Goal: Communication & Community: Answer question/provide support

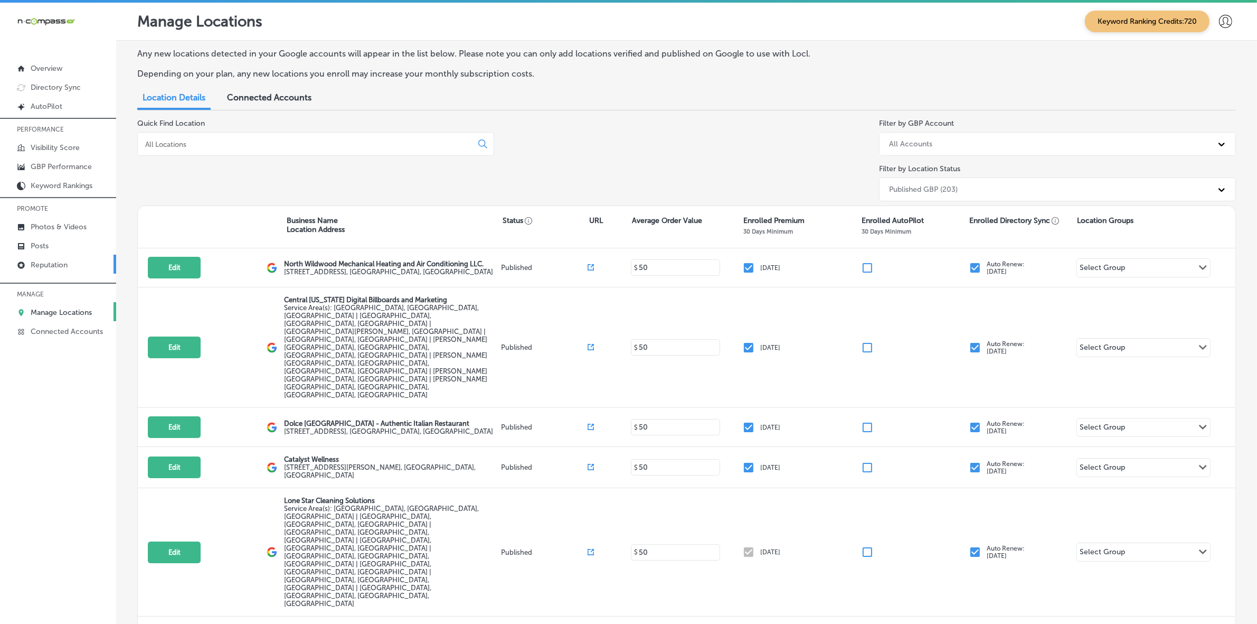
click at [80, 266] on link "Reputation" at bounding box center [58, 264] width 116 height 19
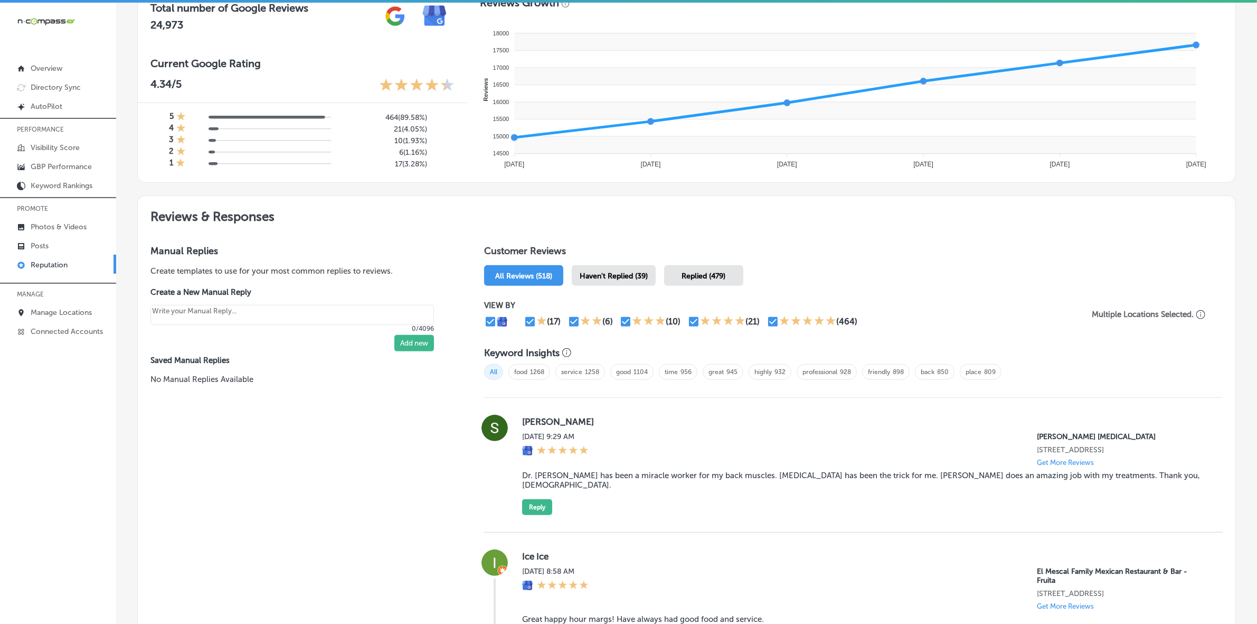
scroll to position [396, 0]
click at [622, 272] on span "Haven't Replied (39)" at bounding box center [614, 274] width 68 height 9
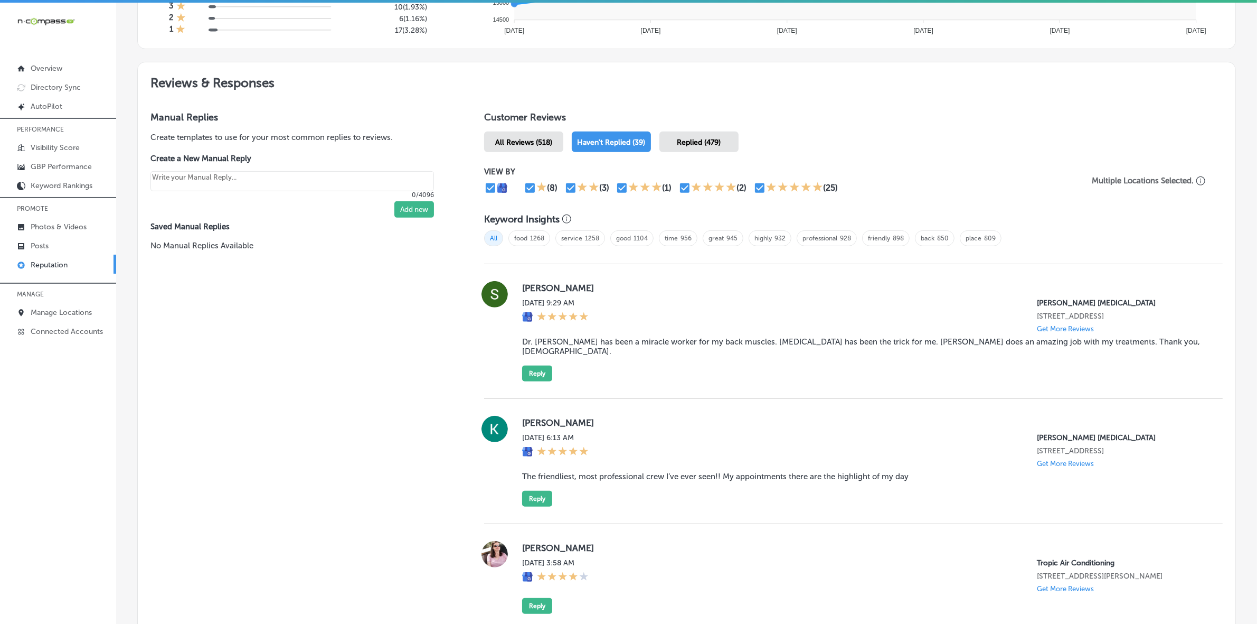
scroll to position [594, 0]
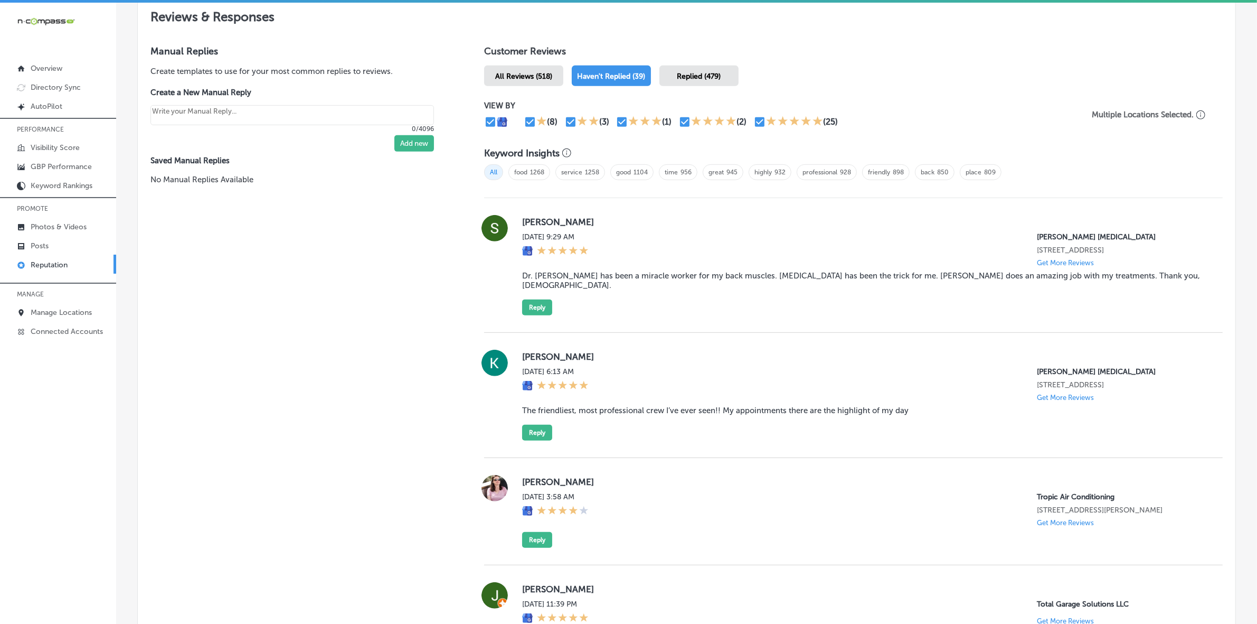
click at [534, 223] on label "[PERSON_NAME]" at bounding box center [864, 222] width 684 height 11
copy label "Sherry"
click at [607, 280] on blockquote "Dr. [PERSON_NAME] has been a miracle worker for my back muscles. [MEDICAL_DATA]…" at bounding box center [864, 280] width 684 height 19
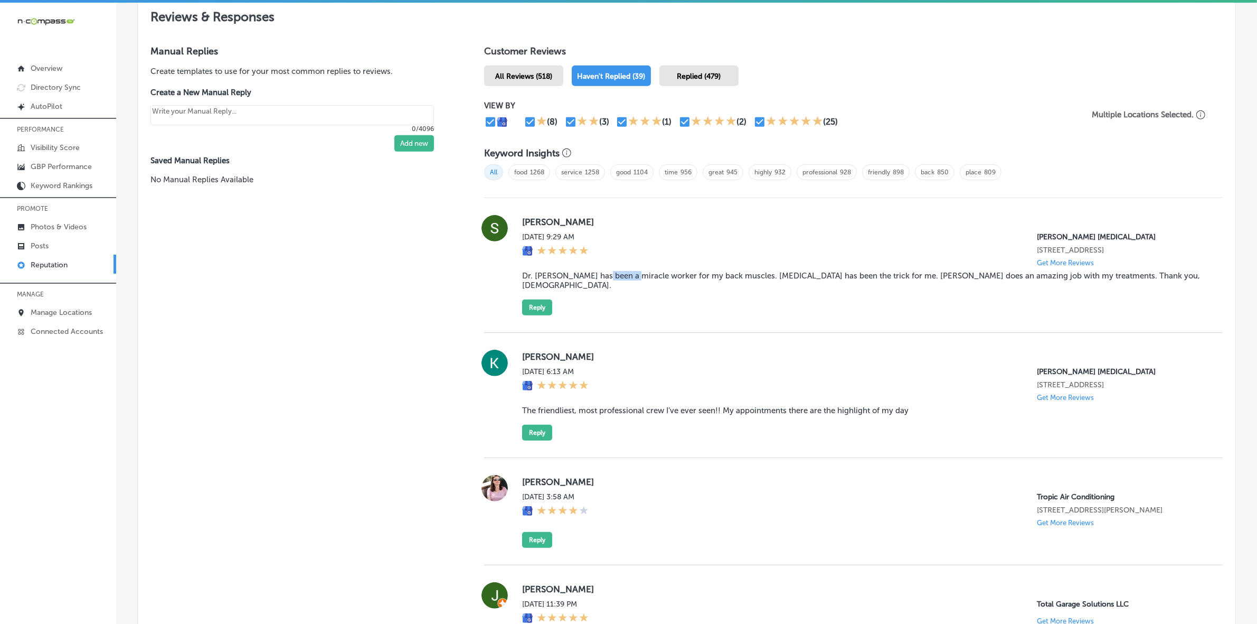
click at [607, 280] on blockquote "Dr. [PERSON_NAME] has been a miracle worker for my back muscles. [MEDICAL_DATA]…" at bounding box center [864, 280] width 684 height 19
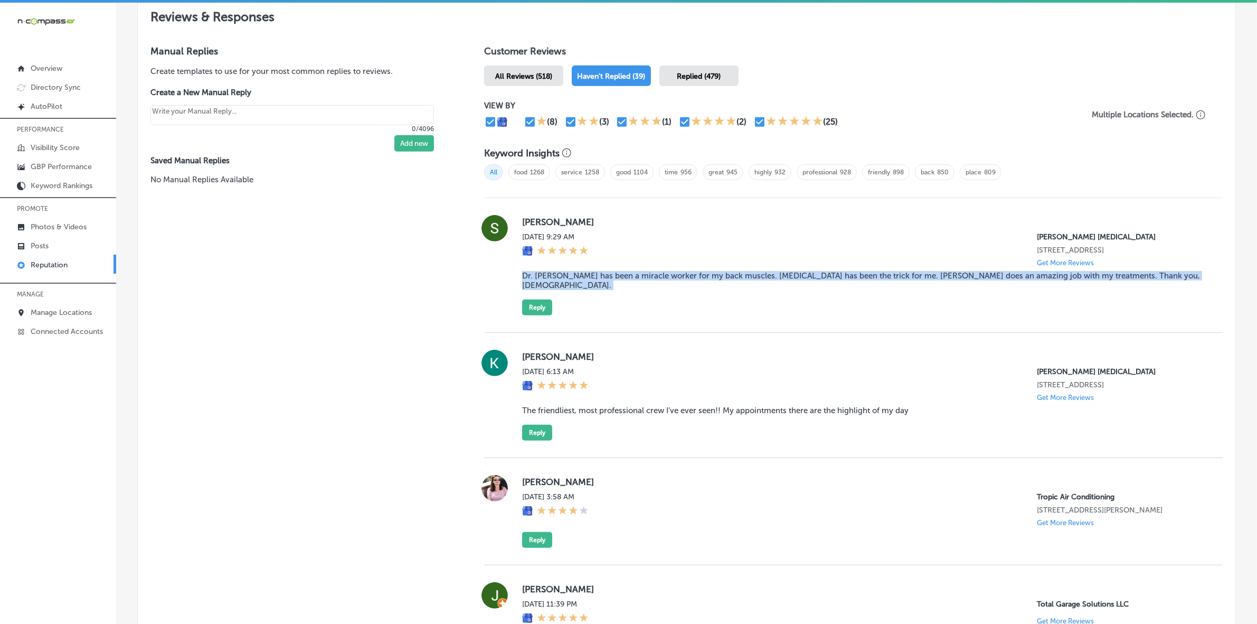
copy blockquote "Dr. [PERSON_NAME] has been a miracle worker for my back muscles. [MEDICAL_DATA]…"
click at [534, 305] on button "Reply" at bounding box center [537, 307] width 30 height 16
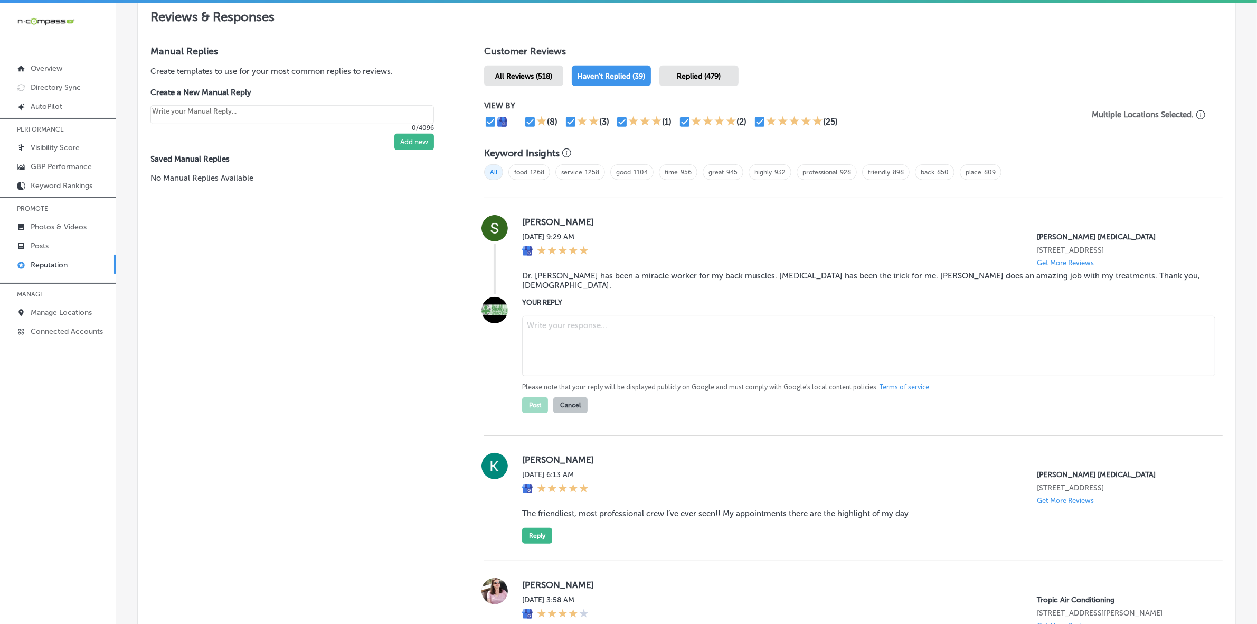
type textarea "x"
click at [587, 325] on textarea at bounding box center [868, 346] width 693 height 60
click at [578, 325] on textarea at bounding box center [868, 346] width 693 height 60
click at [690, 344] on textarea at bounding box center [868, 346] width 693 height 60
click at [698, 334] on textarea at bounding box center [868, 346] width 693 height 60
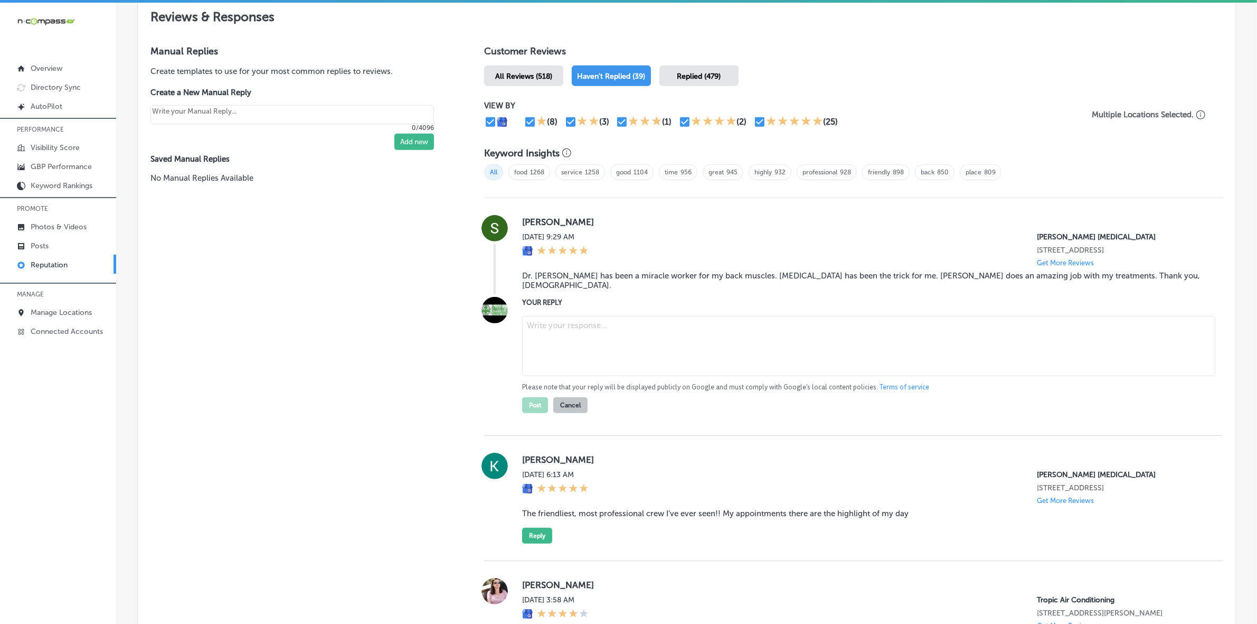
click at [760, 349] on textarea at bounding box center [868, 346] width 693 height 60
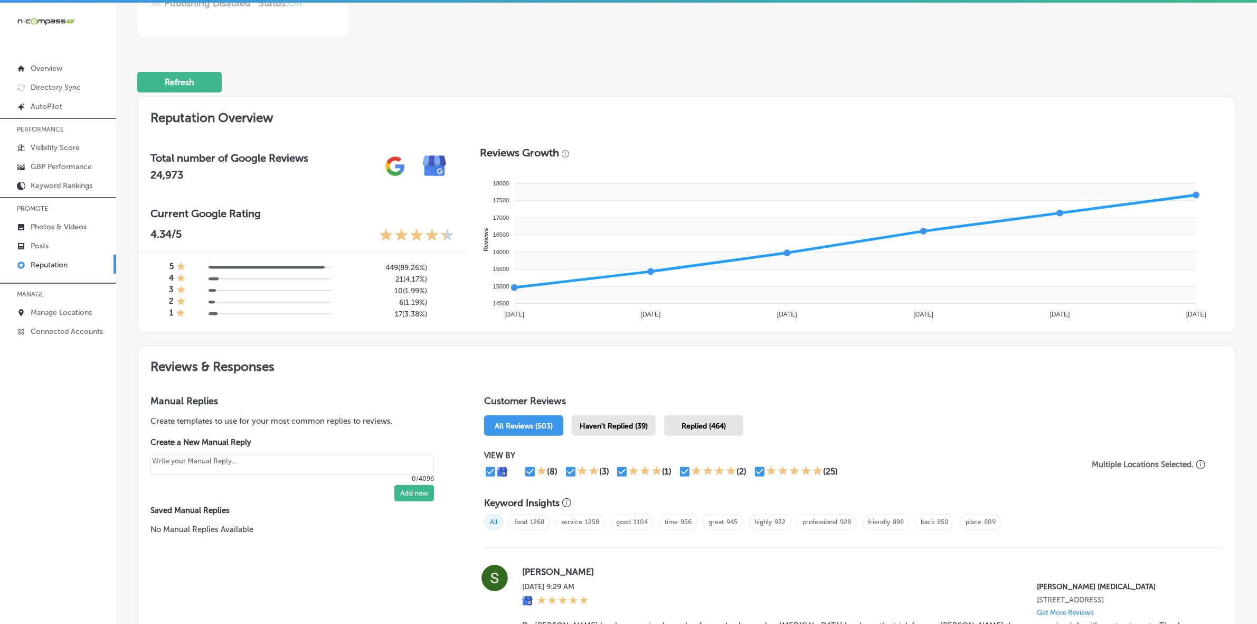
scroll to position [330, 0]
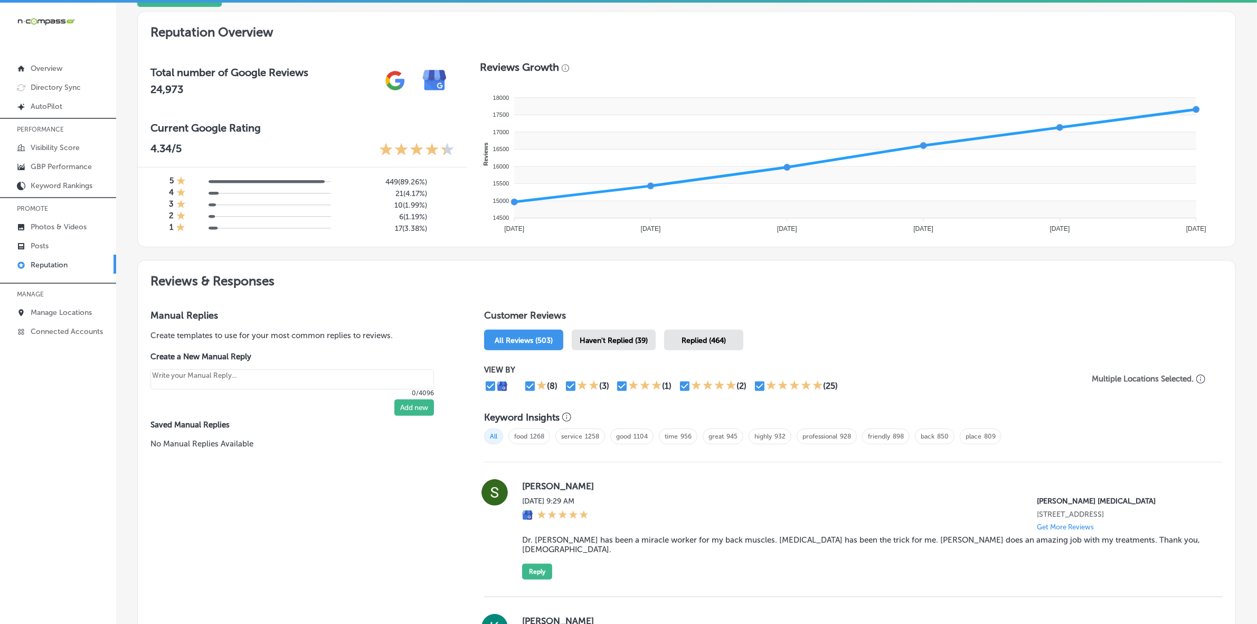
click at [601, 324] on h1 "Customer Reviews" at bounding box center [853, 317] width 739 height 16
click at [613, 334] on div "Haven't Replied (39)" at bounding box center [614, 340] width 84 height 21
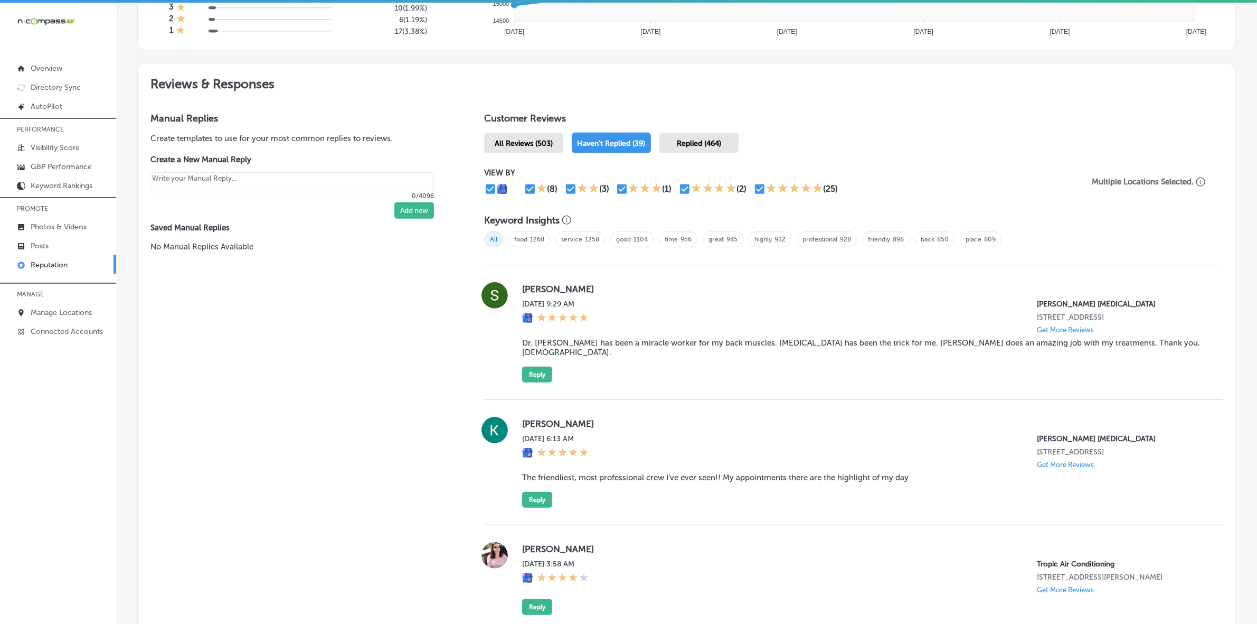
scroll to position [528, 0]
click at [526, 367] on button "Reply" at bounding box center [537, 373] width 30 height 16
type textarea "x"
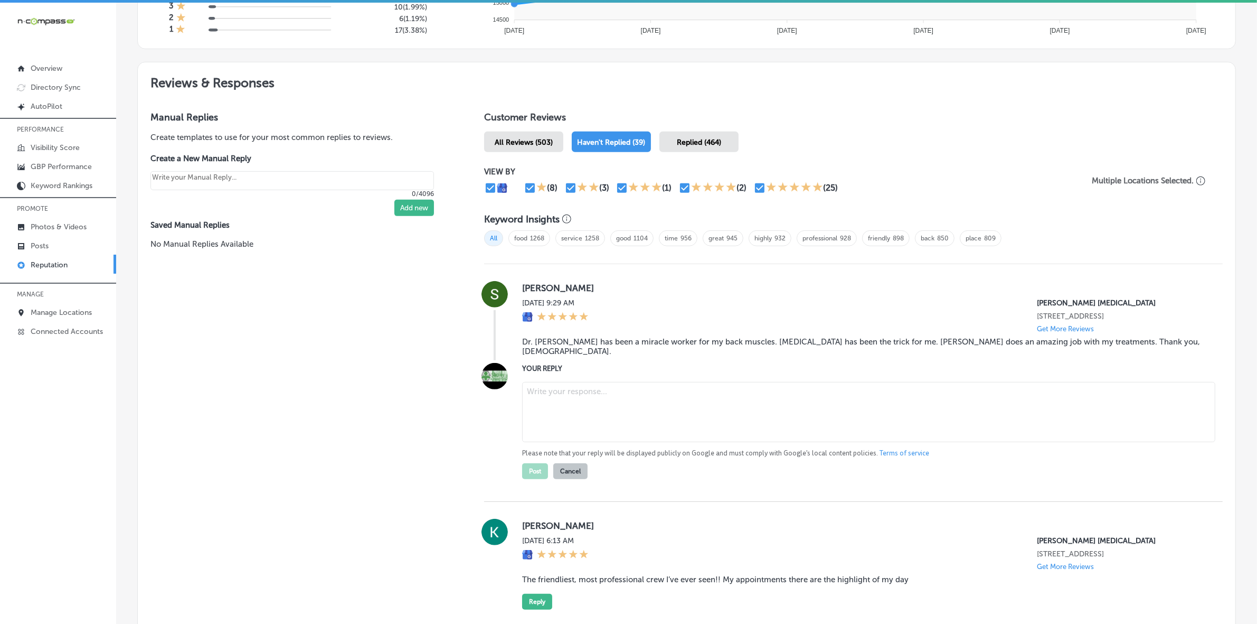
click at [626, 387] on textarea at bounding box center [868, 412] width 693 height 60
click at [608, 389] on textarea at bounding box center [868, 412] width 693 height 60
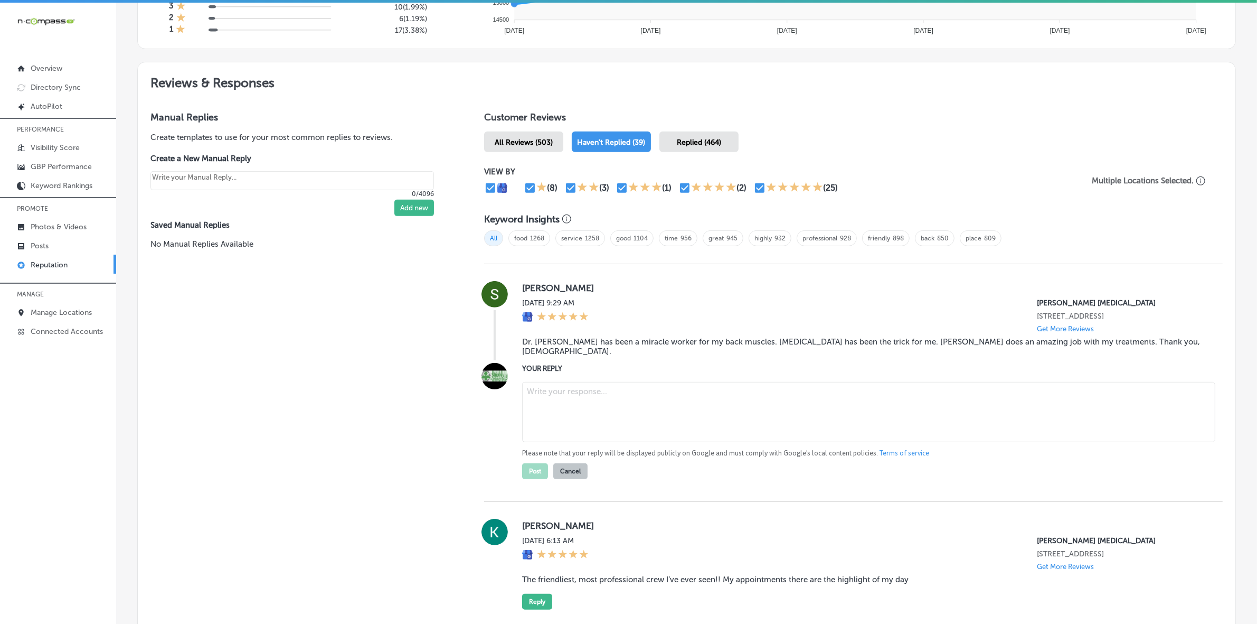
click at [634, 410] on textarea at bounding box center [868, 412] width 693 height 60
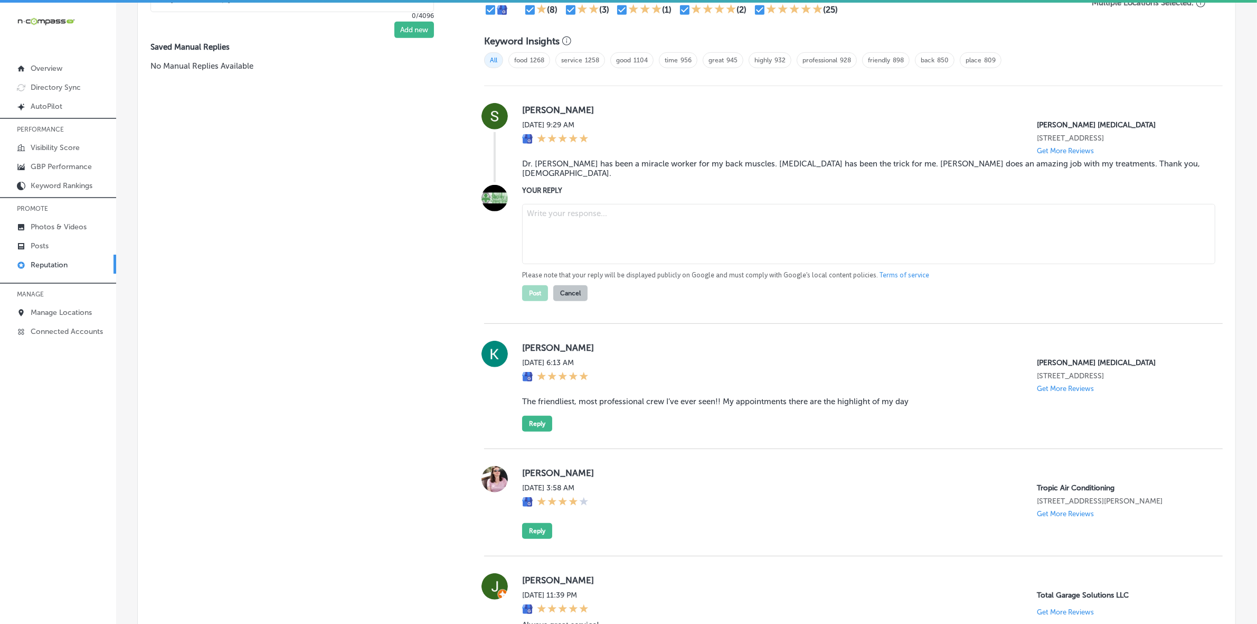
scroll to position [726, 0]
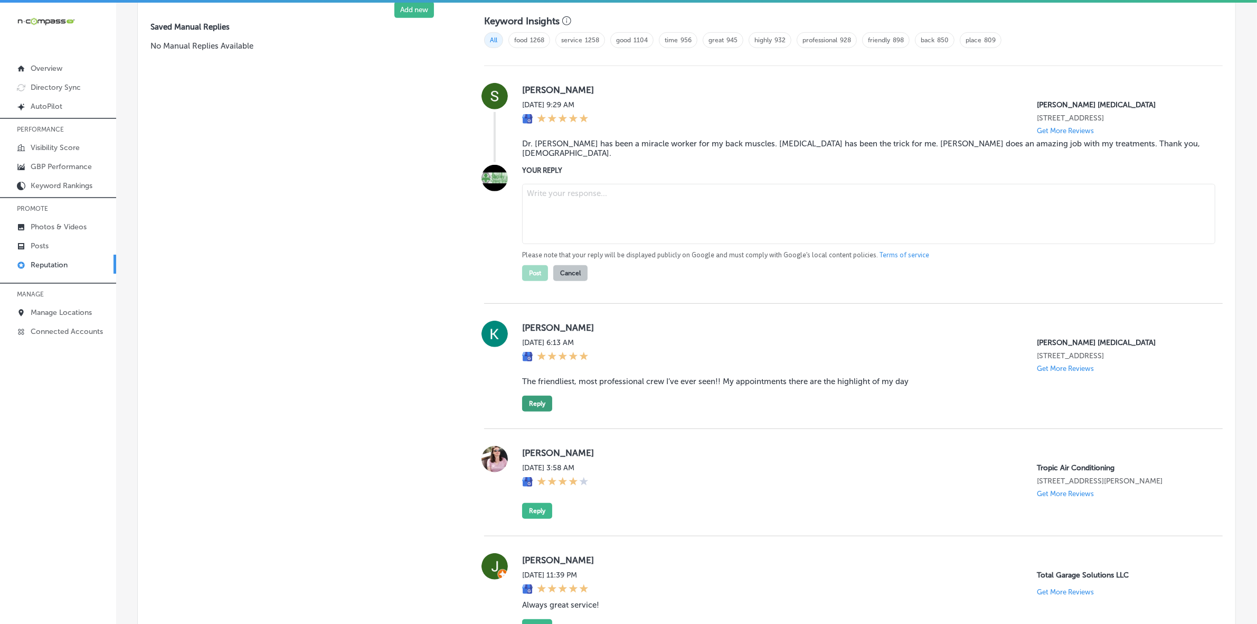
click at [538, 405] on button "Reply" at bounding box center [537, 404] width 30 height 16
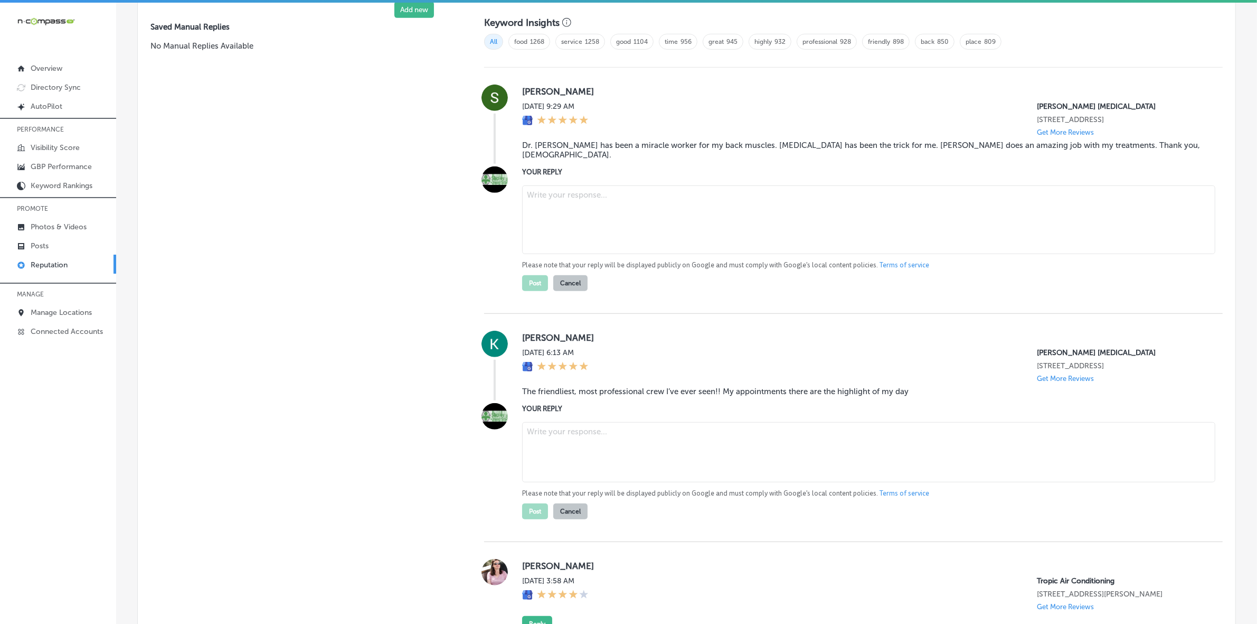
click at [553, 446] on textarea at bounding box center [868, 452] width 693 height 60
click at [550, 441] on textarea at bounding box center [868, 452] width 693 height 60
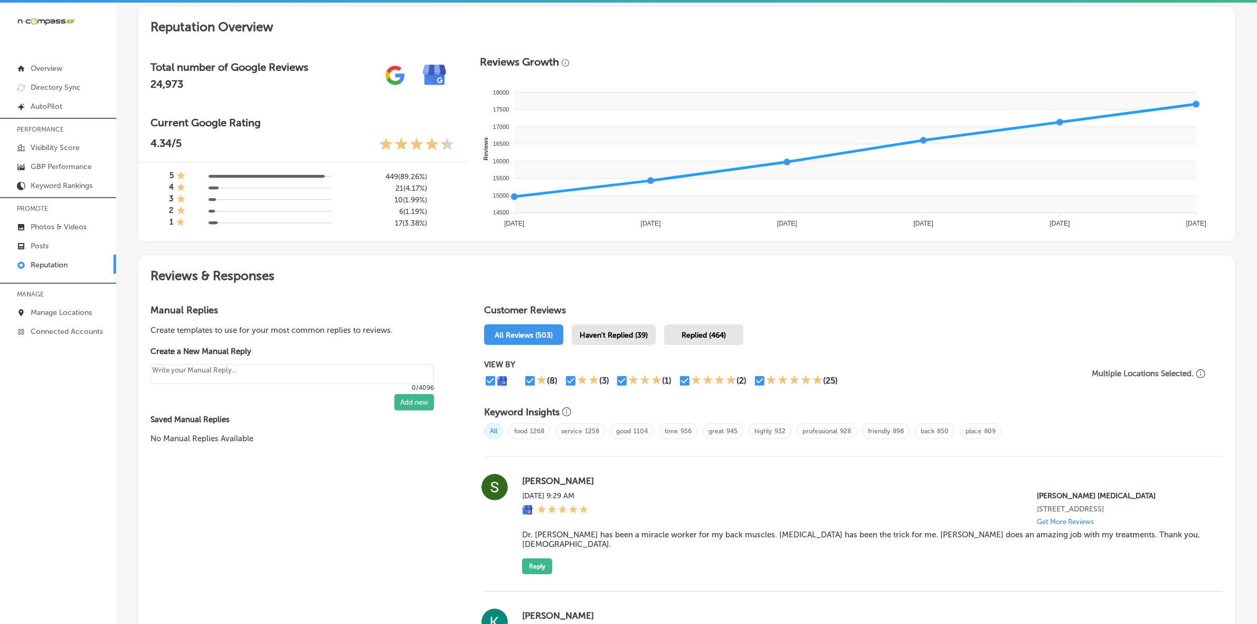
scroll to position [462, 0]
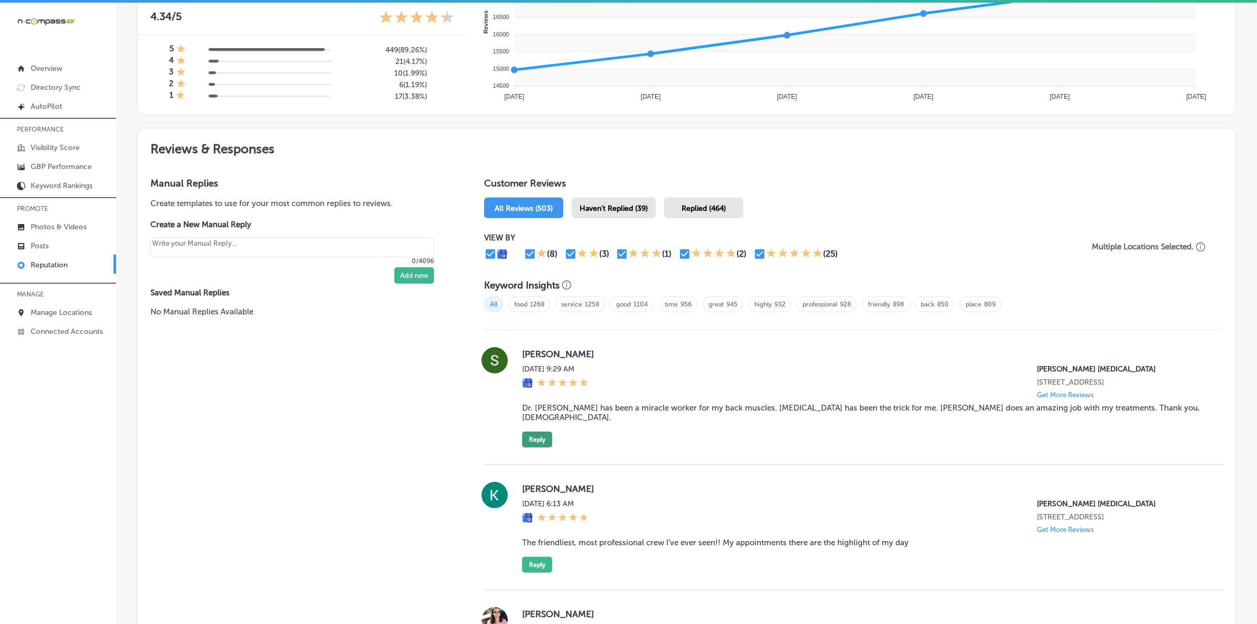
click at [537, 434] on button "Reply" at bounding box center [537, 439] width 30 height 16
type textarea "x"
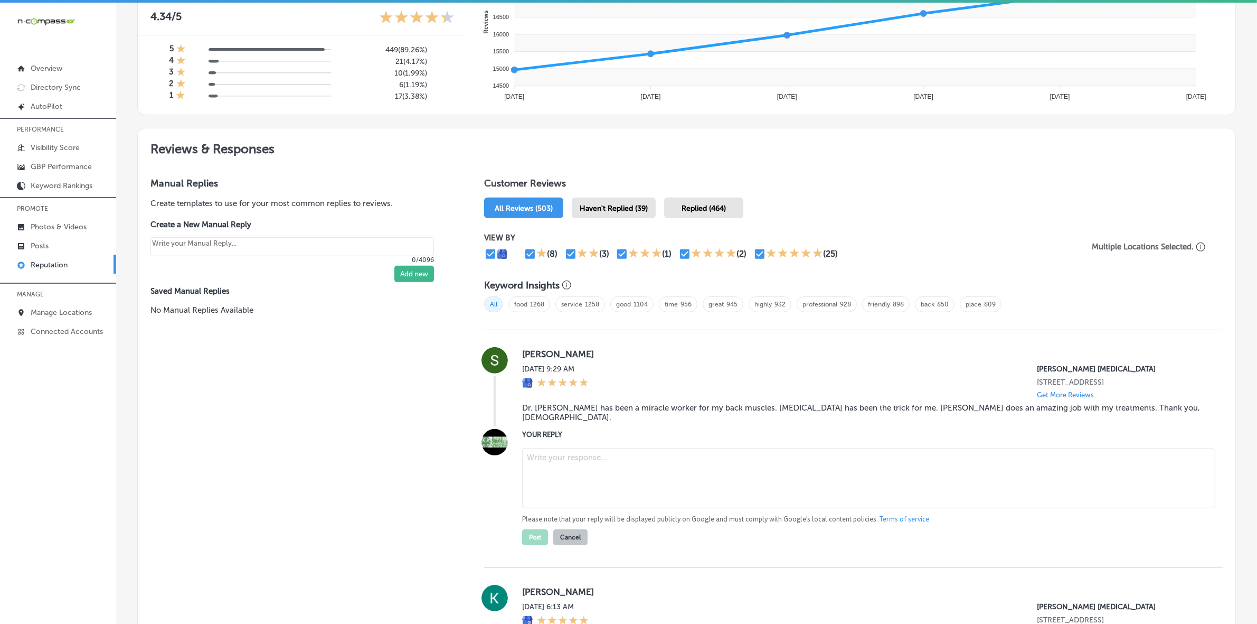
scroll to position [528, 0]
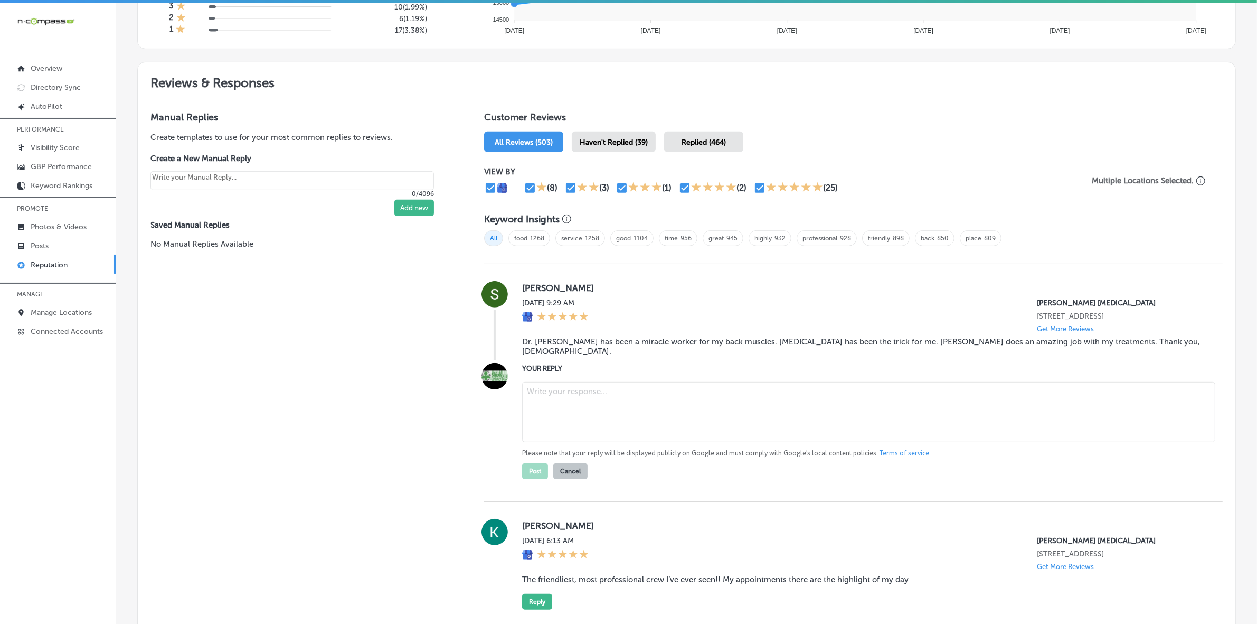
click at [571, 433] on textarea at bounding box center [868, 412] width 693 height 60
click at [563, 420] on textarea at bounding box center [868, 412] width 693 height 60
click at [544, 383] on textarea at bounding box center [868, 412] width 693 height 60
click at [634, 405] on textarea at bounding box center [868, 412] width 693 height 60
click at [632, 405] on textarea at bounding box center [868, 412] width 693 height 60
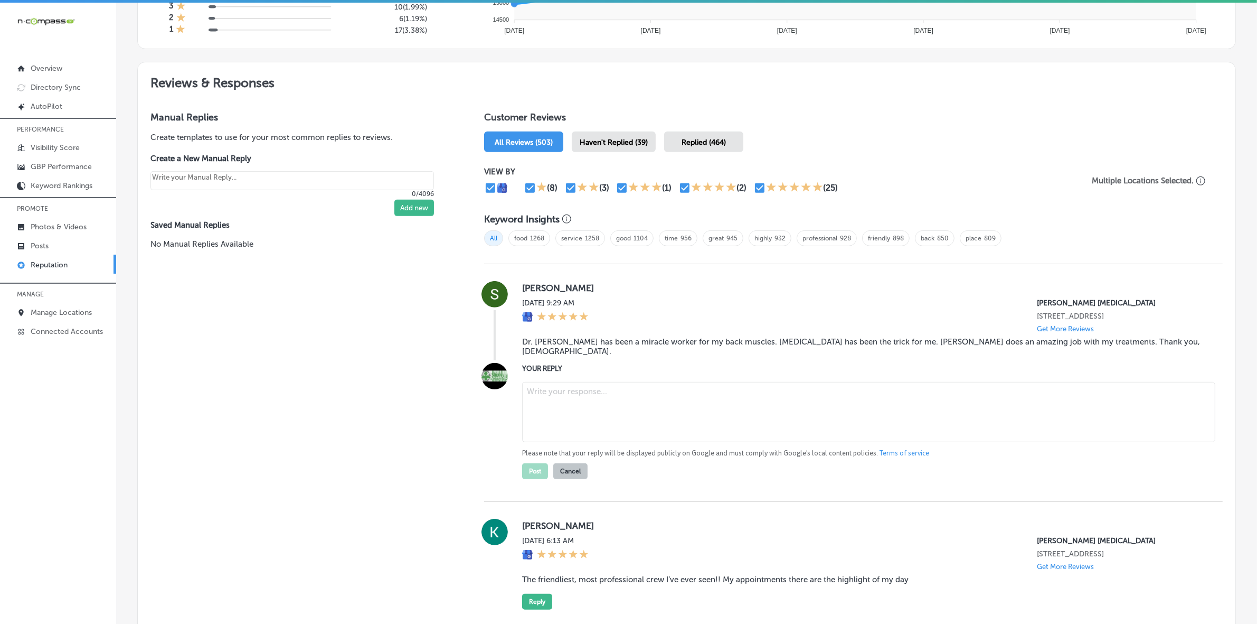
drag, startPoint x: 627, startPoint y: 405, endPoint x: 619, endPoint y: 399, distance: 10.0
click at [626, 405] on textarea at bounding box center [868, 412] width 693 height 60
click at [619, 399] on textarea at bounding box center [868, 412] width 693 height 60
click at [566, 399] on textarea at bounding box center [868, 412] width 693 height 60
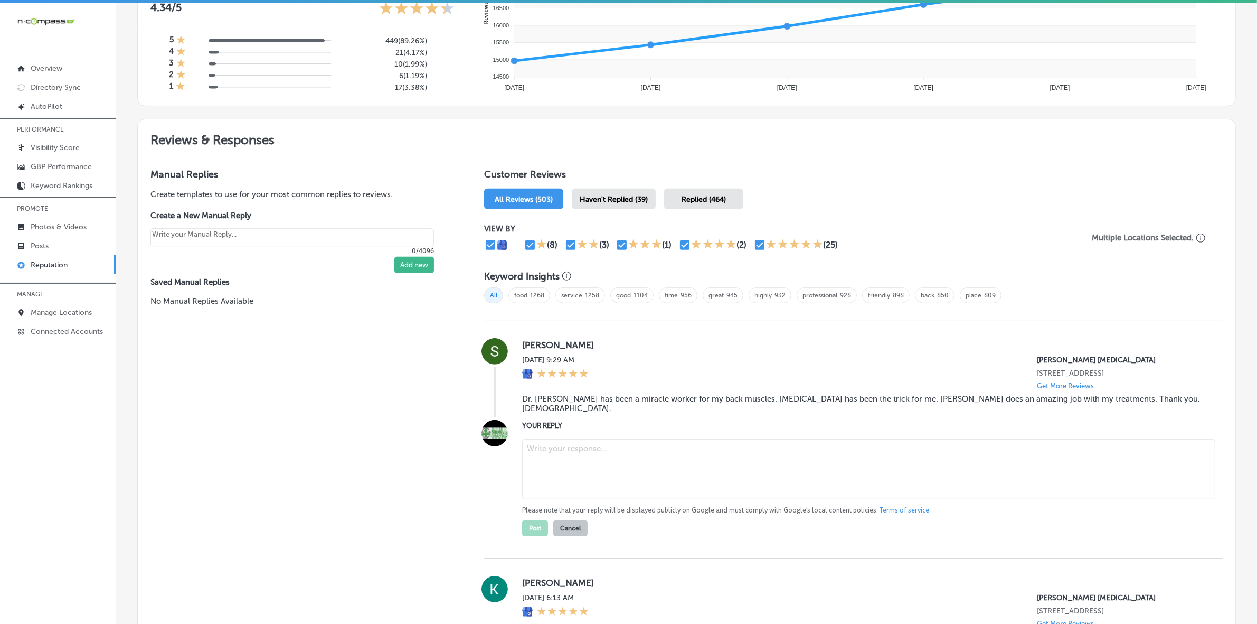
scroll to position [462, 0]
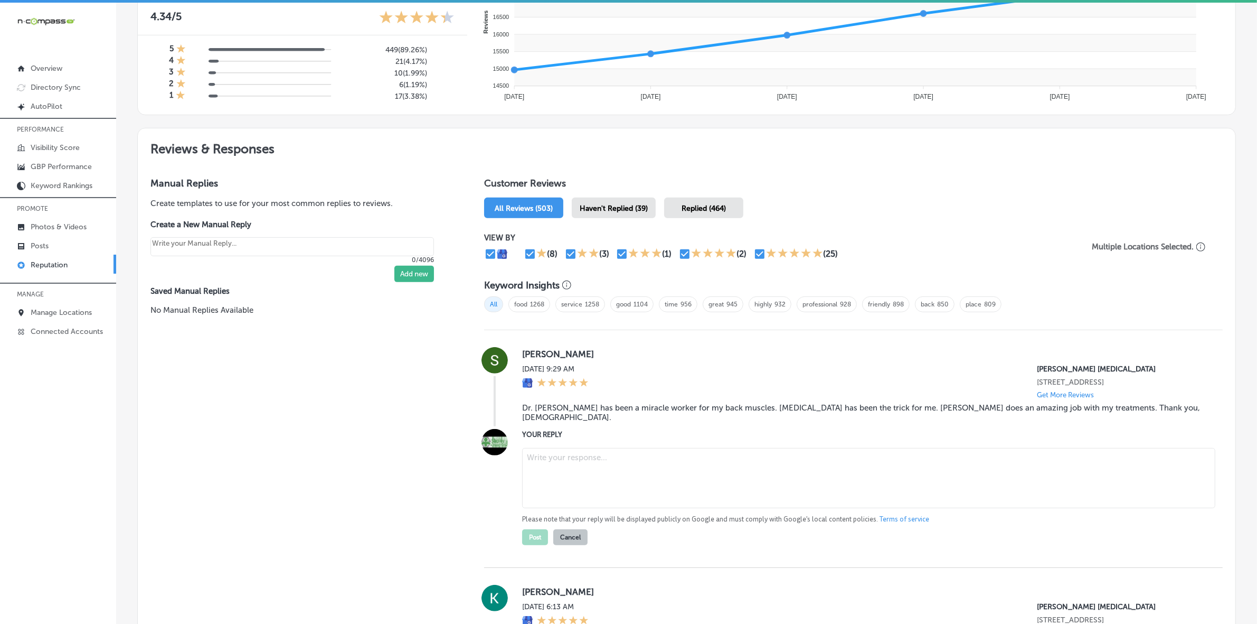
click at [627, 211] on span "Haven't Replied (39)" at bounding box center [614, 208] width 68 height 9
click at [571, 450] on textarea at bounding box center [868, 478] width 693 height 60
paste textarea "v"
type textarea "v"
type textarea "d"
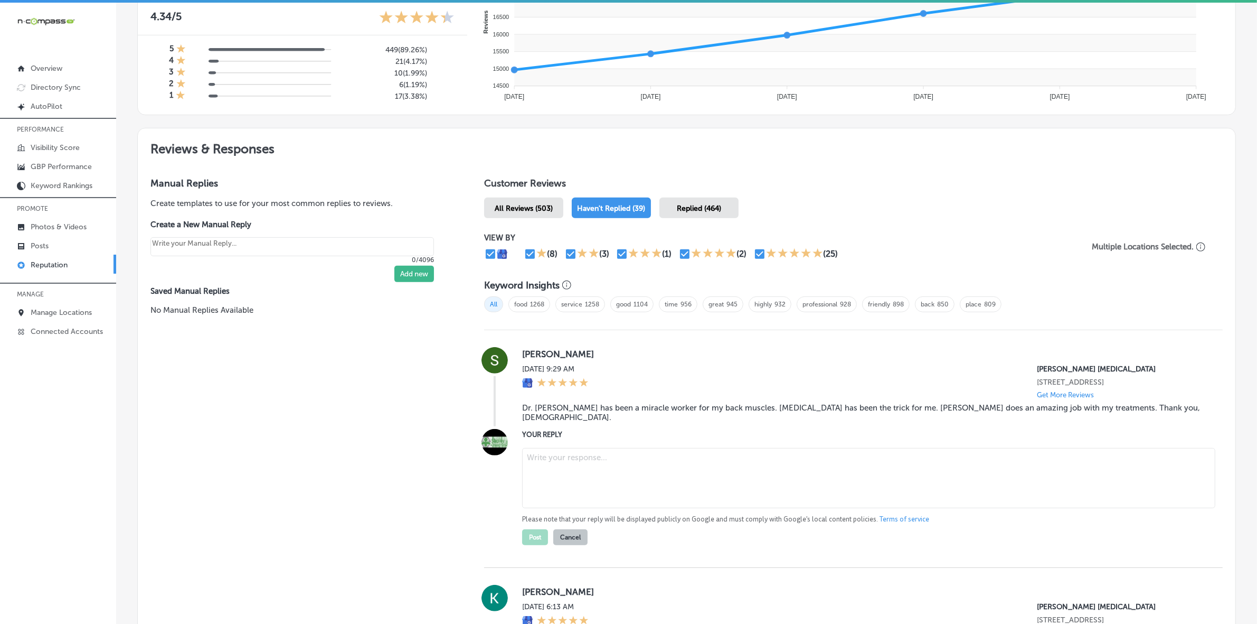
click at [616, 448] on textarea at bounding box center [868, 478] width 693 height 60
click at [557, 472] on textarea at bounding box center [868, 478] width 693 height 60
paste textarea "Thank you for your kind words, [PERSON_NAME]! We’re so glad to hear that Dr. Am…"
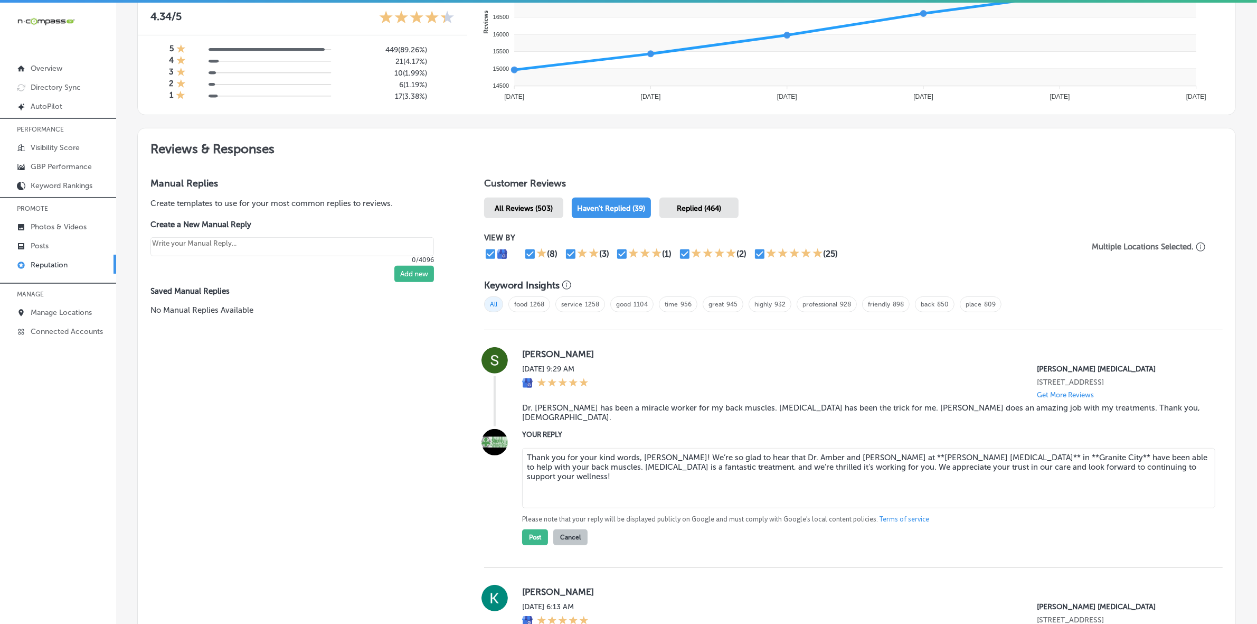
click at [879, 448] on textarea "Thank you for your kind words, [PERSON_NAME]! We’re so glad to hear that Dr. Am…" at bounding box center [868, 478] width 693 height 60
click at [878, 453] on textarea "Thank you for your kind words, [PERSON_NAME]! We’re so glad to hear that Dr. Am…" at bounding box center [868, 478] width 693 height 60
click at [950, 453] on textarea "Thank you for your kind words, [PERSON_NAME]! We’re so glad to hear that Dr. Am…" at bounding box center [868, 478] width 693 height 60
click at [960, 448] on textarea "Thank you for your kind words, [PERSON_NAME]! We’re so glad to hear that Dr. Am…" at bounding box center [868, 478] width 693 height 60
click at [1003, 450] on textarea "Thank you for your kind words, [PERSON_NAME]! We’re so glad to hear that Dr. Am…" at bounding box center [868, 478] width 693 height 60
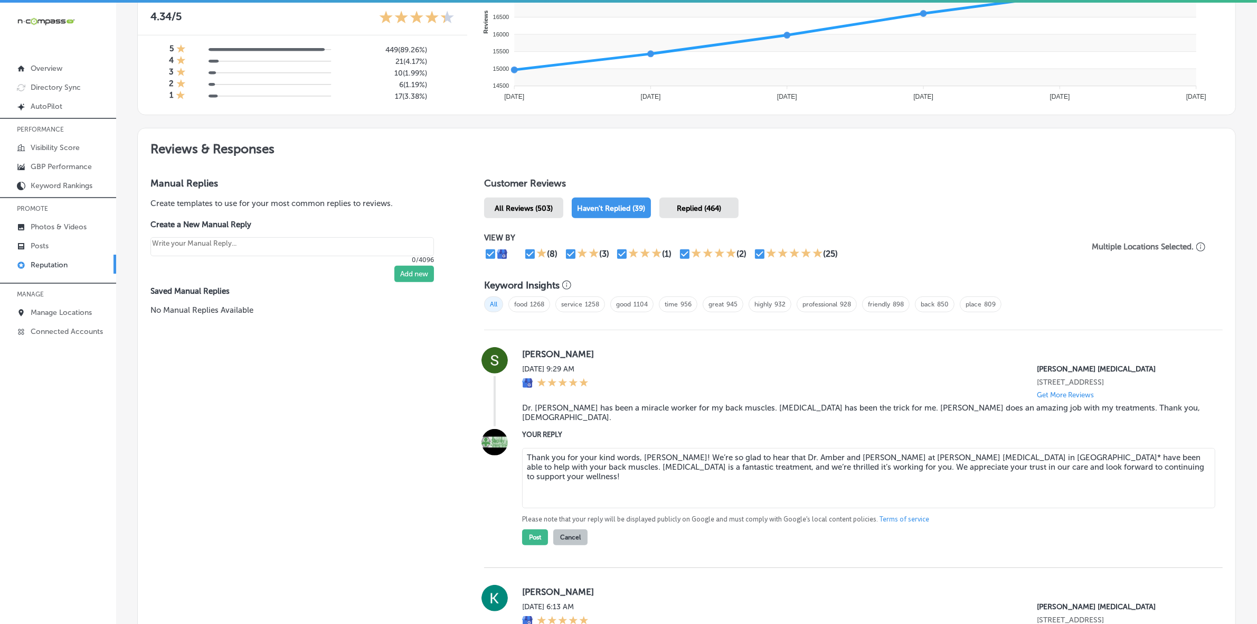
click at [1001, 452] on textarea "Thank you for your kind words, [PERSON_NAME]! We’re so glad to hear that Dr. Am…" at bounding box center [868, 478] width 693 height 60
type textarea "Thank you for your kind words, [PERSON_NAME]! We’re so glad to hear that Dr. Am…"
click at [527, 537] on button "Post" at bounding box center [535, 537] width 26 height 16
type textarea "x"
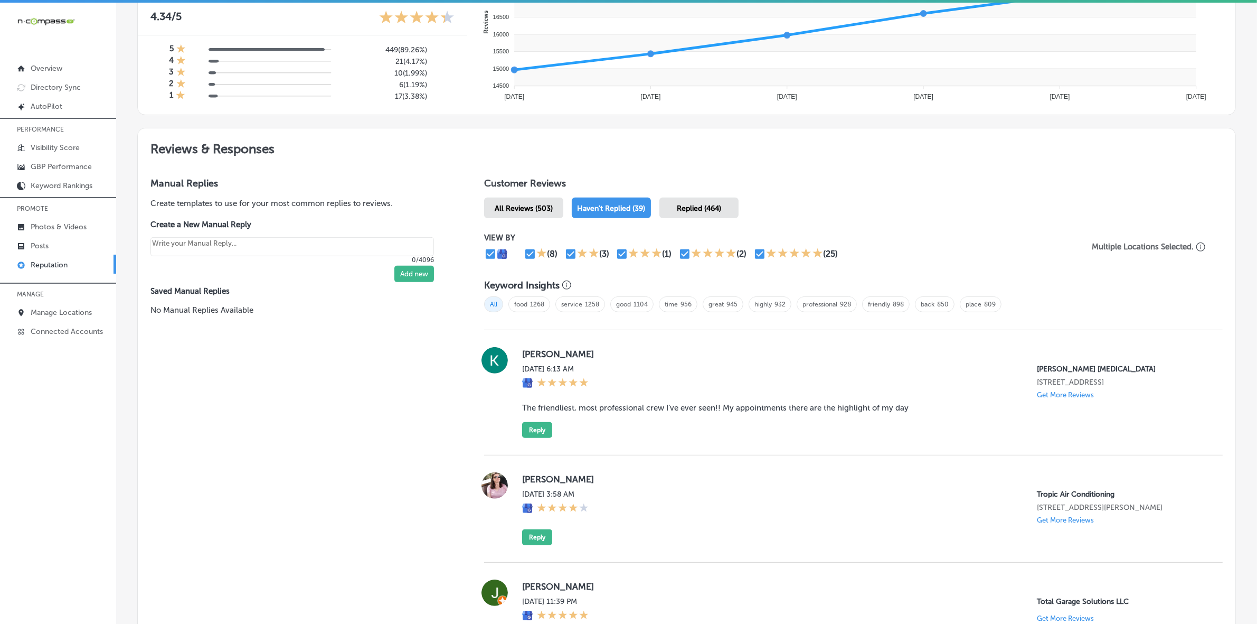
click at [530, 359] on label "[PERSON_NAME]" at bounding box center [864, 354] width 684 height 11
copy label "[PERSON_NAME]"
click at [542, 407] on blockquote "The friendliest, most professional crew I’ve ever seen!! My appointments there …" at bounding box center [864, 408] width 684 height 10
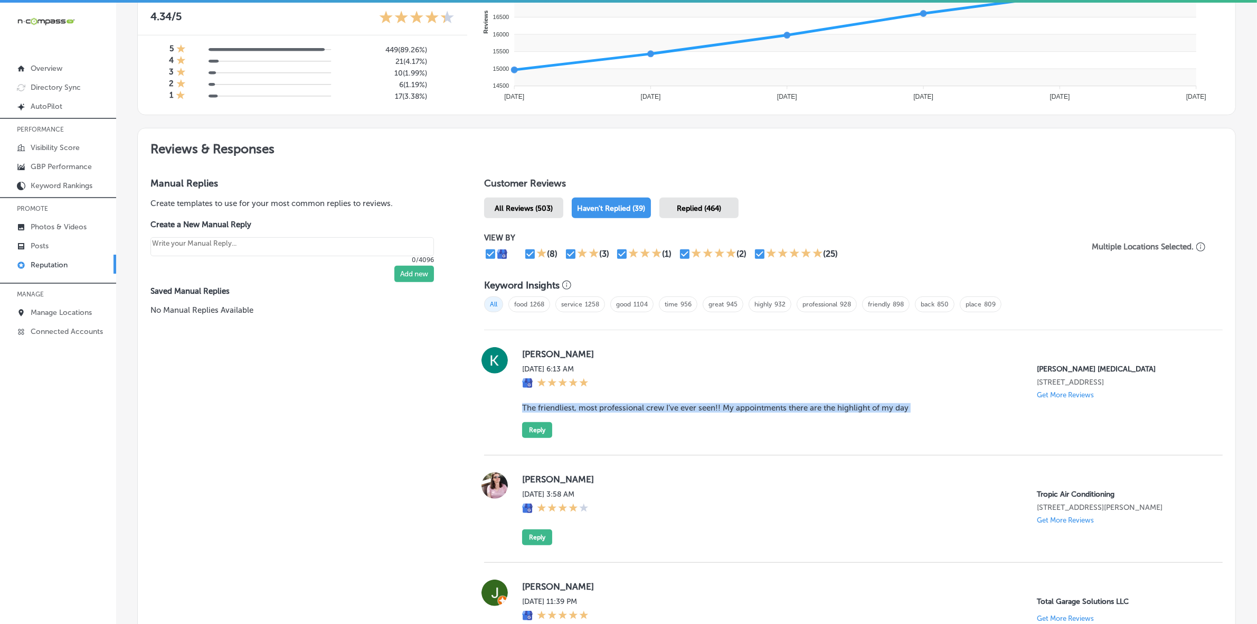
click at [542, 407] on blockquote "The friendliest, most professional crew I’ve ever seen!! My appointments there …" at bounding box center [864, 408] width 684 height 10
copy blockquote "The friendliest, most professional crew I’ve ever seen!! My appointments there …"
click at [542, 436] on button "Reply" at bounding box center [537, 430] width 30 height 16
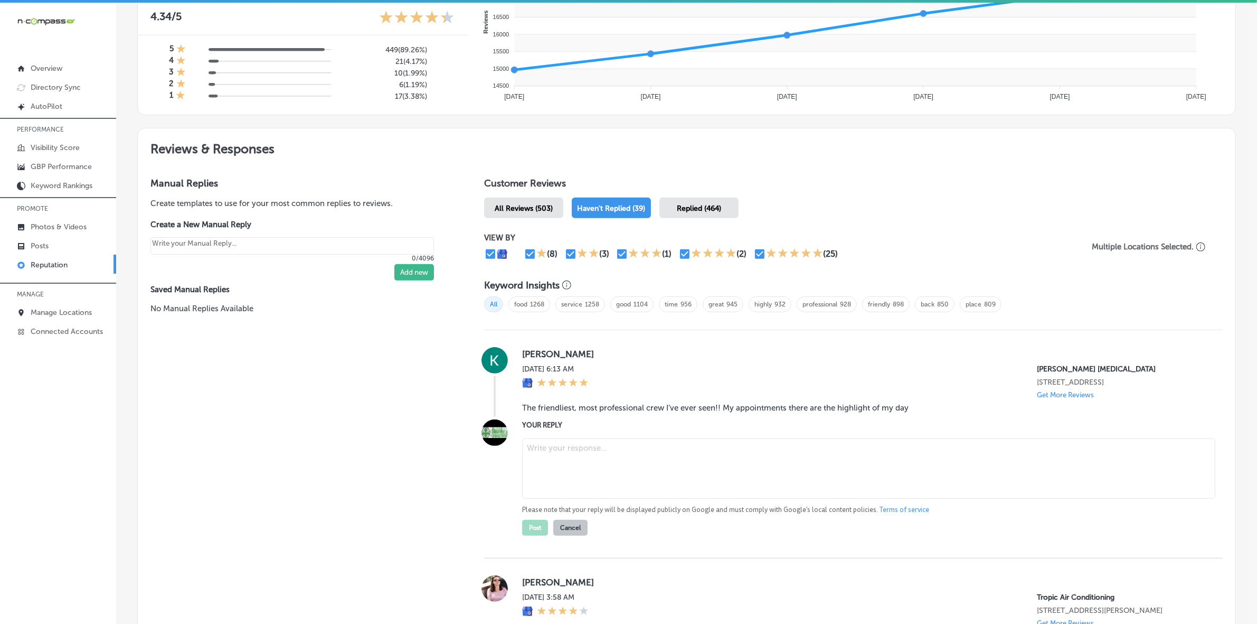
click at [650, 474] on textarea at bounding box center [868, 468] width 693 height 60
paste textarea "Thank you so much for the kind words, [PERSON_NAME]! We’re so happy to hear tha…"
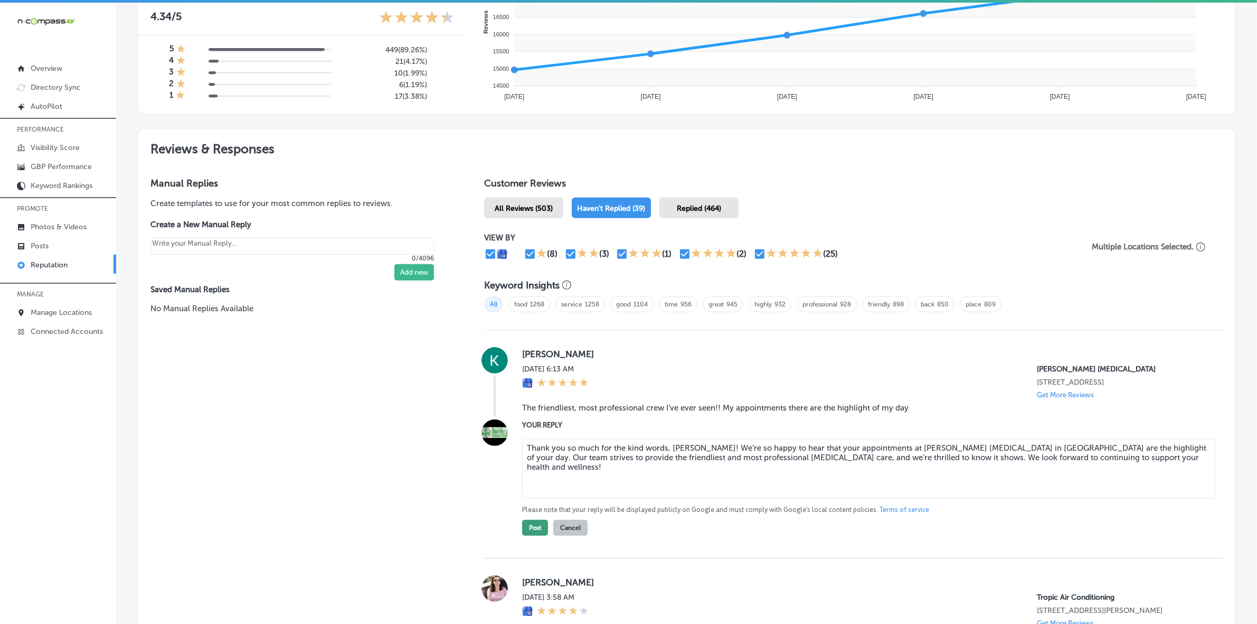
type textarea "Thank you so much for the kind words, [PERSON_NAME]! We’re so happy to hear tha…"
click at [536, 534] on button "Post" at bounding box center [535, 528] width 26 height 16
type textarea "x"
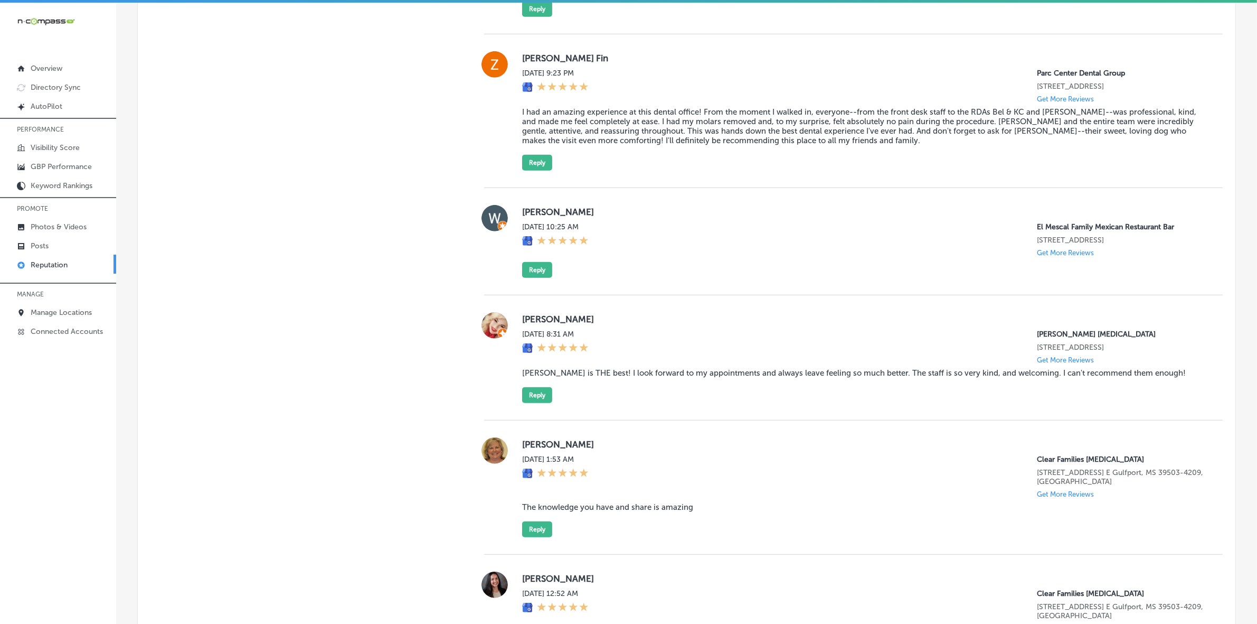
scroll to position [990, 0]
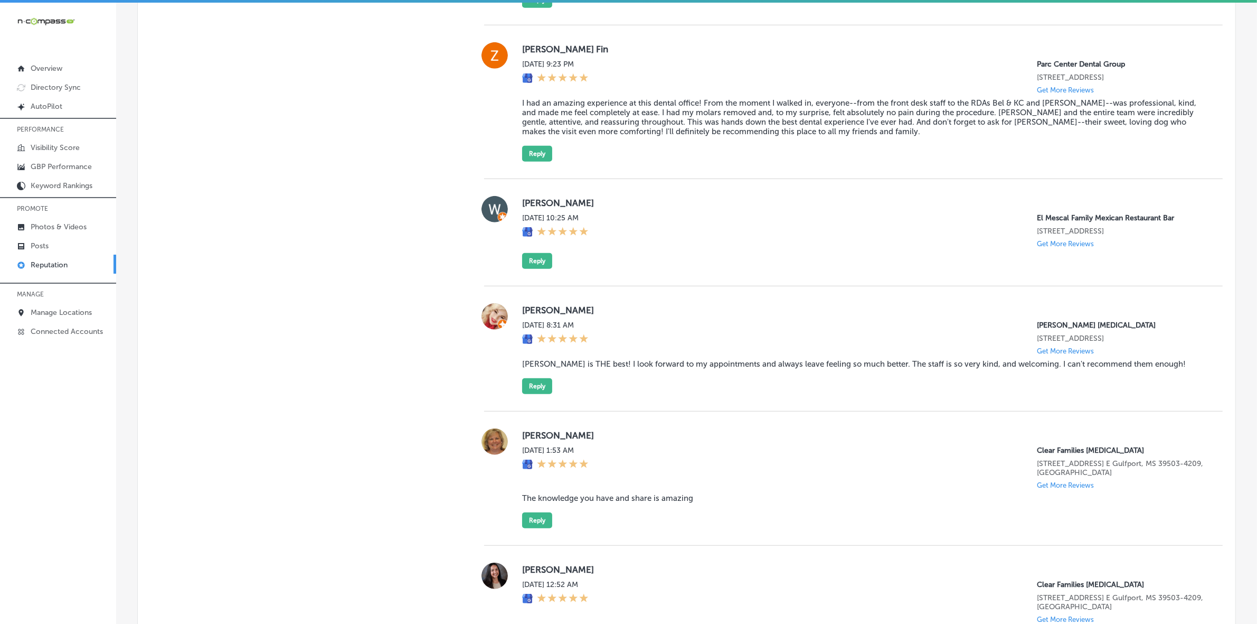
click at [532, 315] on label "[PERSON_NAME]" at bounding box center [864, 310] width 684 height 11
copy label "Kassidi"
click at [649, 369] on blockquote "[PERSON_NAME] is THE best! I look forward to my appointments and always leave f…" at bounding box center [864, 364] width 684 height 10
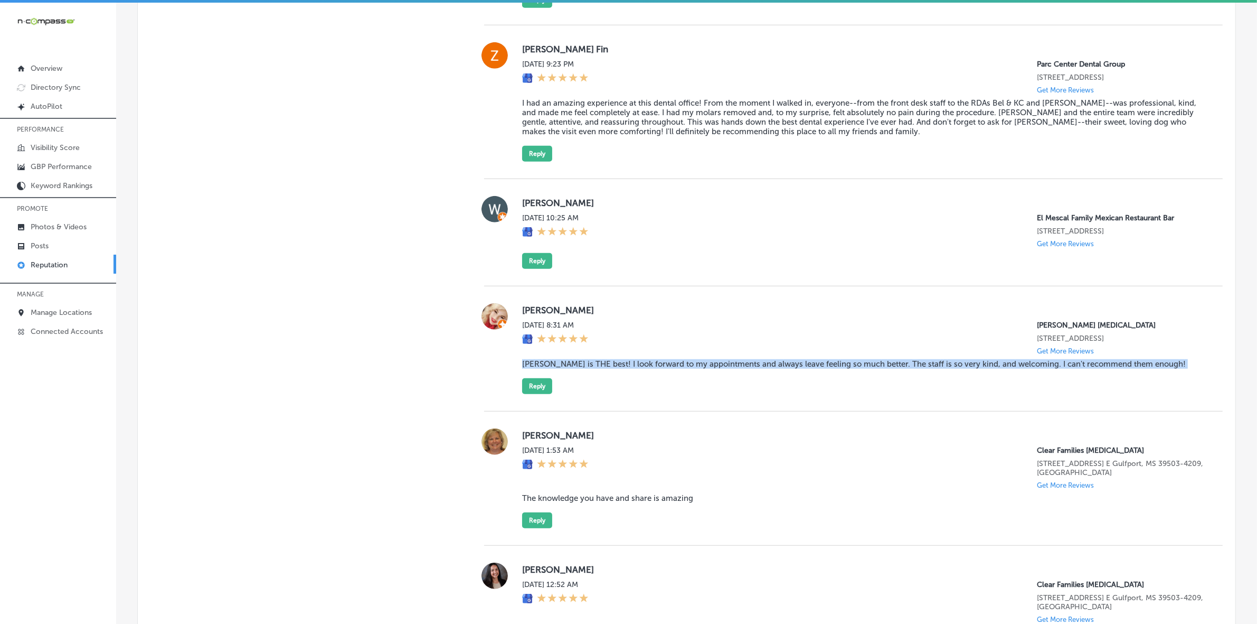
click at [649, 369] on blockquote "[PERSON_NAME] is THE best! I look forward to my appointments and always leave f…" at bounding box center [864, 364] width 684 height 10
copy blockquote "[PERSON_NAME] is THE best! I look forward to my appointments and always leave f…"
click at [541, 394] on button "Reply" at bounding box center [537, 386] width 30 height 16
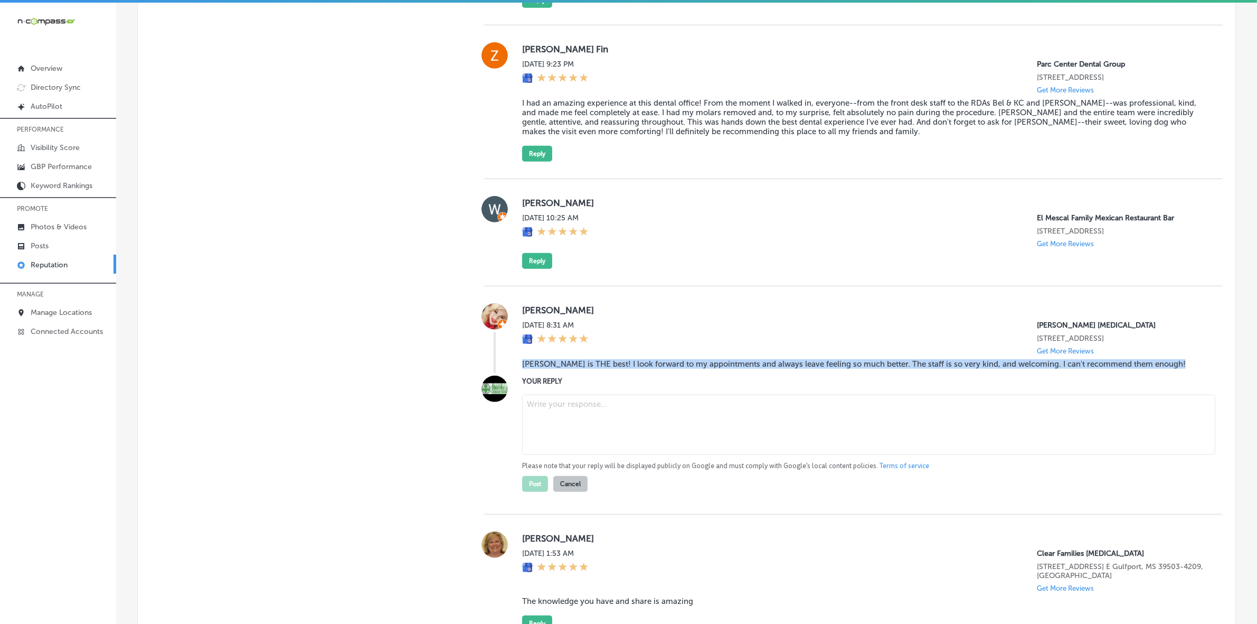
click at [576, 436] on textarea at bounding box center [868, 424] width 693 height 60
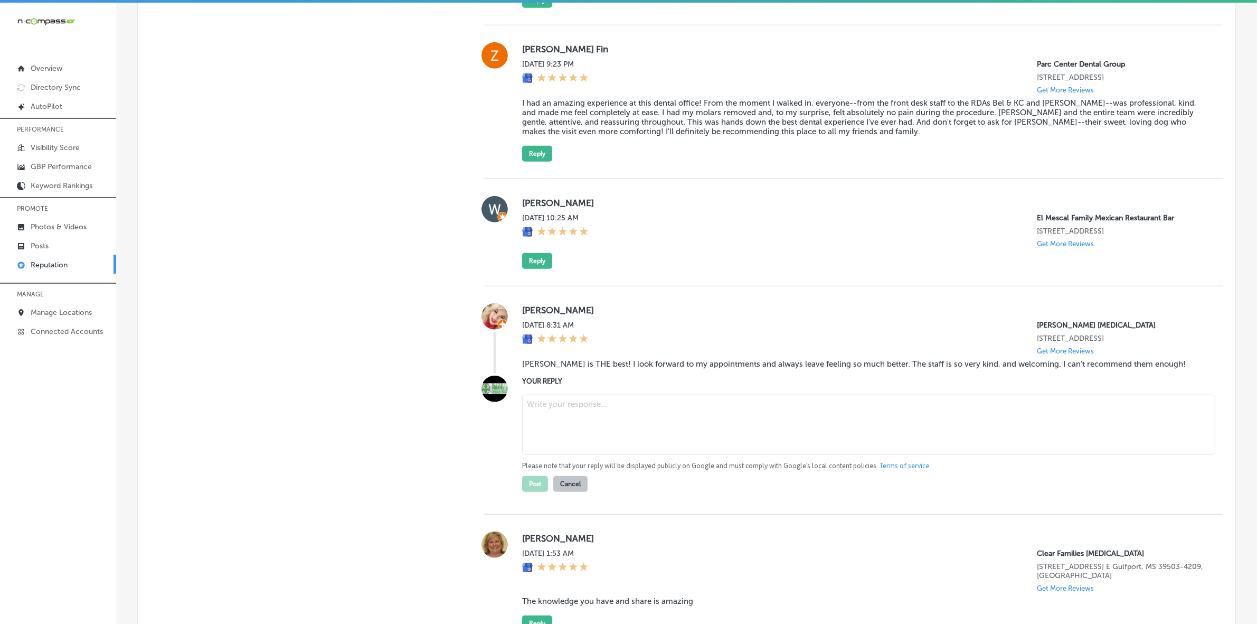
paste textarea "ChatGPT said: Thank you, [PERSON_NAME], for the wonderful review! We're so glad…"
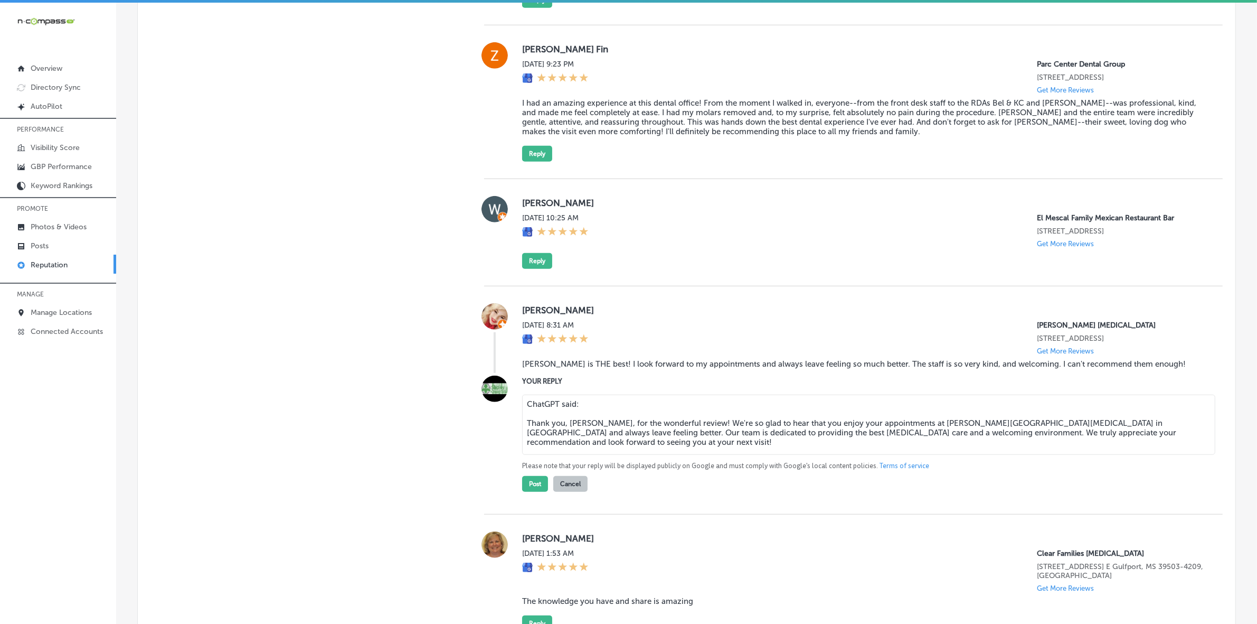
drag, startPoint x: 587, startPoint y: 429, endPoint x: 453, endPoint y: 420, distance: 134.4
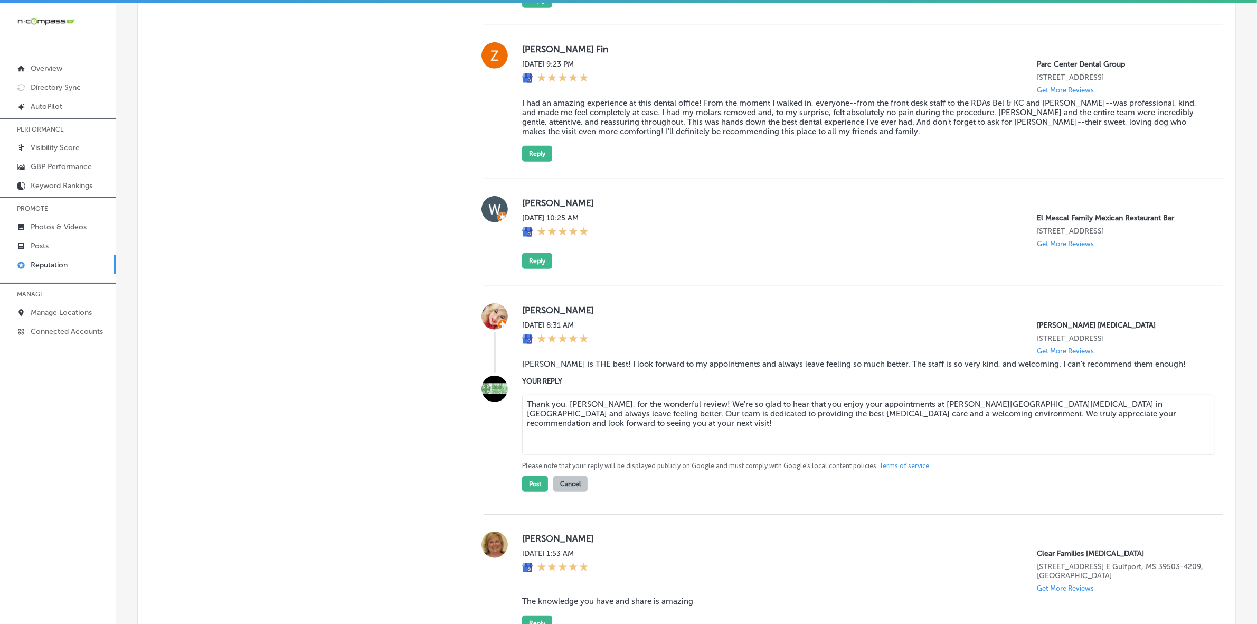
click at [525, 449] on textarea "Thank you, [PERSON_NAME], for the wonderful review! We're so glad to hear that …" at bounding box center [868, 424] width 693 height 60
type textarea "Thank you, [PERSON_NAME], for the wonderful review! We're so glad to hear that …"
click at [524, 492] on button "Post" at bounding box center [535, 484] width 26 height 16
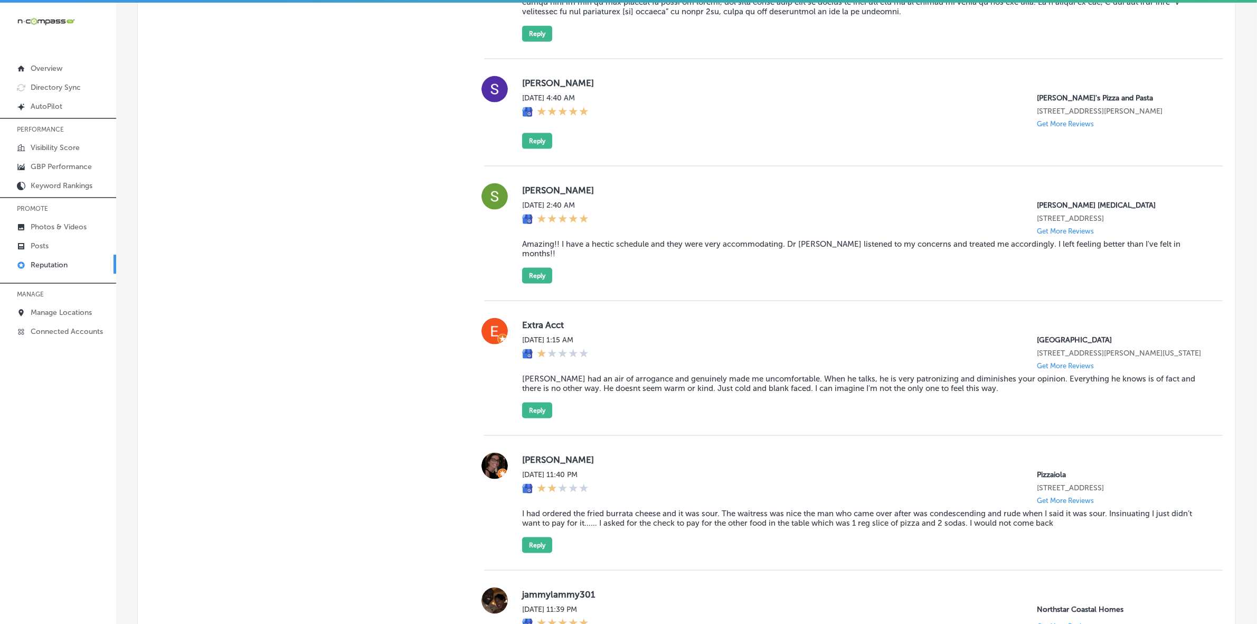
scroll to position [1848, 0]
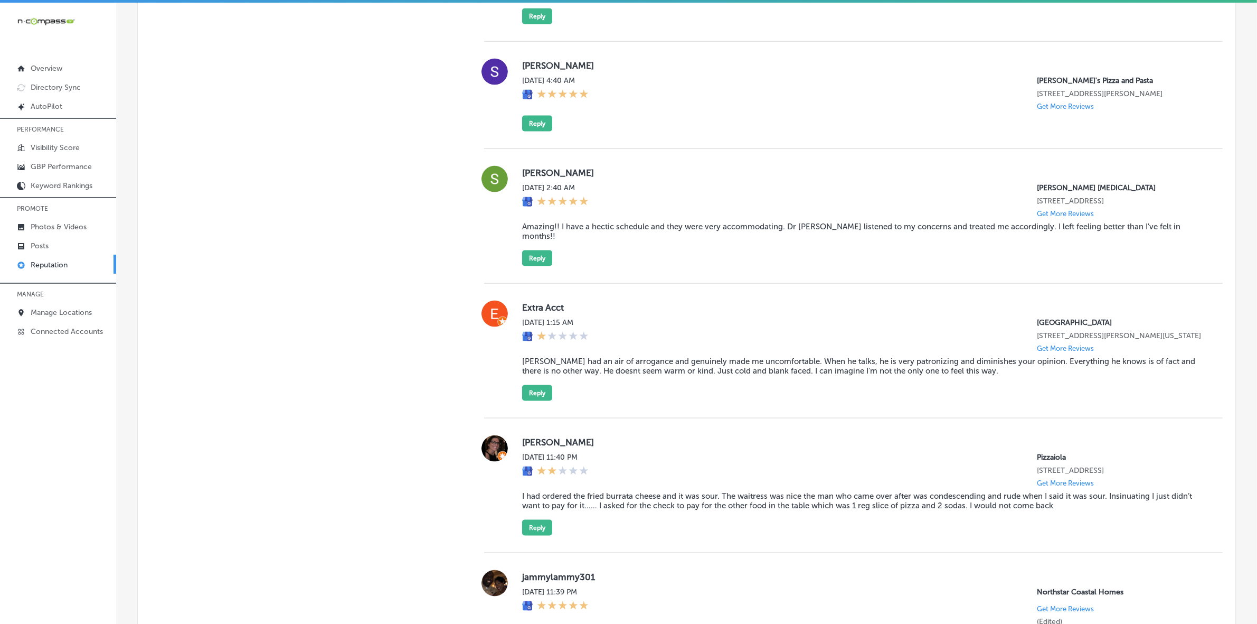
click at [532, 178] on label "[PERSON_NAME]" at bounding box center [864, 172] width 684 height 11
copy label "[PERSON_NAME]"
click at [543, 241] on blockquote "Amazing!! I have a hectic schedule and they were very accommodating. Dr [PERSON…" at bounding box center [864, 231] width 684 height 19
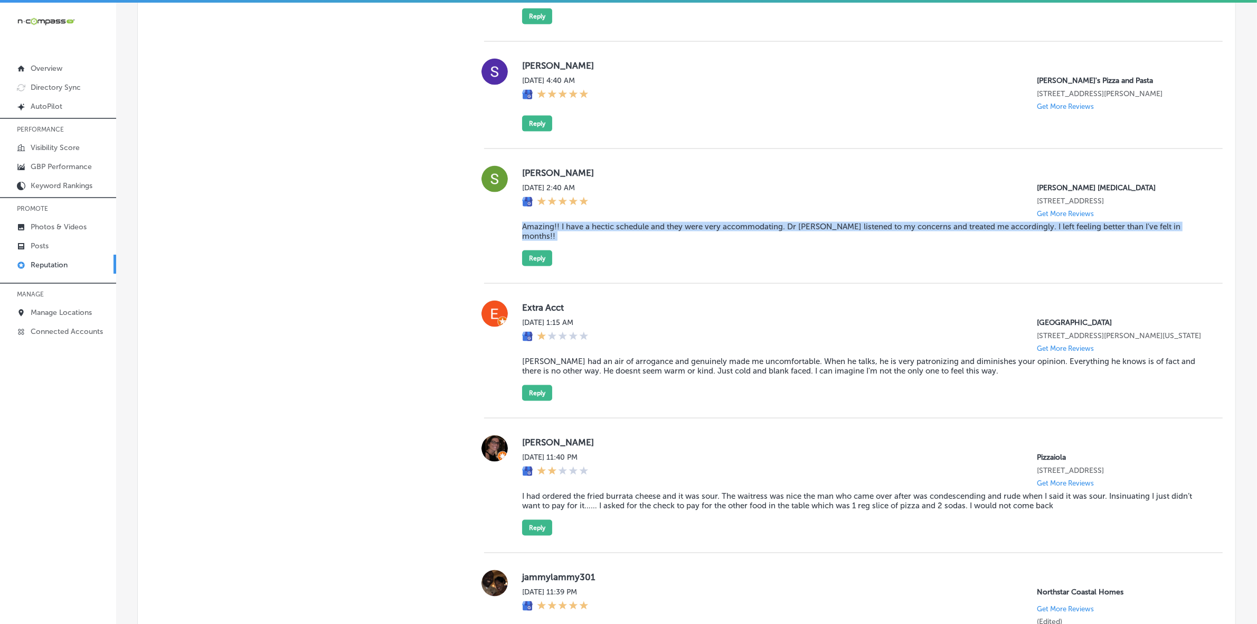
click at [543, 241] on blockquote "Amazing!! I have a hectic schedule and they were very accommodating. Dr [PERSON…" at bounding box center [864, 231] width 684 height 19
copy blockquote "Amazing!! I have a hectic schedule and they were very accommodating. Dr [PERSON…"
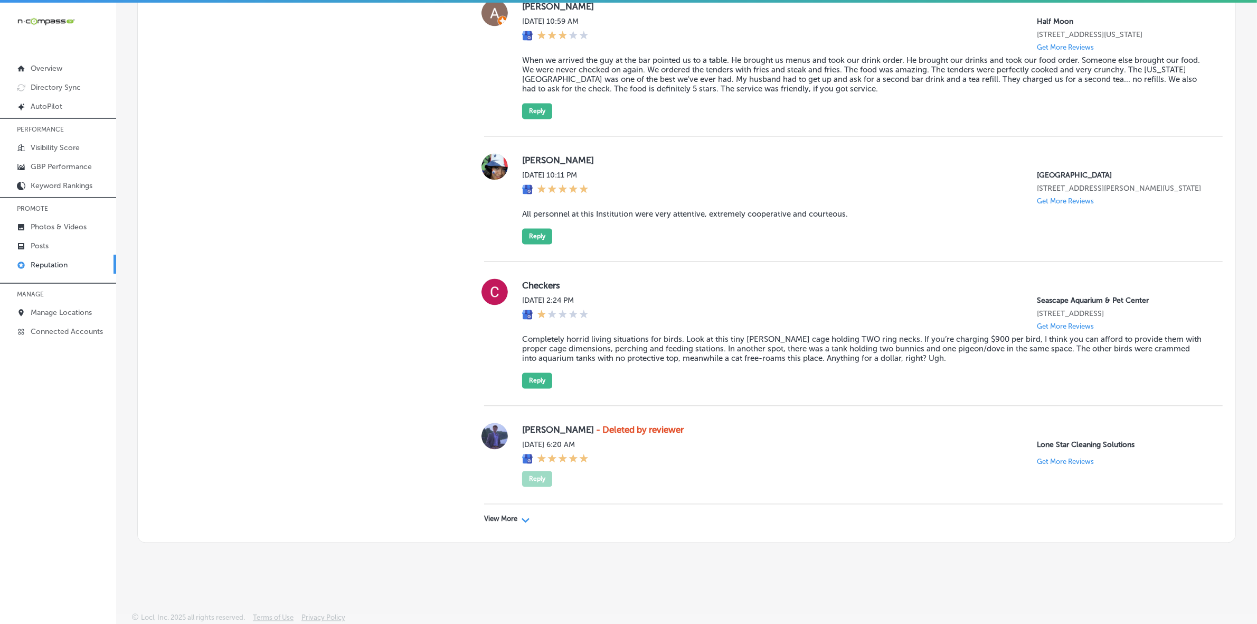
scroll to position [2620, 0]
click at [494, 515] on p "View More" at bounding box center [500, 518] width 33 height 8
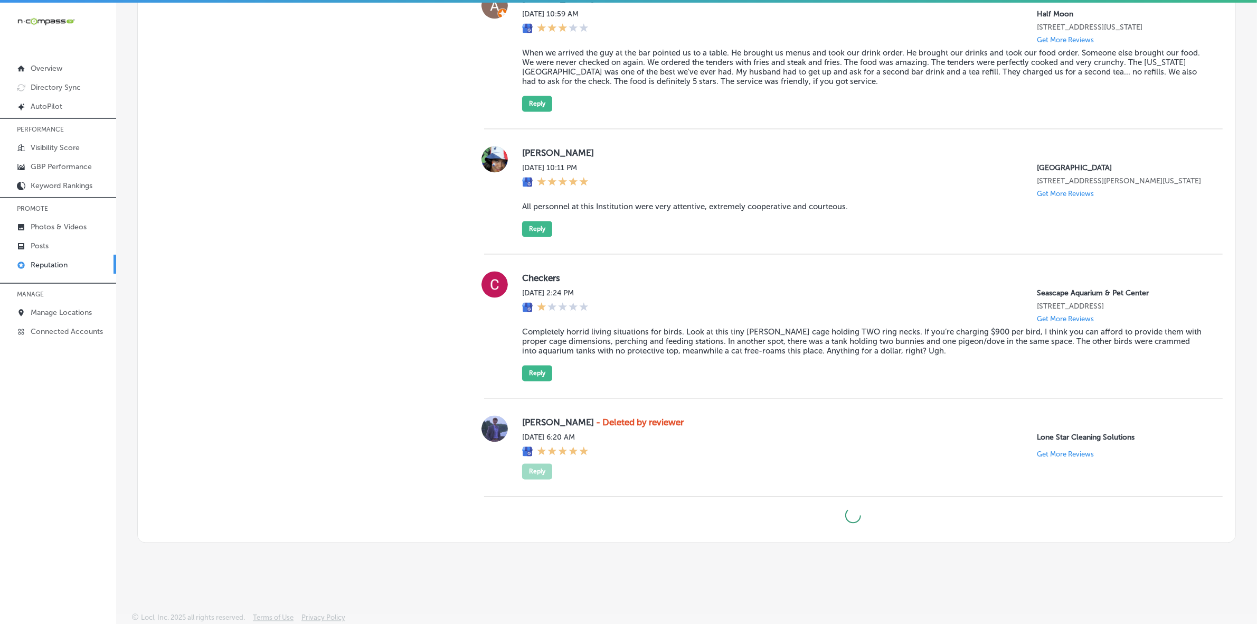
type textarea "x"
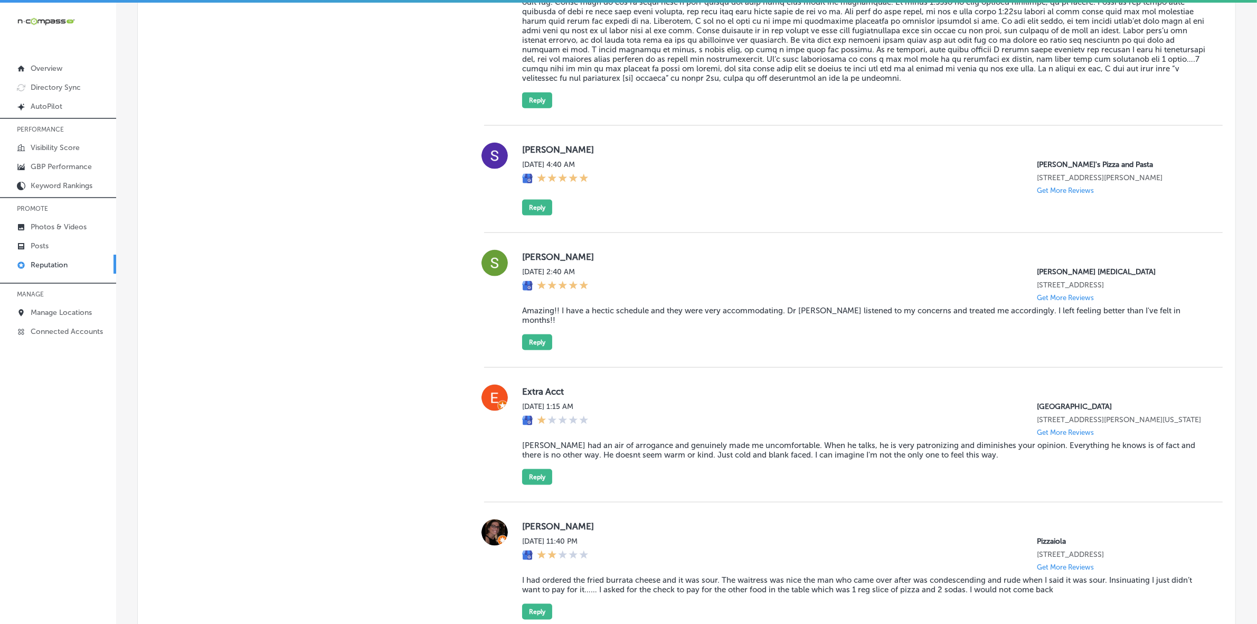
scroll to position [1762, 0]
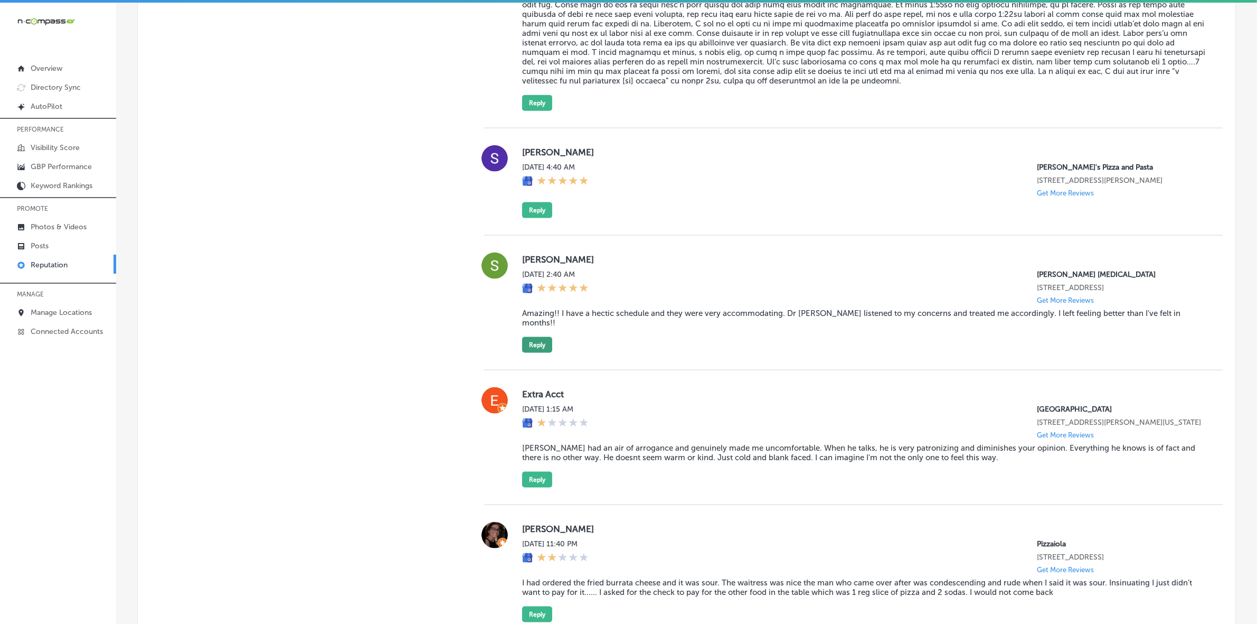
click at [539, 353] on button "Reply" at bounding box center [537, 345] width 30 height 16
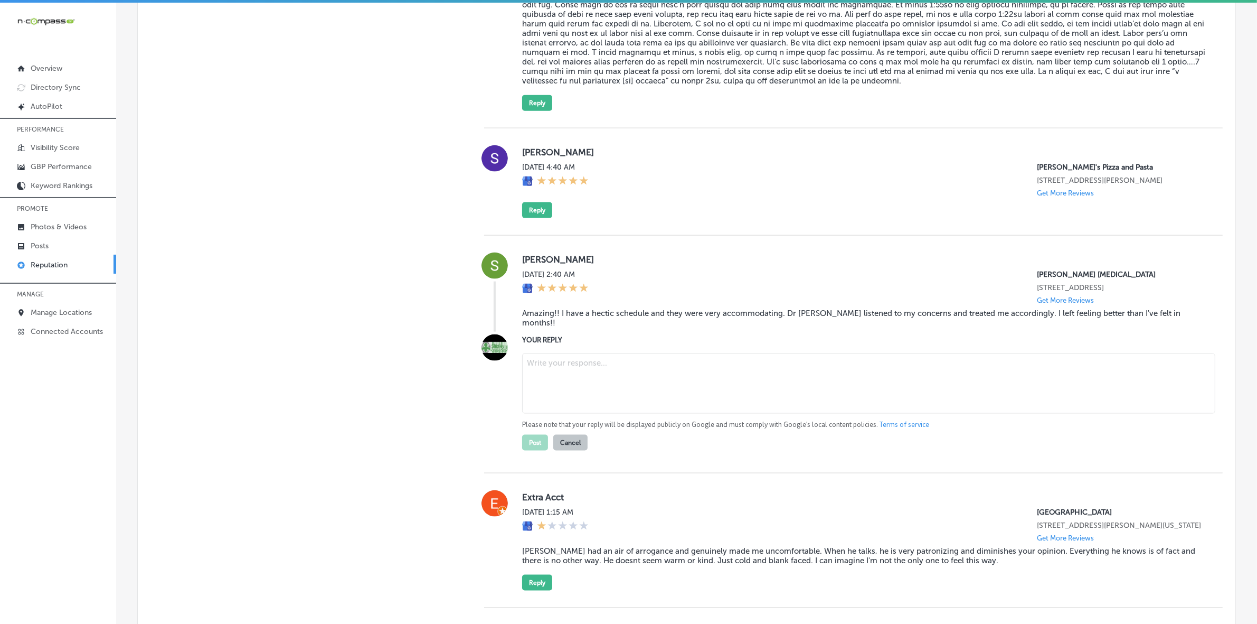
click at [597, 408] on textarea at bounding box center [868, 383] width 693 height 60
paste textarea "Thank you, [PERSON_NAME], for your kind words! We're so happy to hear that [PER…"
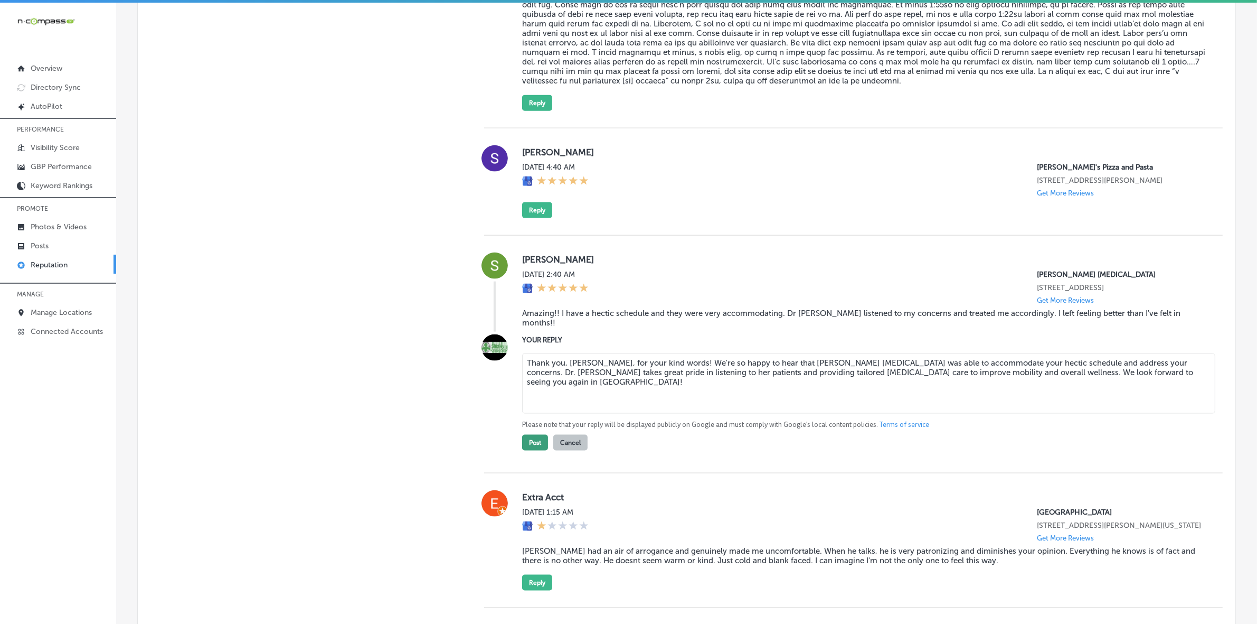
type textarea "Thank you, [PERSON_NAME], for your kind words! We're so happy to hear that [PER…"
click at [523, 450] on button "Post" at bounding box center [535, 443] width 26 height 16
type textarea "x"
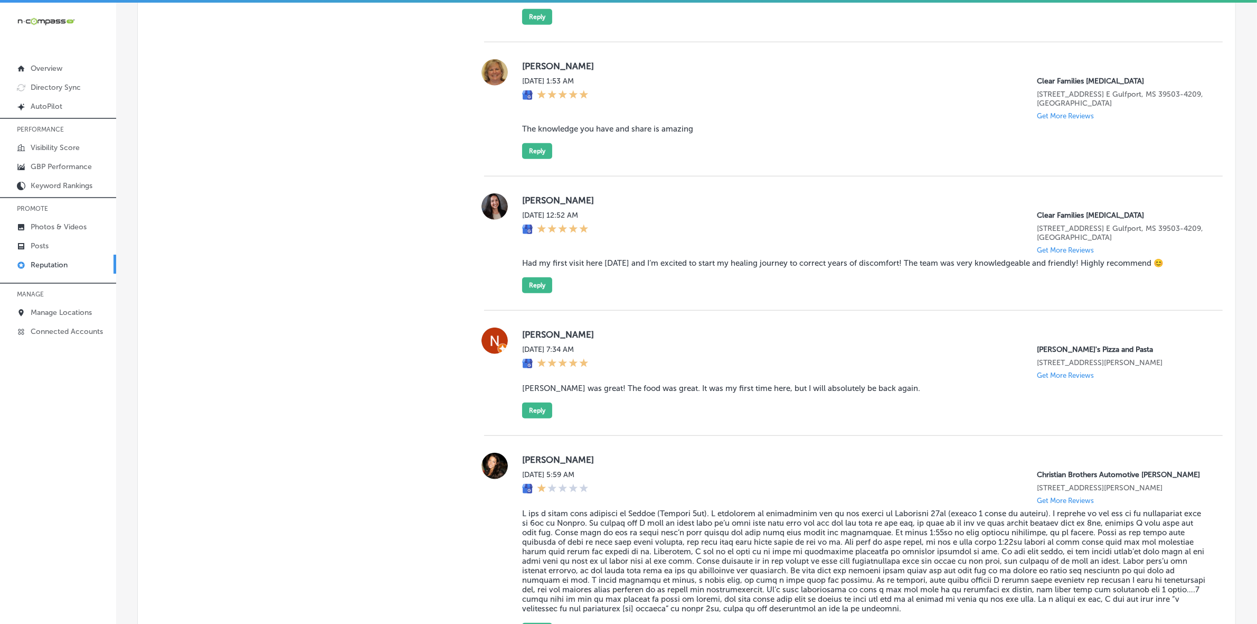
scroll to position [1271, 0]
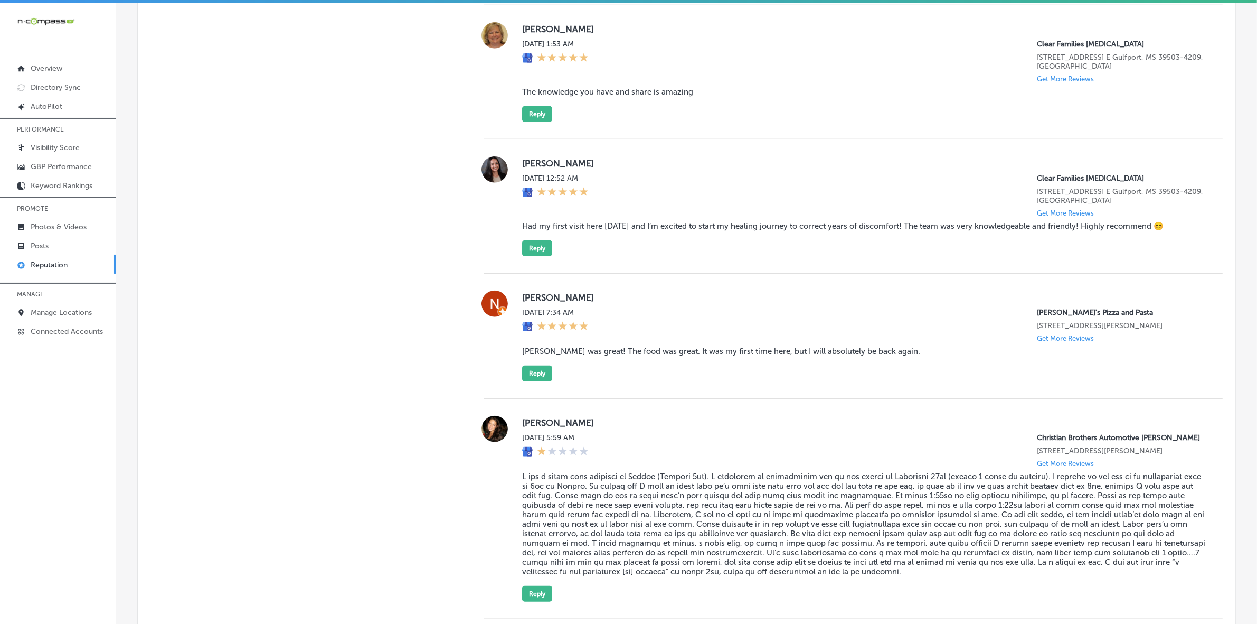
click at [532, 303] on label "[PERSON_NAME]" at bounding box center [864, 297] width 684 height 11
copy label "[PERSON_NAME]"
click at [634, 378] on div "[PERSON_NAME] [DATE] 7:34 AM [PERSON_NAME]'s Pizza and Pasta [STREET_ADDRESS][P…" at bounding box center [864, 335] width 684 height 91
click at [634, 356] on blockquote "[PERSON_NAME] was great! The food was great. It was my first time here, but I w…" at bounding box center [864, 351] width 684 height 10
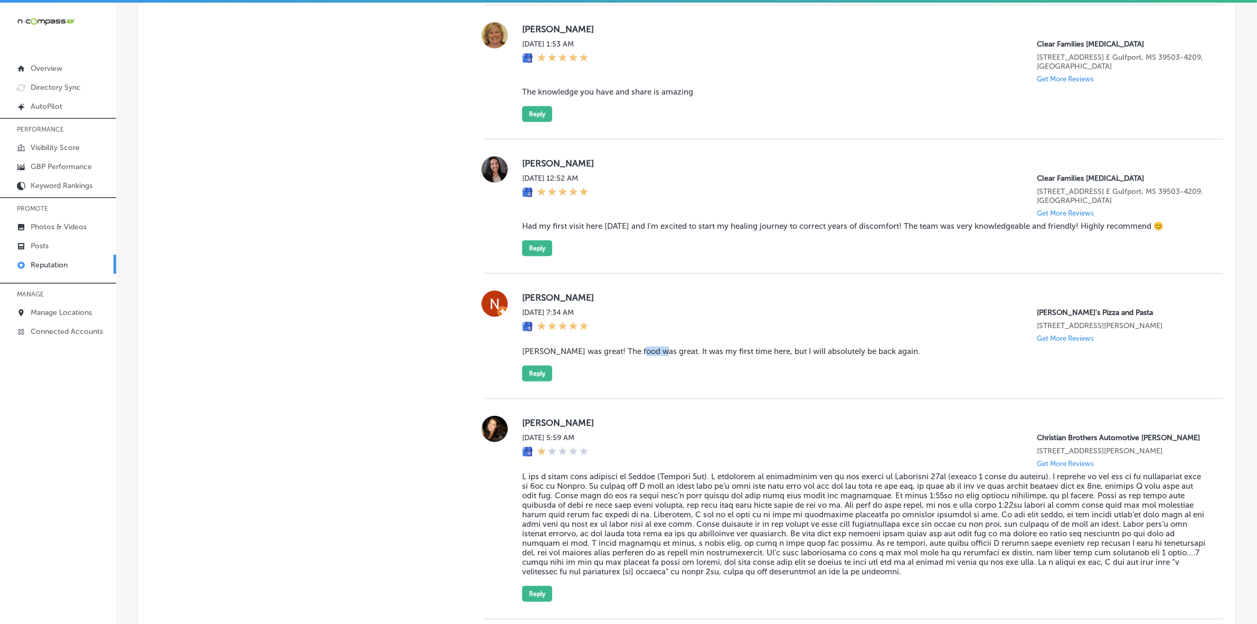
click at [634, 356] on blockquote "[PERSON_NAME] was great! The food was great. It was my first time here, but I w…" at bounding box center [864, 351] width 684 height 10
copy blockquote "[PERSON_NAME] was great! The food was great. It was my first time here, but I w…"
click at [539, 381] on button "Reply" at bounding box center [537, 373] width 30 height 16
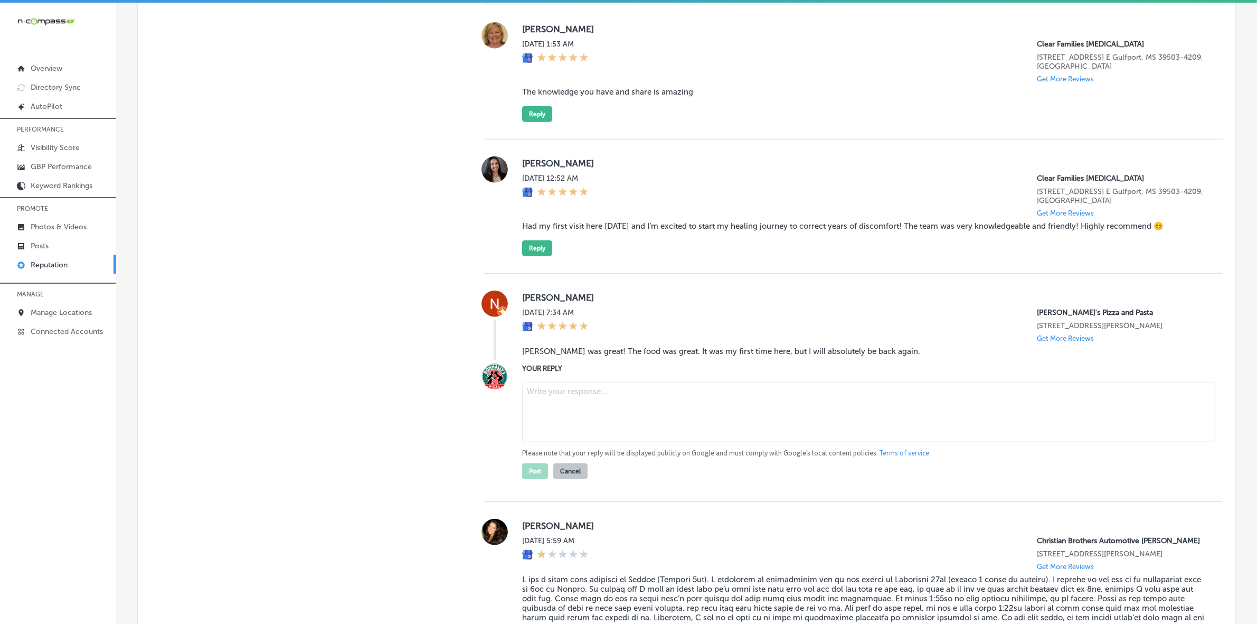
click at [598, 437] on textarea at bounding box center [868, 412] width 693 height 60
paste textarea "ChatGPT said: Thank you for the wonderful review, [PERSON_NAME]! We're so glad …"
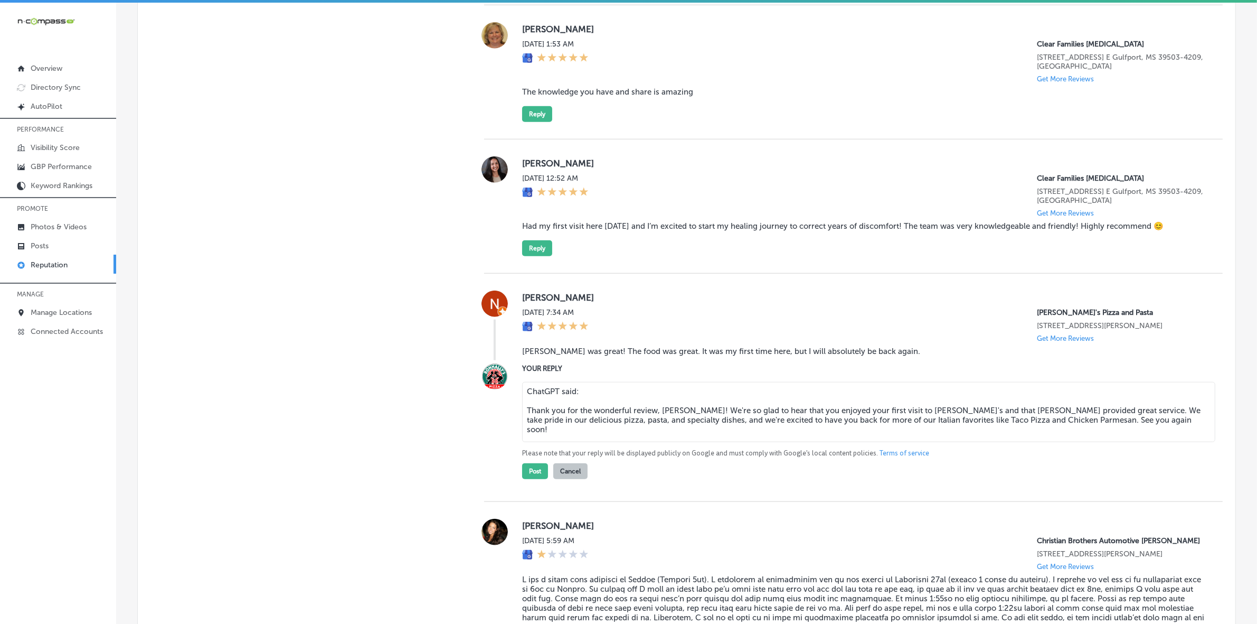
drag, startPoint x: 593, startPoint y: 431, endPoint x: 497, endPoint y: 428, distance: 95.6
click at [498, 428] on div "YOUR REPLY ChatGPT said: Thank you for the wonderful review, [PERSON_NAME]! We'…" at bounding box center [853, 421] width 739 height 116
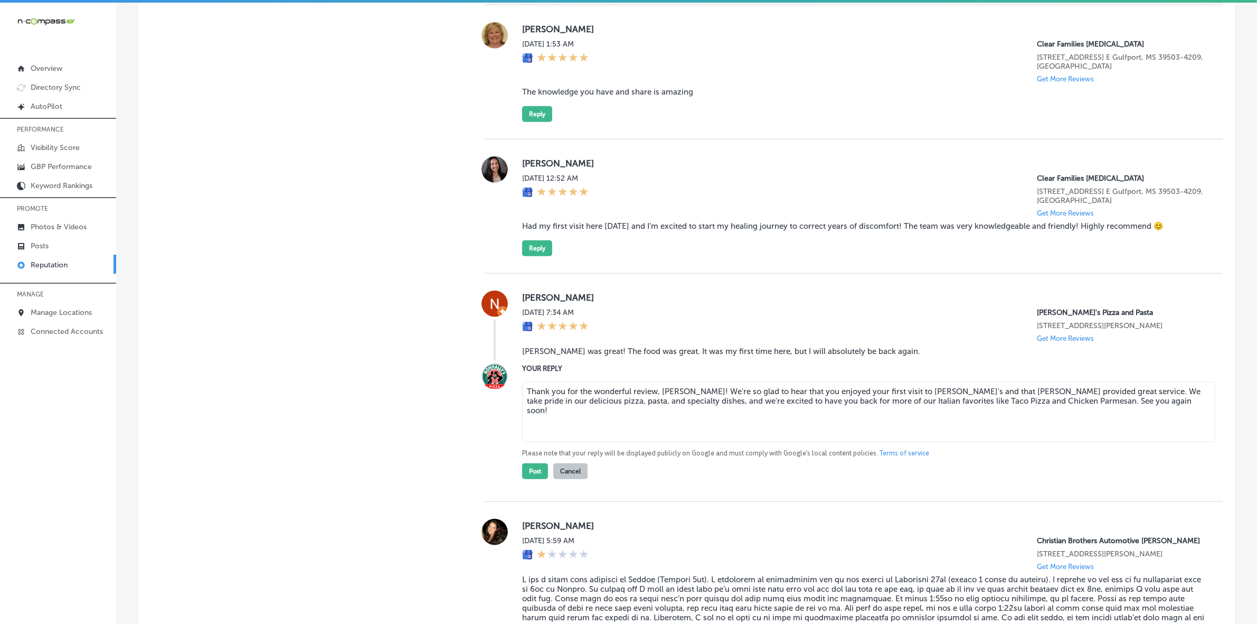
click at [525, 434] on textarea "Thank you for the wonderful review, [PERSON_NAME]! We're so glad to hear that y…" at bounding box center [868, 412] width 693 height 60
type textarea "Thank you for the wonderful review, [PERSON_NAME]! We're so glad to hear that y…"
click at [527, 479] on button "Post" at bounding box center [535, 471] width 26 height 16
type textarea "x"
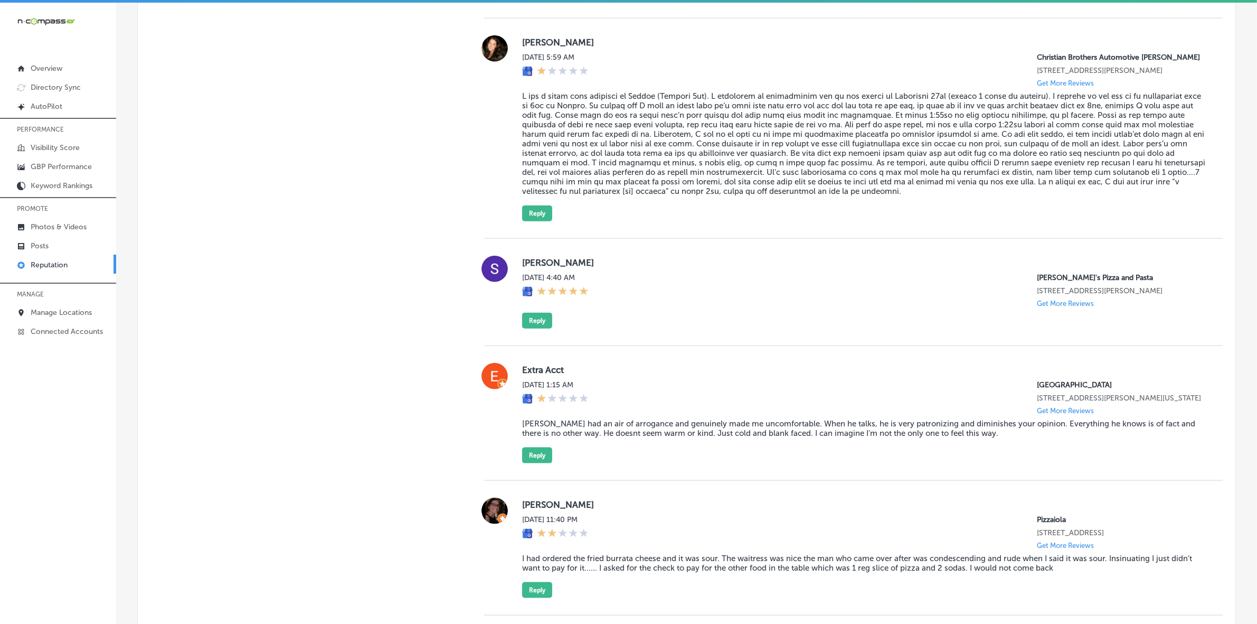
scroll to position [1535, 0]
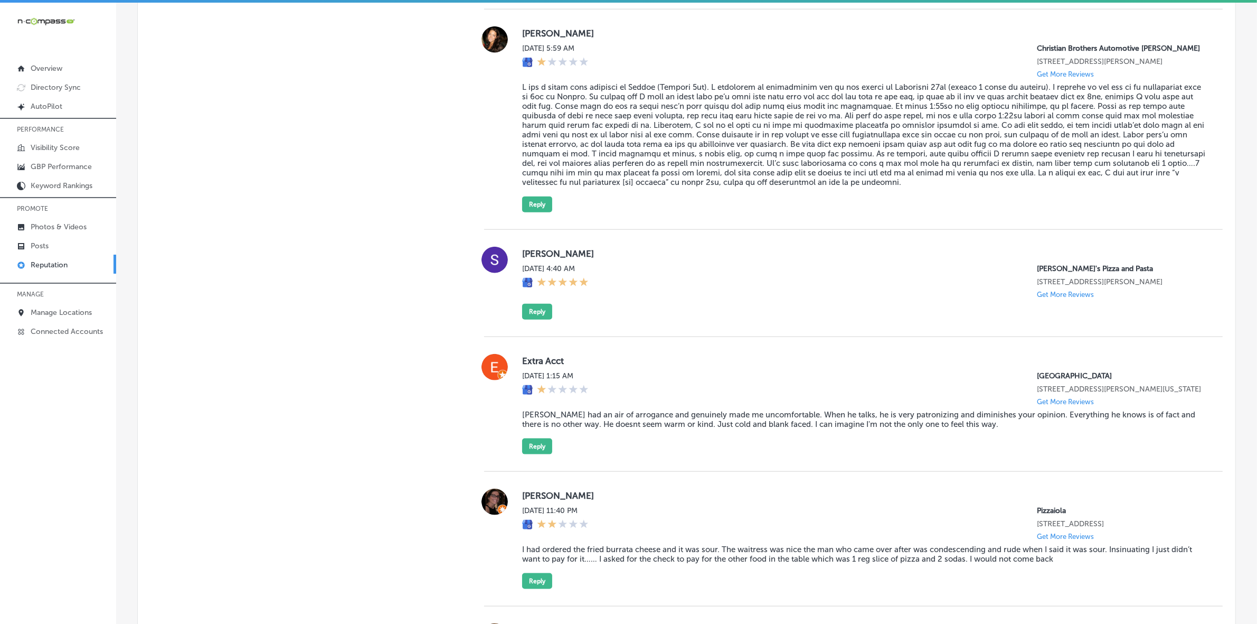
click at [529, 259] on label "[PERSON_NAME]" at bounding box center [864, 253] width 684 height 11
copy label "[PERSON_NAME]"
click at [544, 320] on button "Reply" at bounding box center [537, 312] width 30 height 16
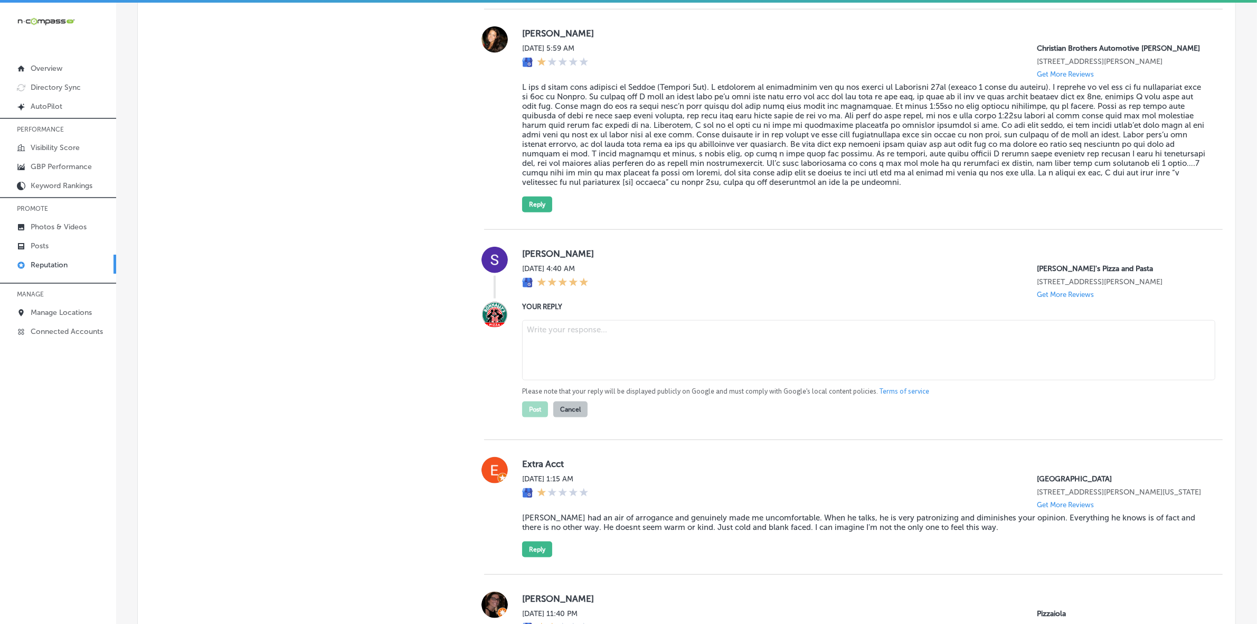
click at [592, 366] on textarea at bounding box center [868, 350] width 693 height 60
click at [556, 378] on textarea at bounding box center [868, 350] width 693 height 60
paste textarea "Thank you for the 5-star review, [PERSON_NAME]! We're so glad you had a great e…"
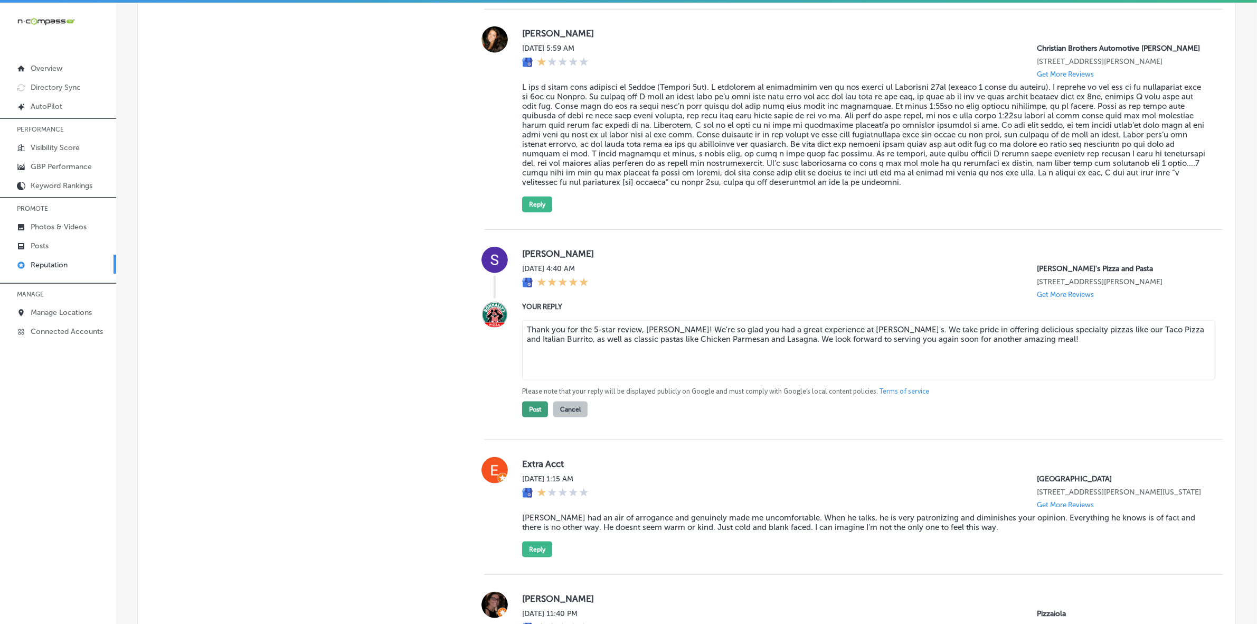
type textarea "Thank you for the 5-star review, [PERSON_NAME]! We're so glad you had a great e…"
click at [522, 417] on button "Post" at bounding box center [535, 409] width 26 height 16
type textarea "x"
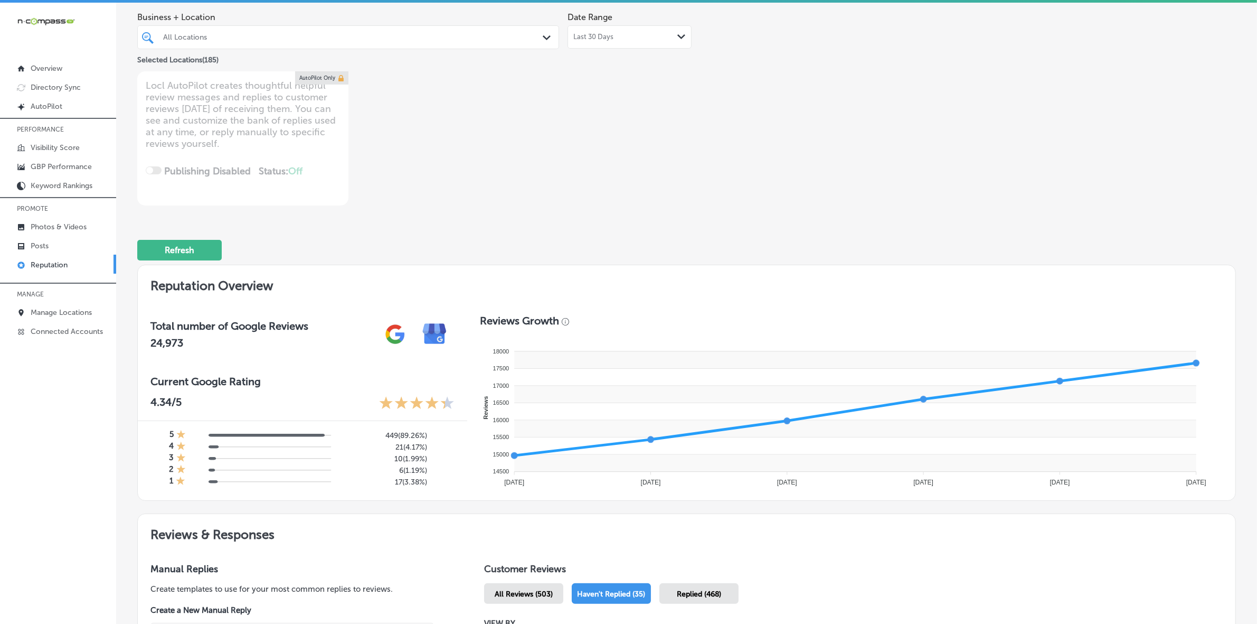
scroll to position [45, 0]
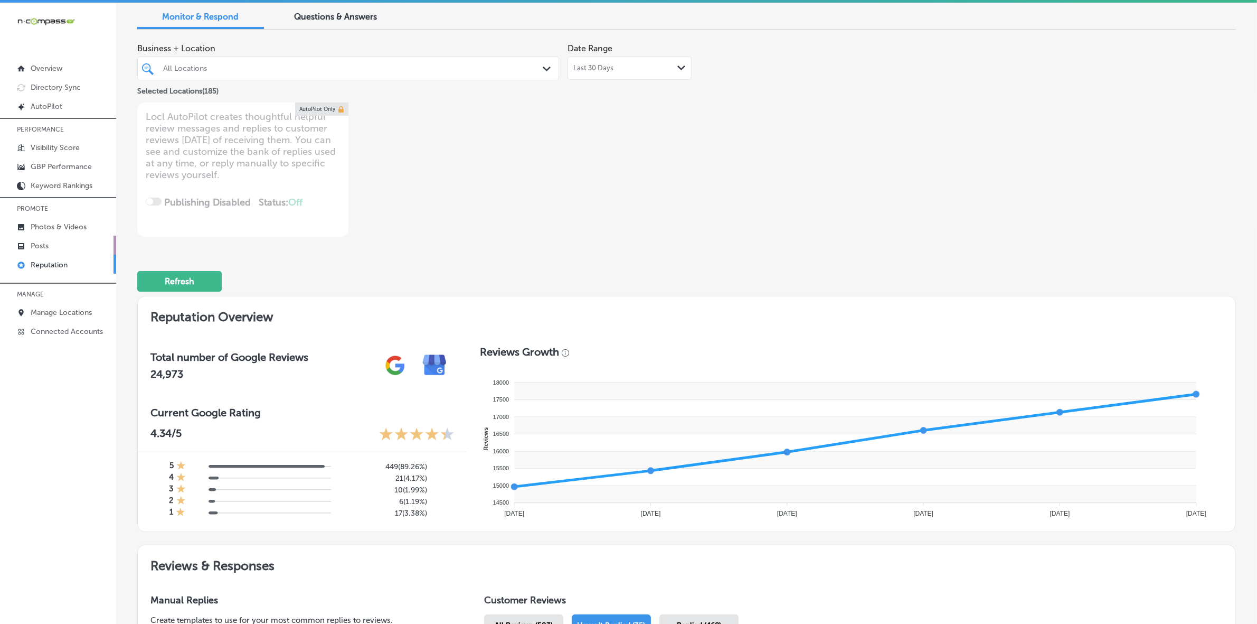
click at [53, 248] on link "Posts" at bounding box center [58, 245] width 116 height 19
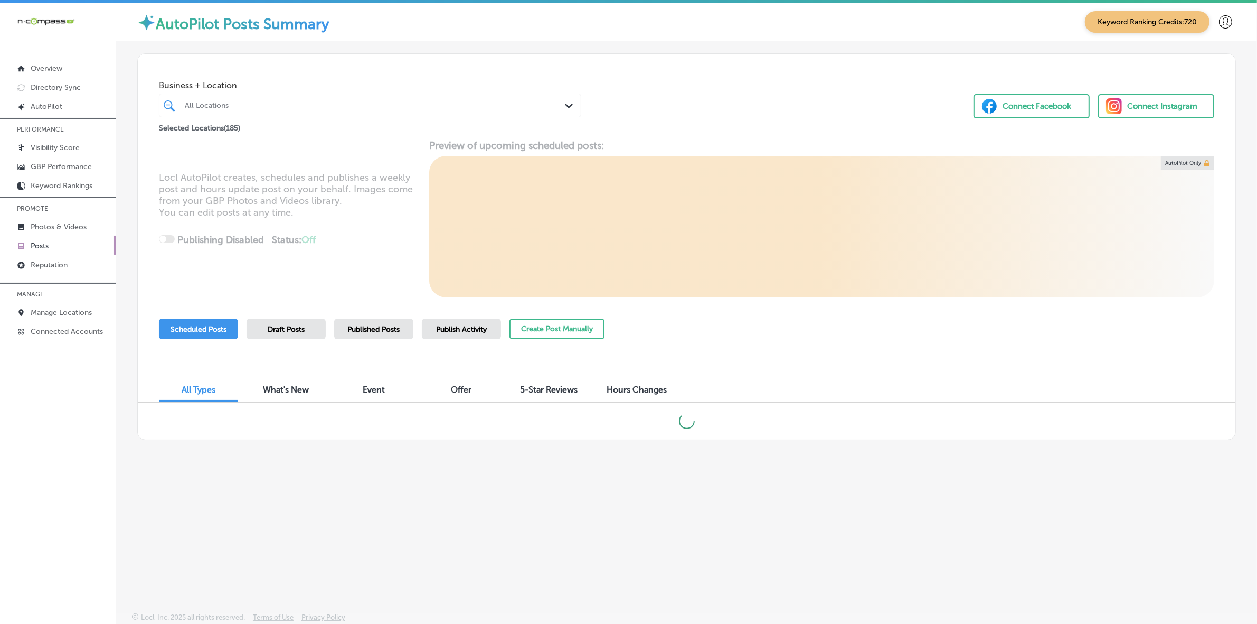
click at [365, 100] on div at bounding box center [351, 105] width 335 height 14
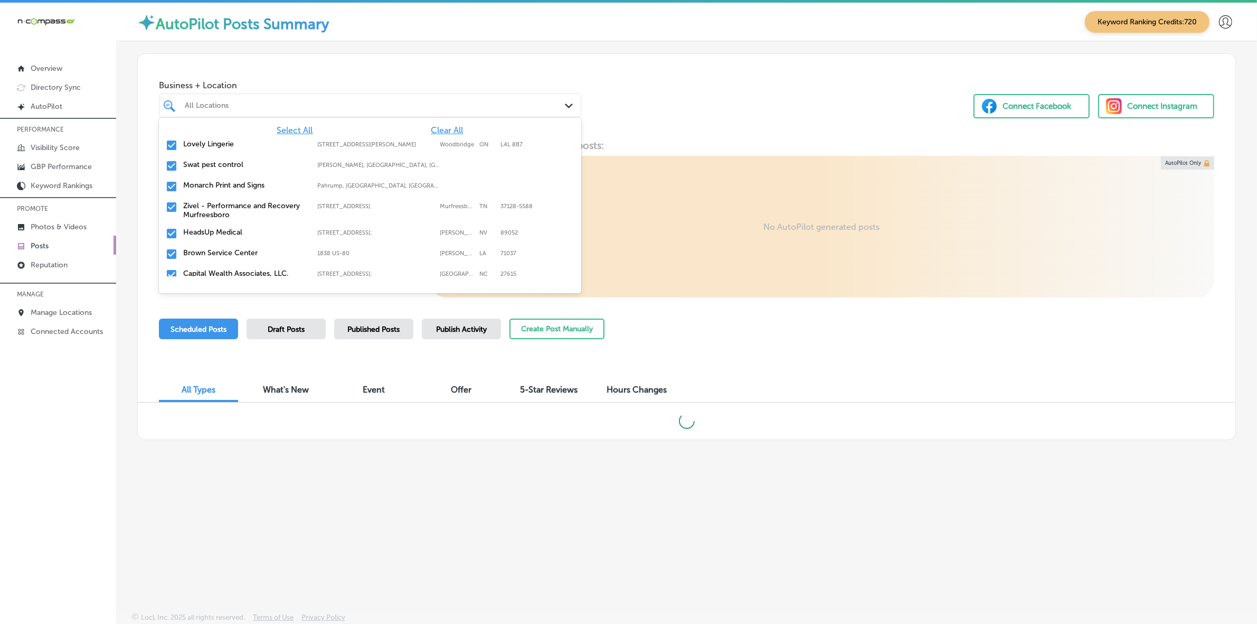
click at [444, 130] on span "Clear All" at bounding box center [447, 130] width 32 height 10
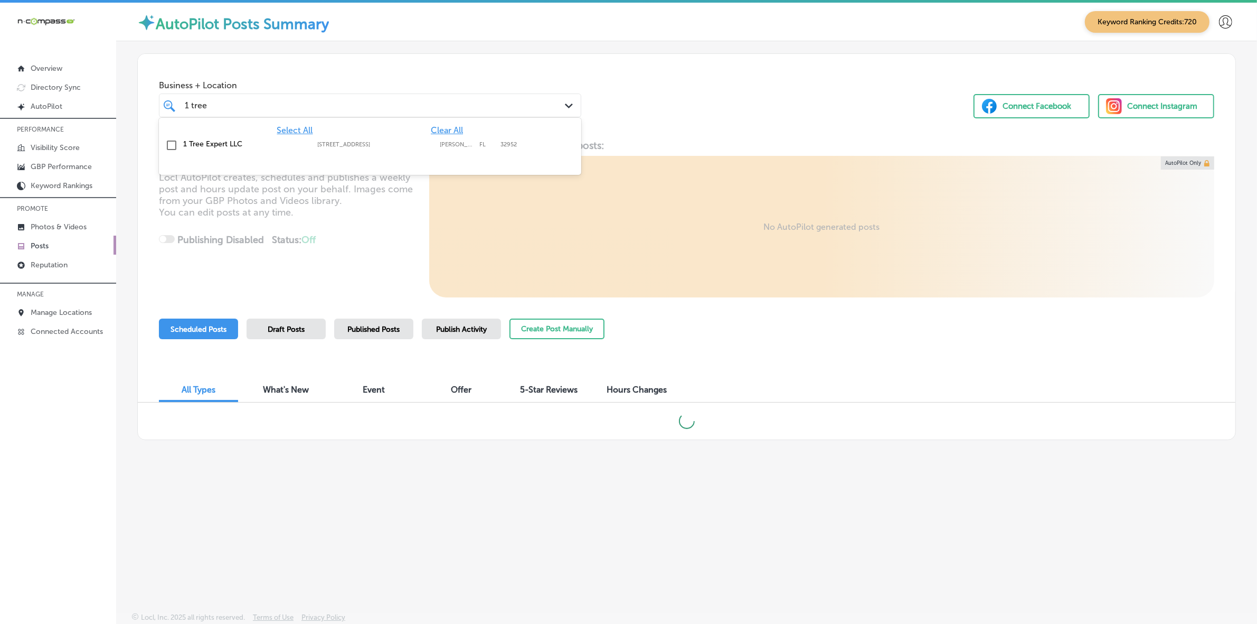
click at [334, 140] on div "1 Tree Expert LLC [STREET_ADDRESS] [STREET_ADDRESS]" at bounding box center [337, 143] width 309 height 9
type input "1 tree"
click at [709, 83] on div "Business + Location option [STREET_ADDRESS]. option [STREET_ADDRESS]. 2 results…" at bounding box center [687, 94] width 1098 height 80
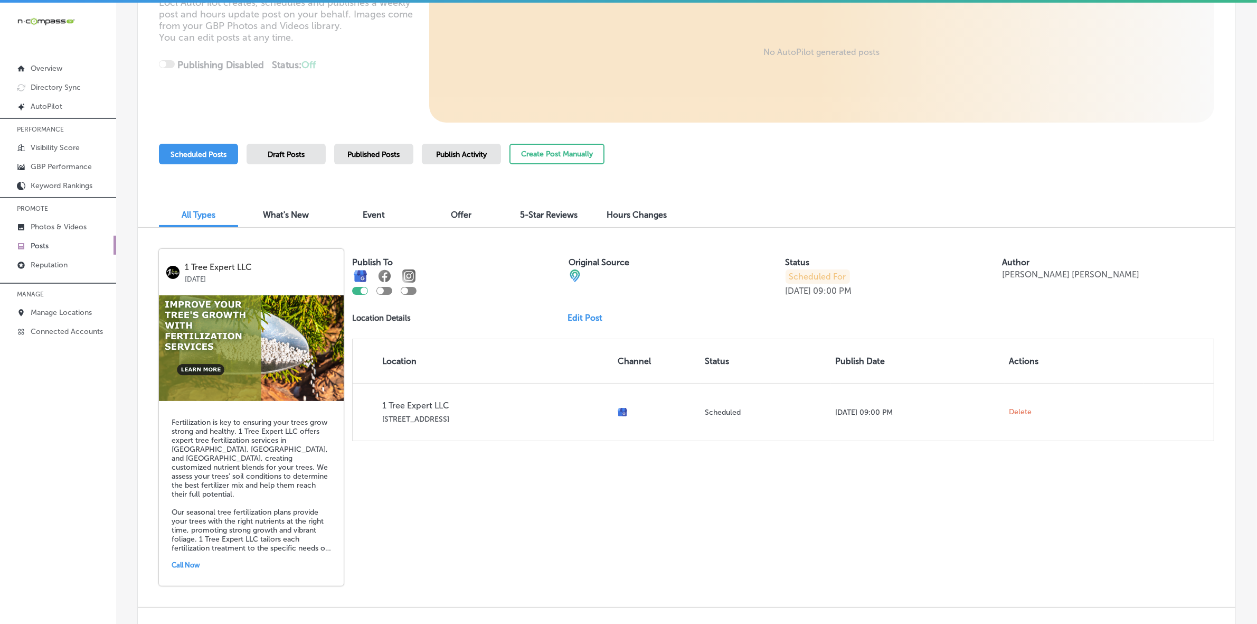
scroll to position [198, 0]
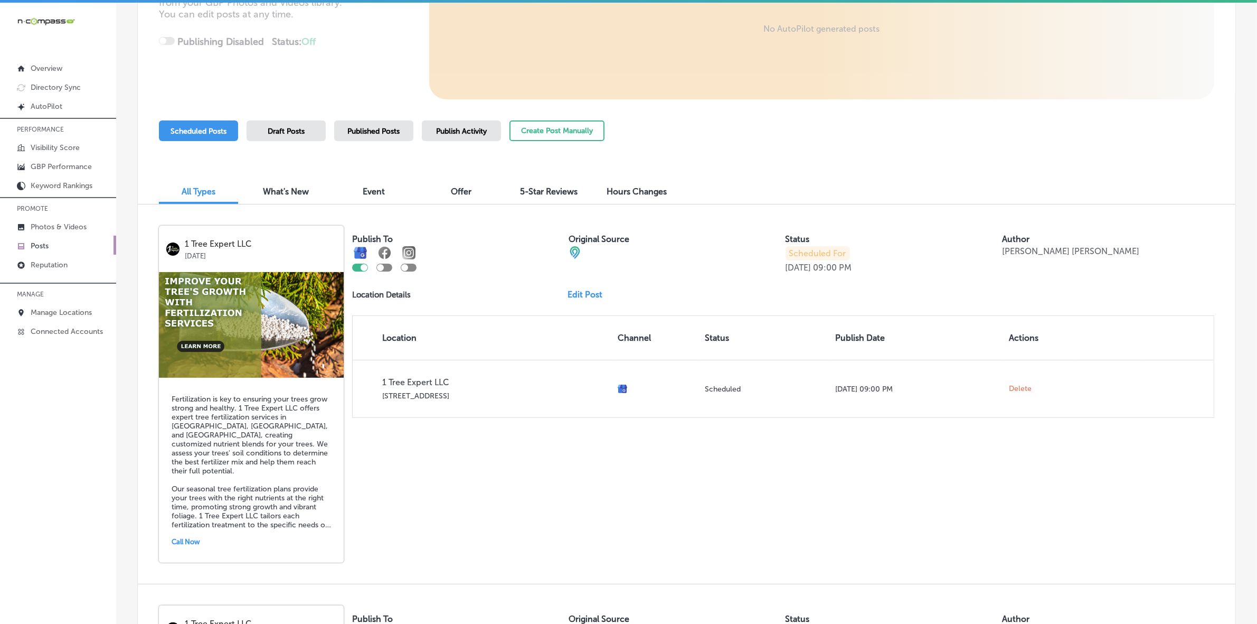
click at [577, 293] on link "Edit Post" at bounding box center [589, 294] width 43 height 10
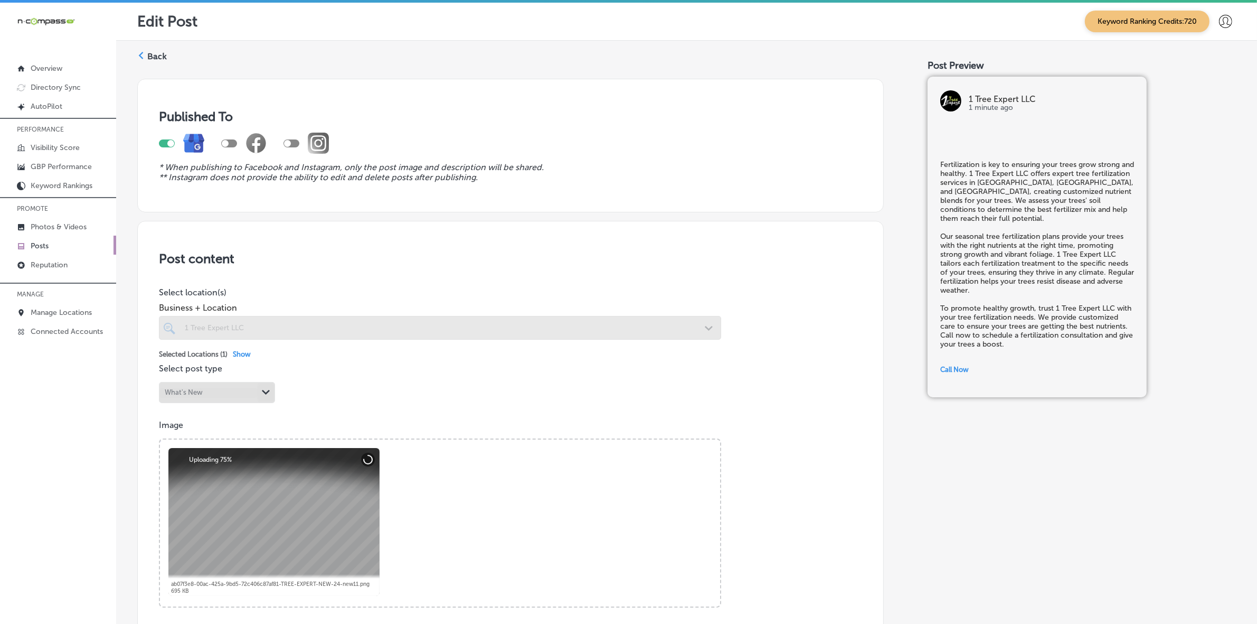
checkbox input "true"
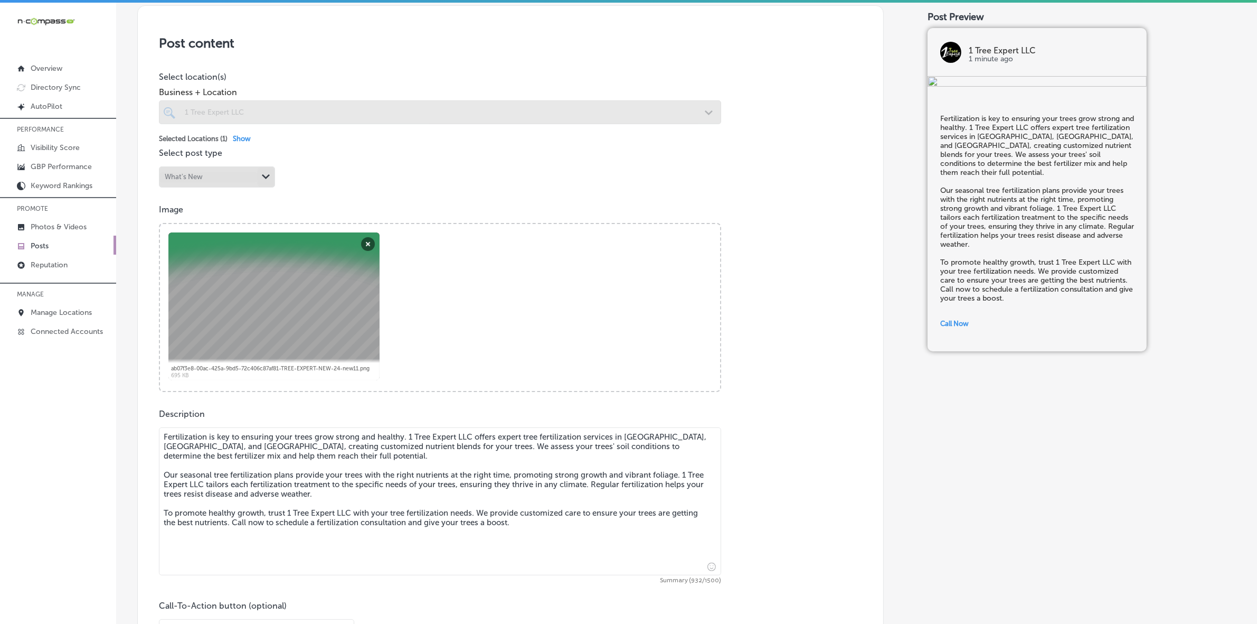
scroll to position [264, 0]
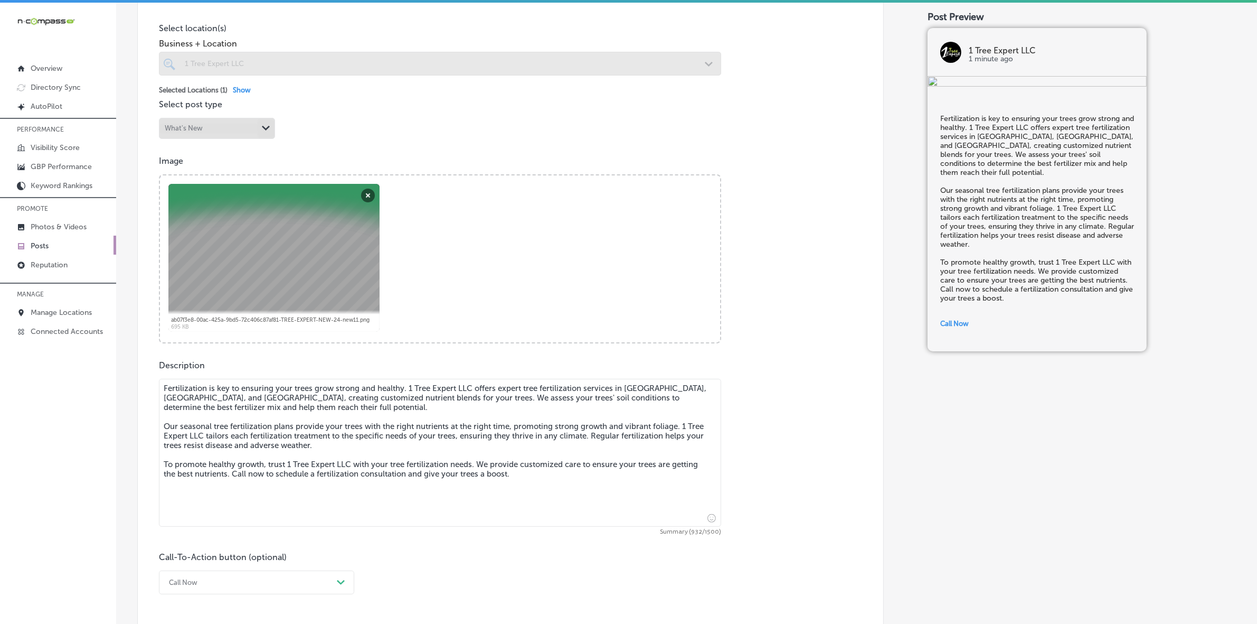
drag, startPoint x: 527, startPoint y: 475, endPoint x: 143, endPoint y: 377, distance: 396.4
click at [143, 377] on div "Post content Select location(s) Business + Location 1 Tree Expert LLC Path Crea…" at bounding box center [510, 294] width 747 height 675
paste textarea "and tree removal"
type textarea "Fertilization is key to ensuring your trees grow strong and healthy. 1 Tree Exp…"
checkbox input "true"
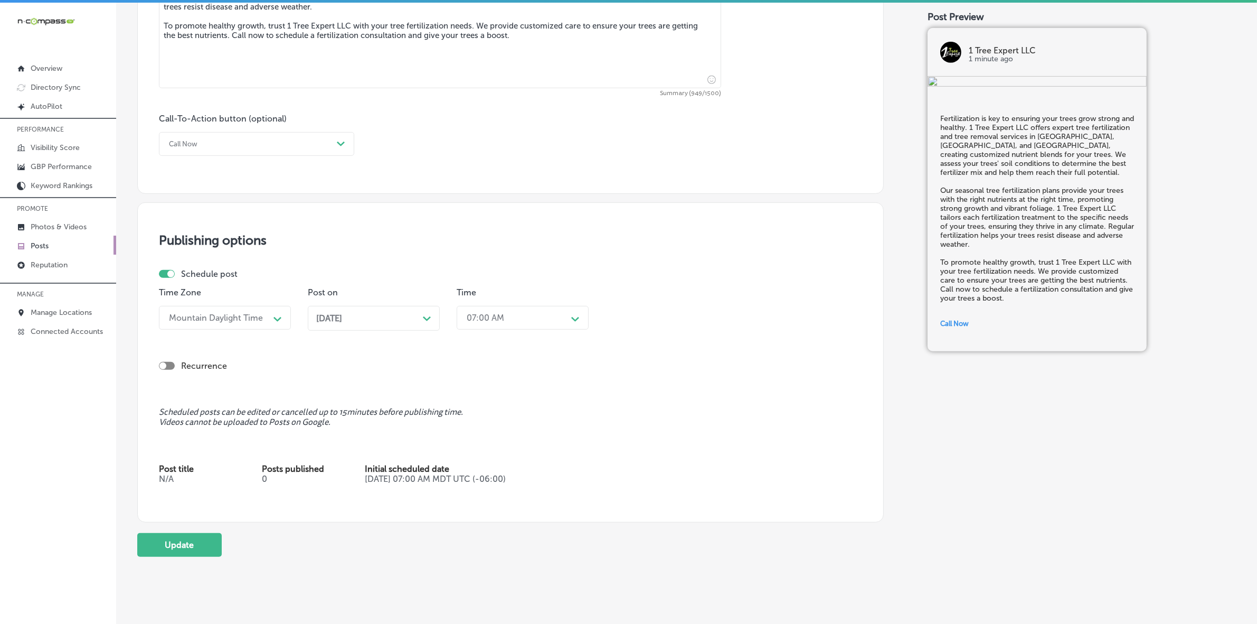
scroll to position [725, 0]
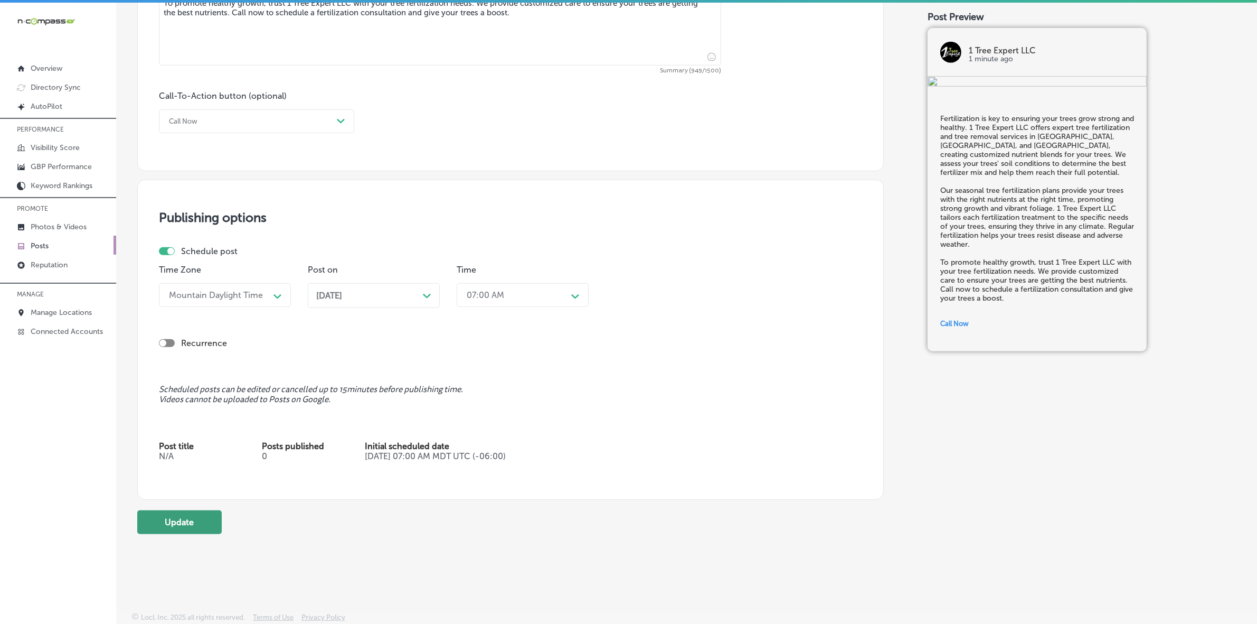
type textarea "Fertilization is key to ensuring your trees grow strong and healthy. 1 Tree Exp…"
click at [208, 512] on button "Update" at bounding box center [179, 522] width 84 height 24
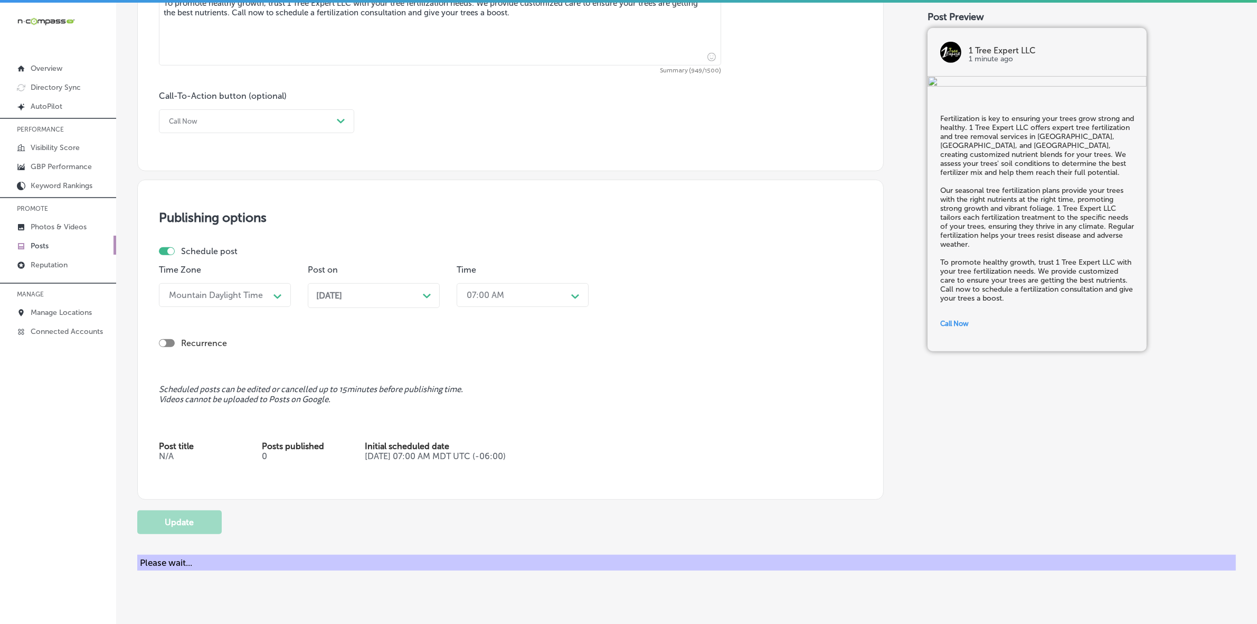
checkbox input "true"
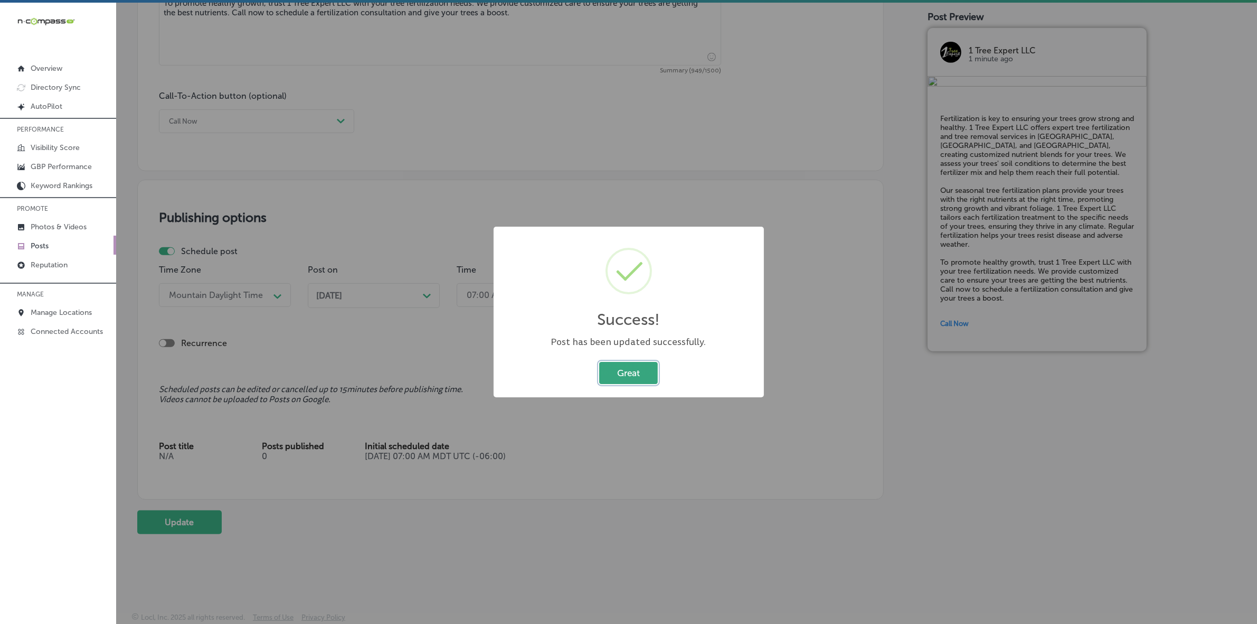
click at [622, 378] on button "Great" at bounding box center [628, 373] width 59 height 22
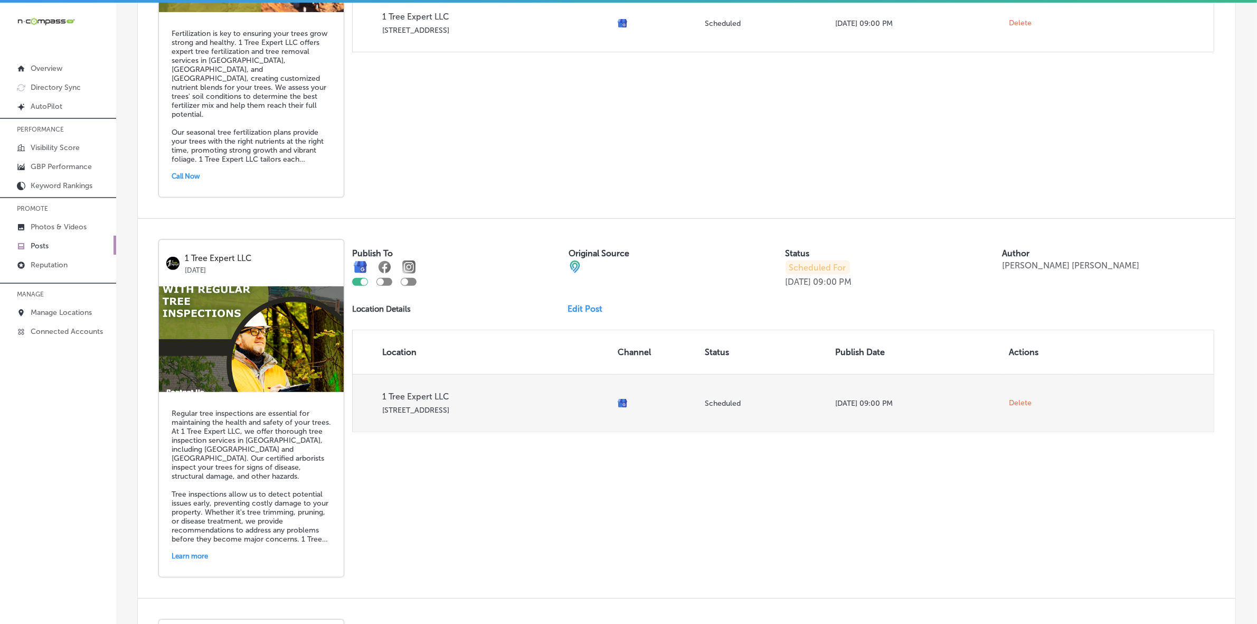
scroll to position [594, 0]
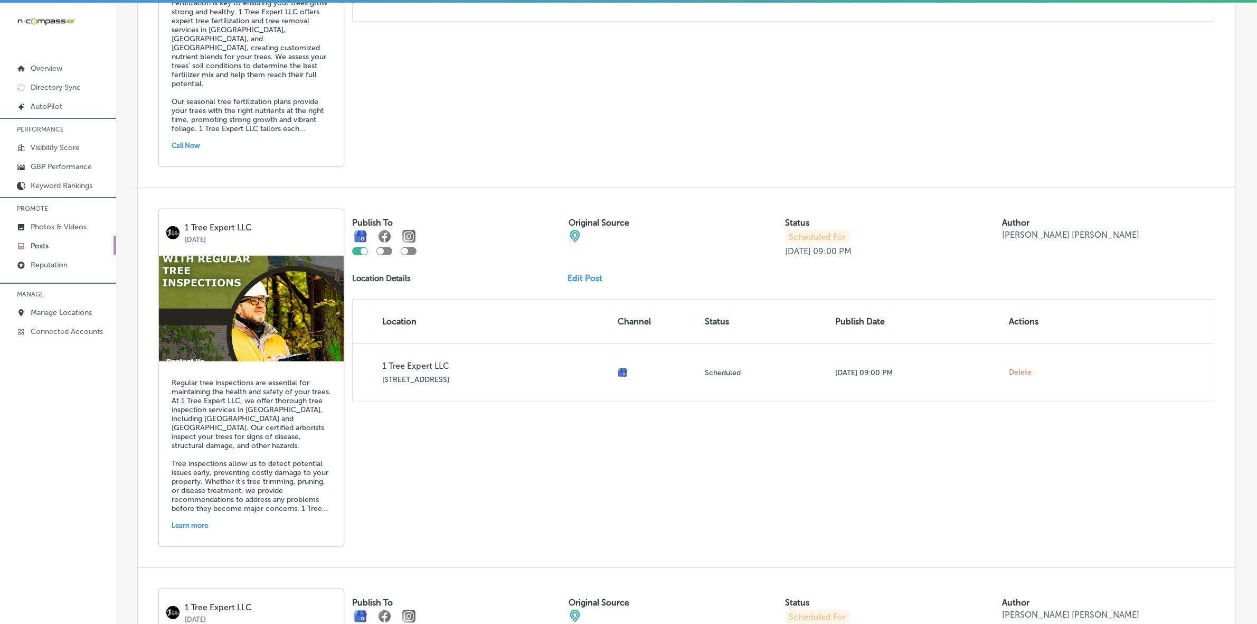
click at [579, 280] on link "Edit Post" at bounding box center [589, 278] width 43 height 10
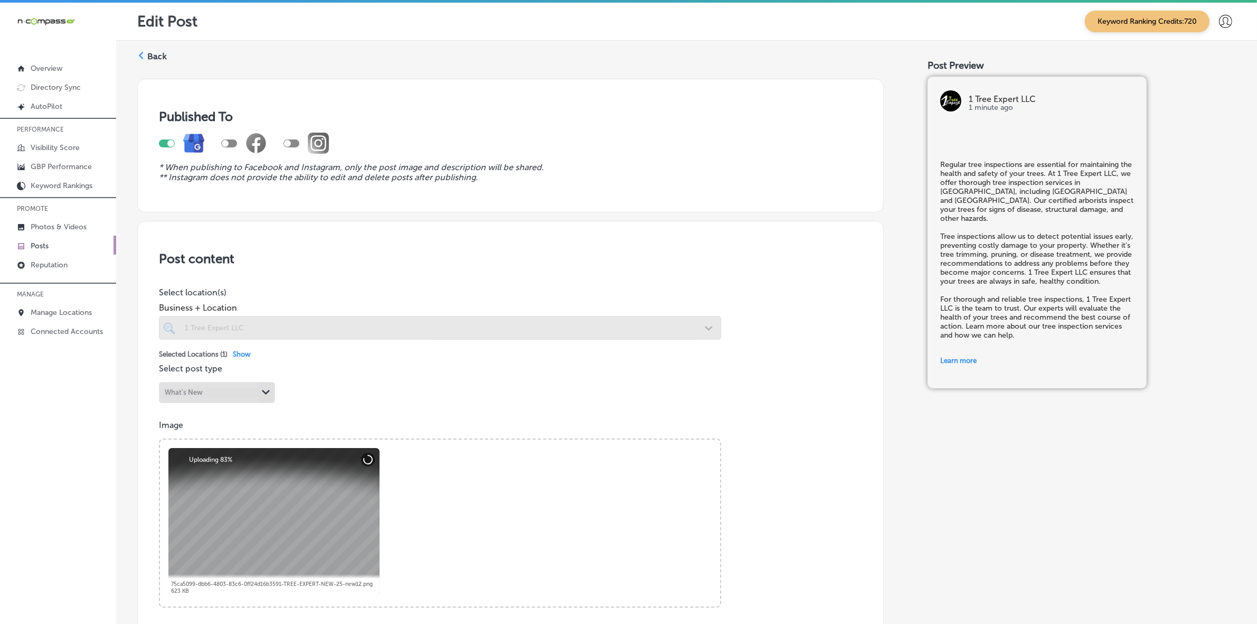
checkbox input "true"
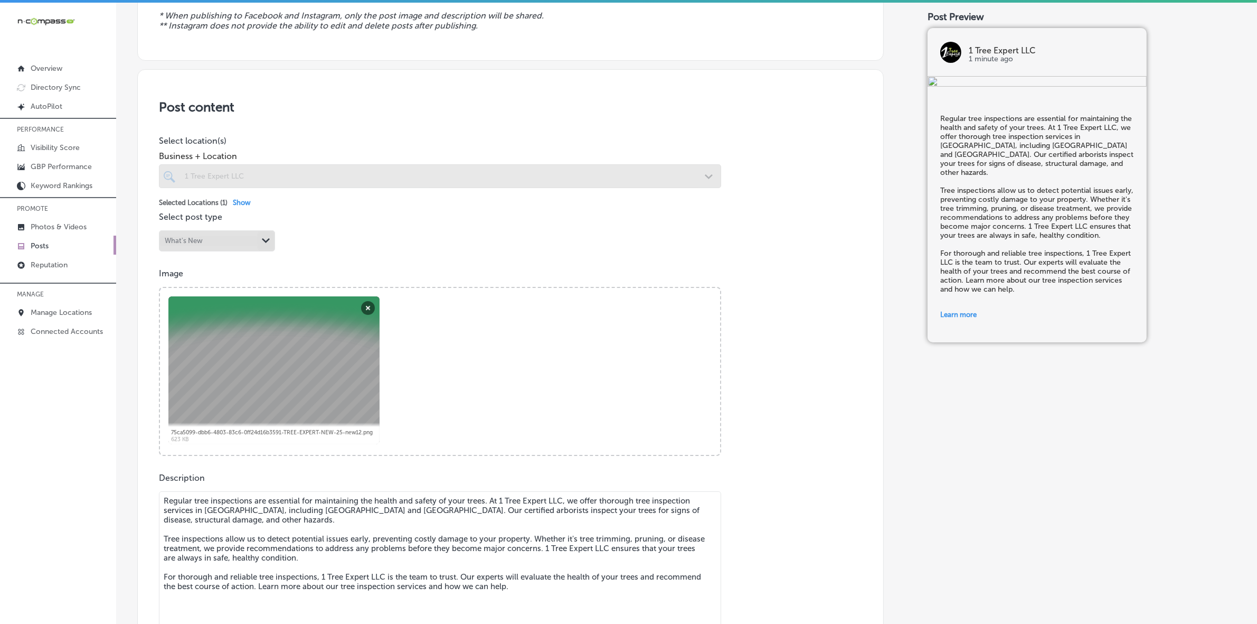
scroll to position [198, 0]
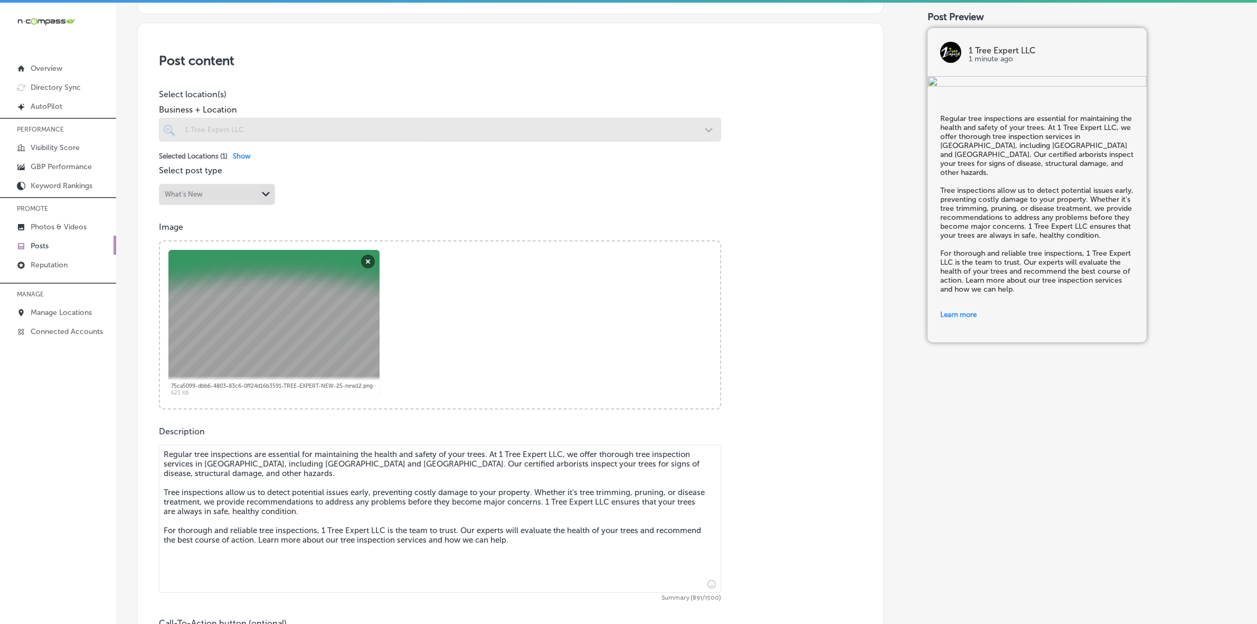
drag, startPoint x: 531, startPoint y: 548, endPoint x: 106, endPoint y: 438, distance: 439.0
click at [106, 438] on div "iconmonstr-menu-thin copy Created with Sketch. Overview Directory Sync Created …" at bounding box center [628, 315] width 1257 height 624
paste textarea ", including the need for potential tree removal if necessary. Tree inspections …"
type textarea "Regular tree inspections are essential for maintaining the health and safety of…"
checkbox input "true"
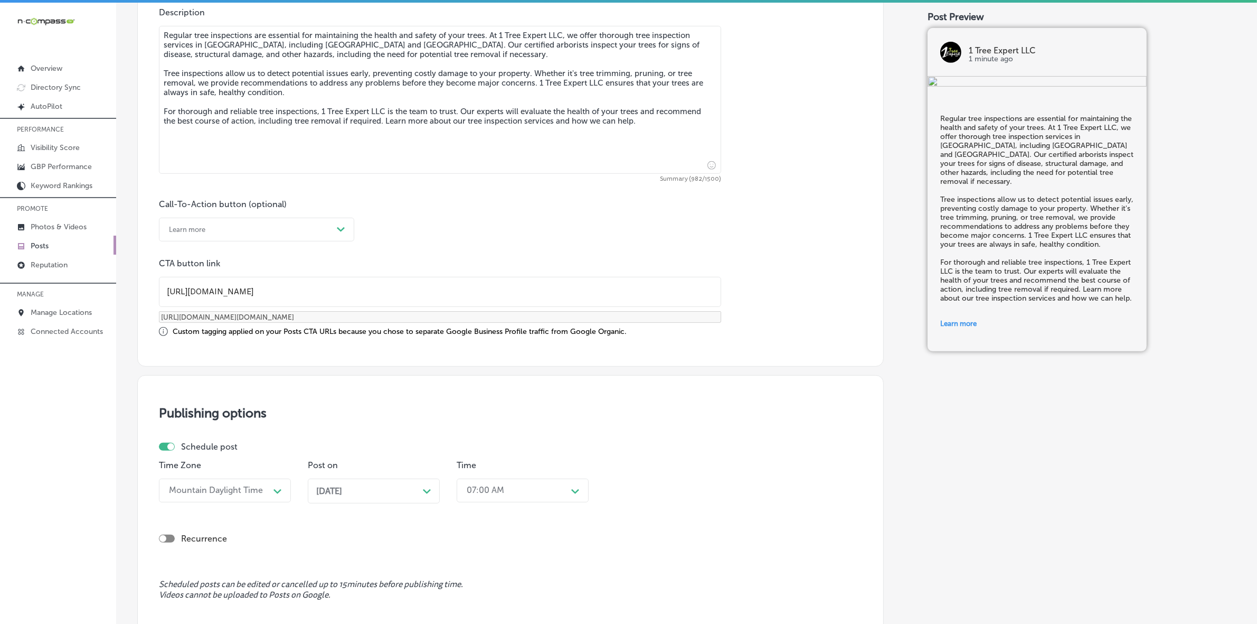
scroll to position [812, 0]
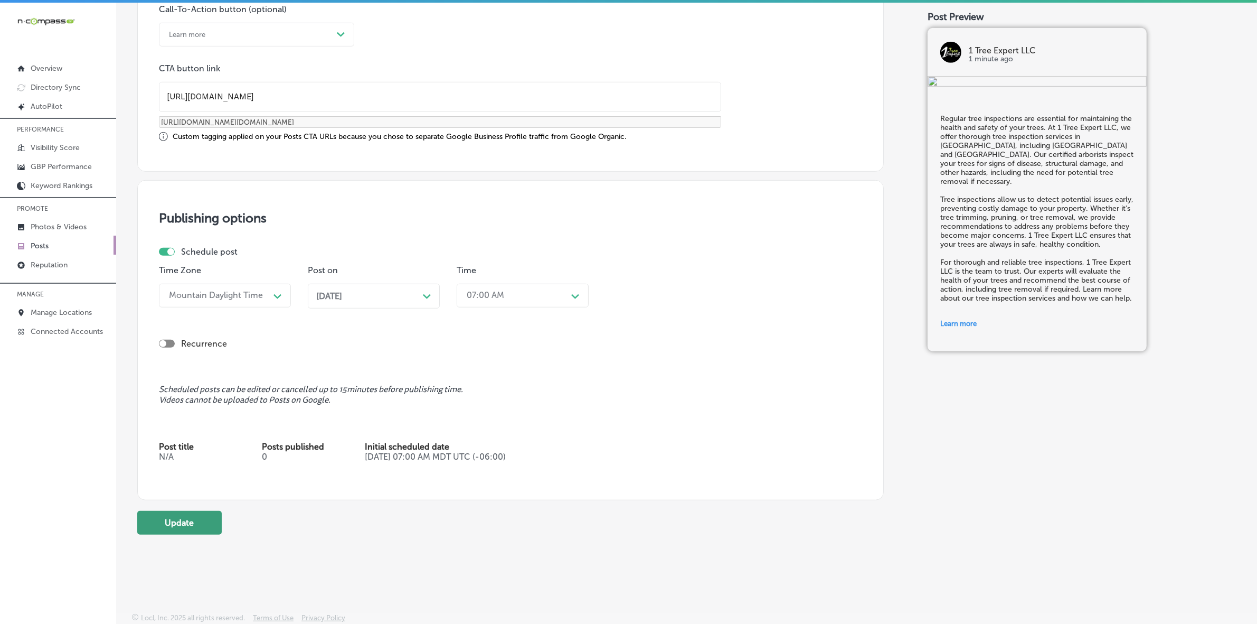
type textarea "Regular tree inspections are essential for maintaining the health and safety of…"
click at [184, 522] on button "Update" at bounding box center [179, 523] width 84 height 24
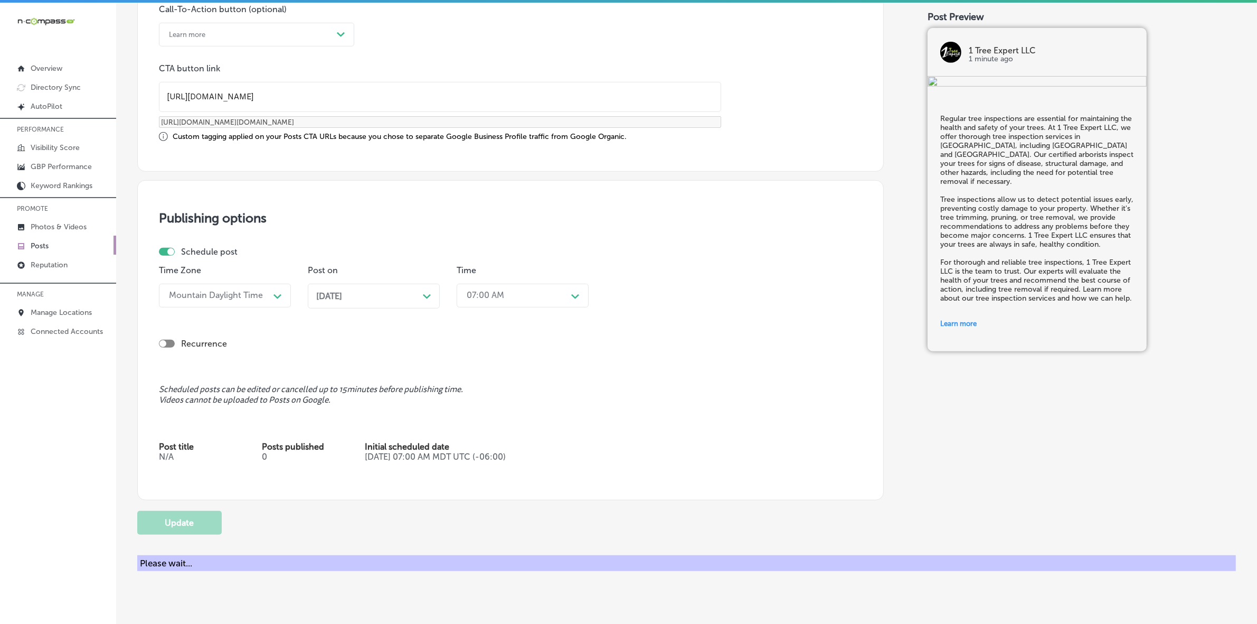
checkbox input "true"
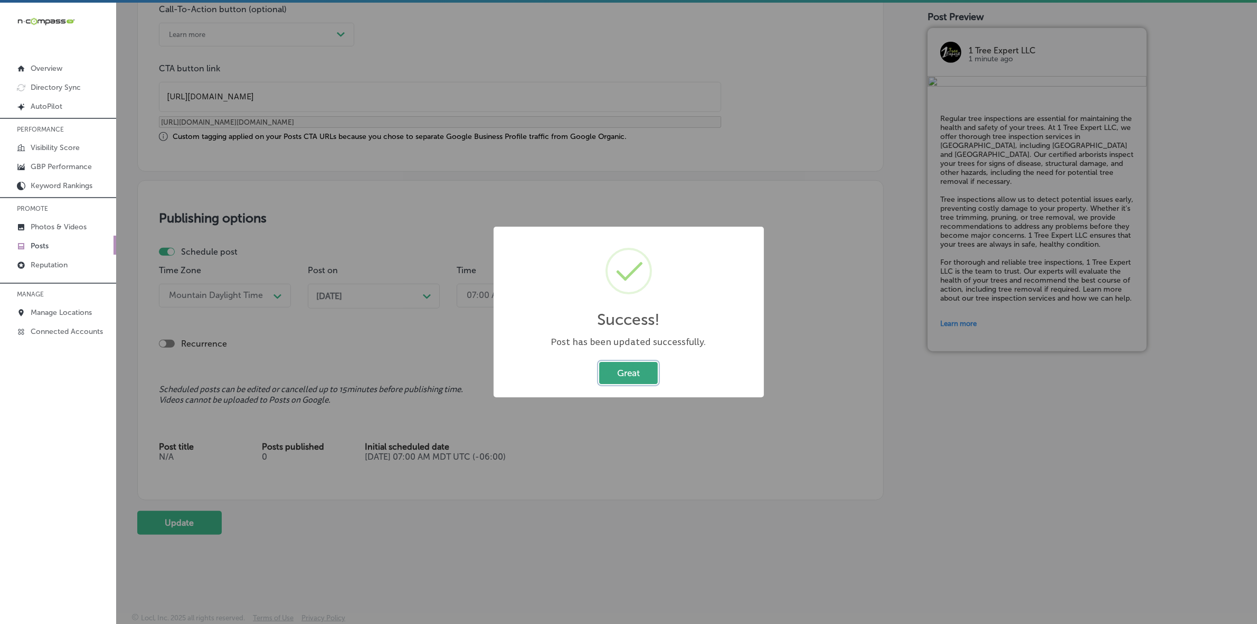
click at [628, 368] on button "Great" at bounding box center [628, 373] width 59 height 22
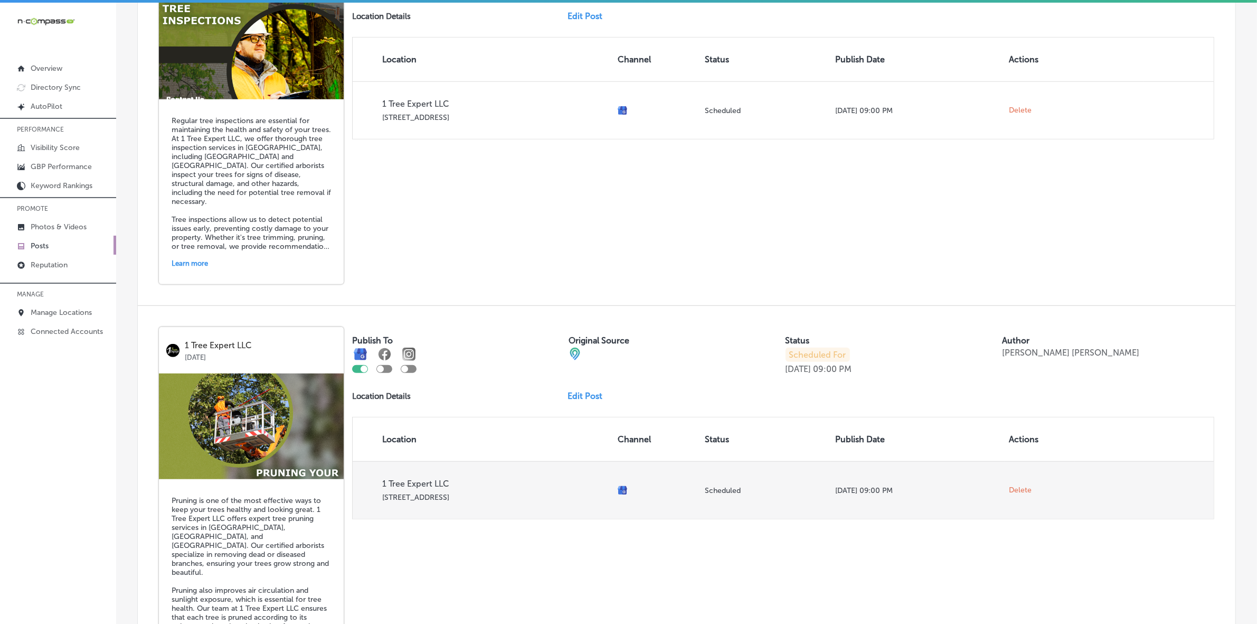
scroll to position [990, 0]
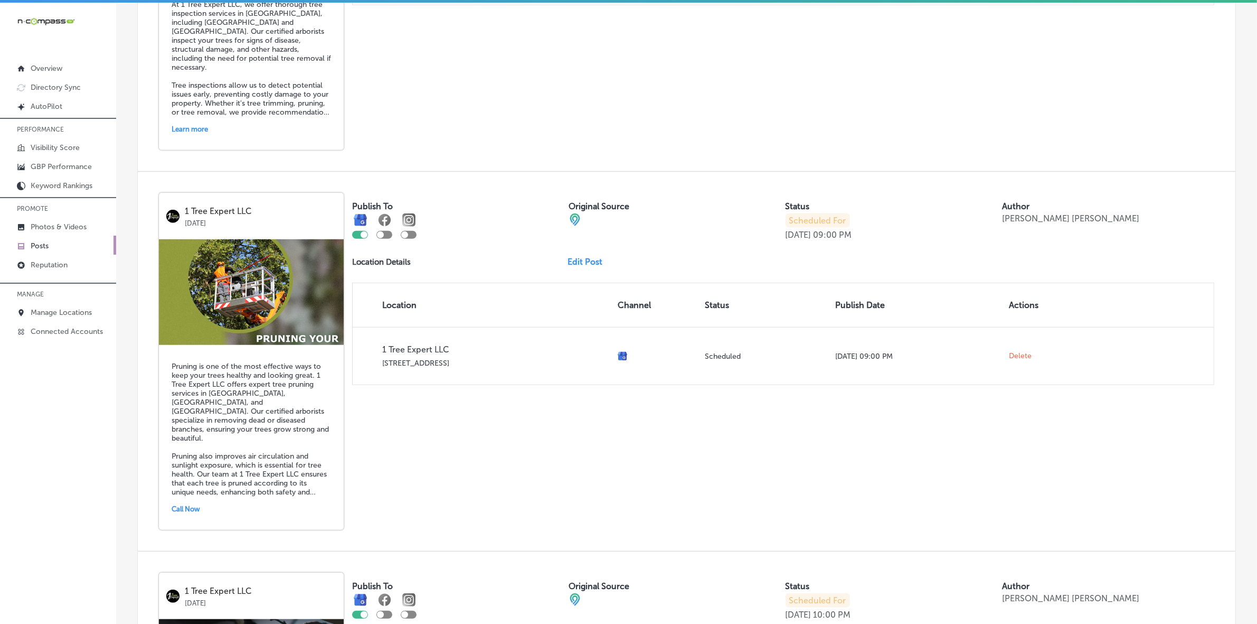
click at [589, 267] on link "Edit Post" at bounding box center [589, 262] width 43 height 10
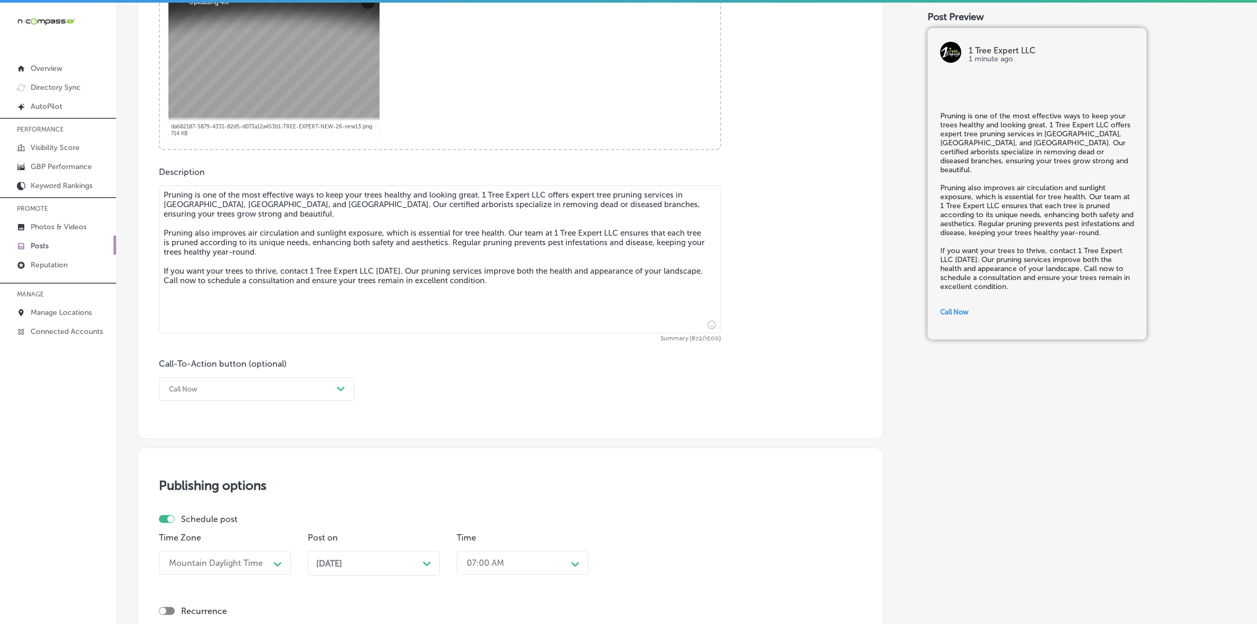
scroll to position [462, 0]
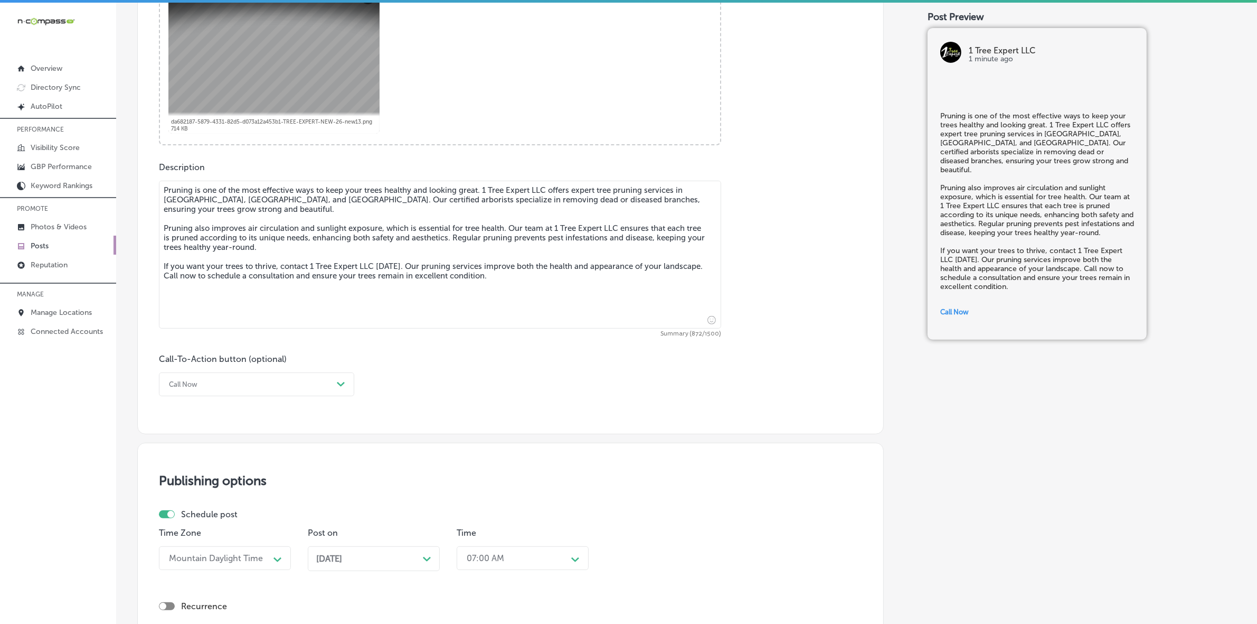
checkbox input "true"
drag, startPoint x: 164, startPoint y: 192, endPoint x: 574, endPoint y: 294, distance: 422.3
click at [574, 294] on textarea "Pruning is one of the most effective ways to keep your trees healthy and lookin…" at bounding box center [440, 255] width 562 height 148
paste textarea "and provide tree removal services when necessary, ensuring your trees grow stro…"
type textarea "Pruning is one of the most effective ways to keep your trees healthy and lookin…"
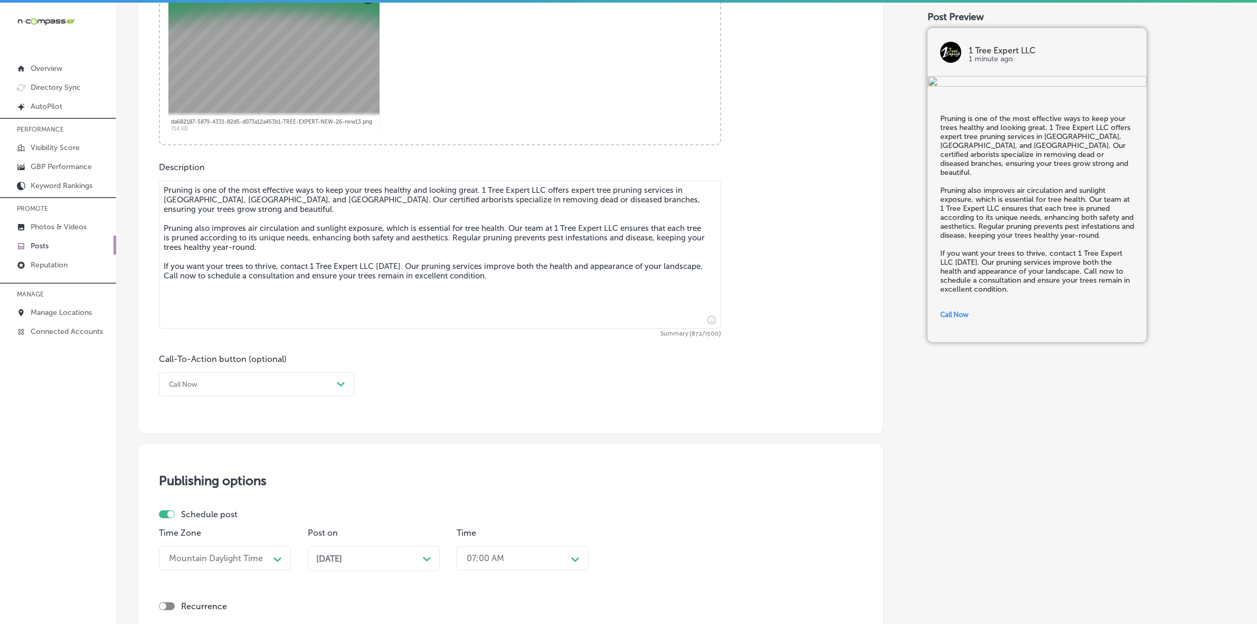
checkbox input "true"
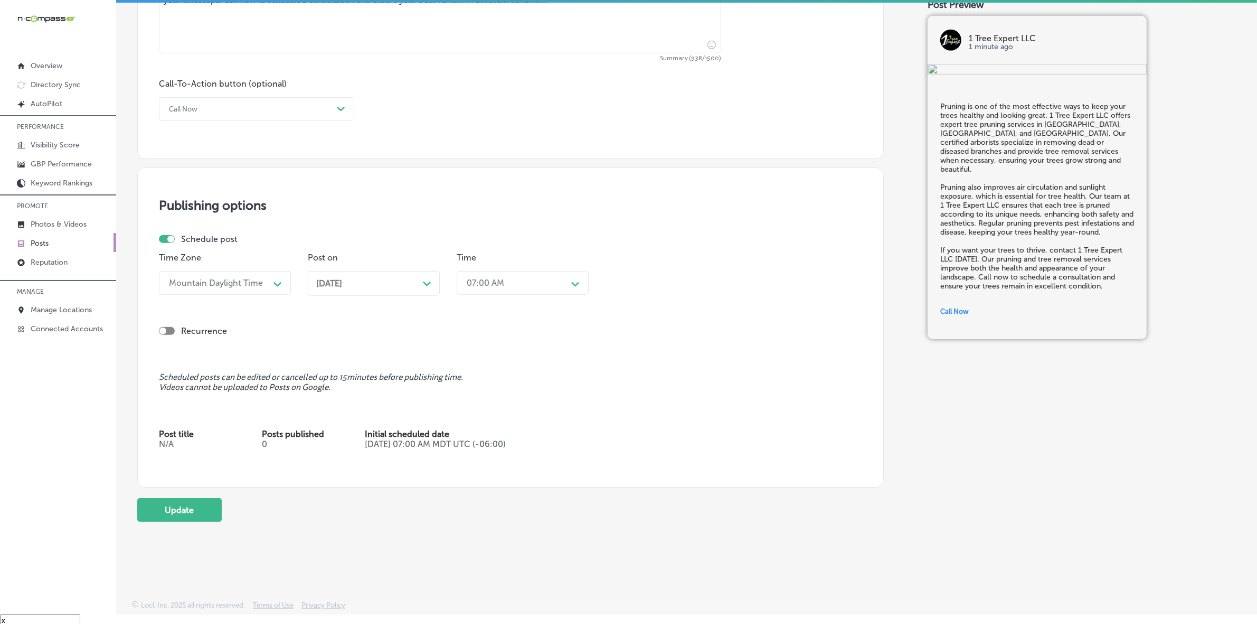
scroll to position [15, 0]
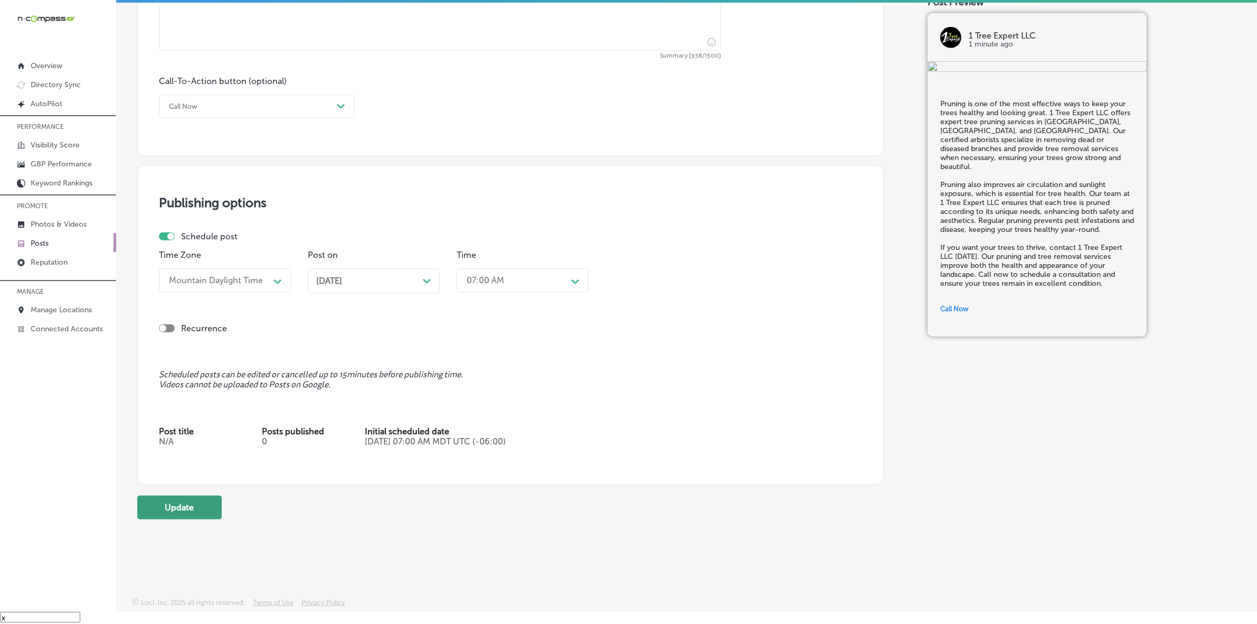
type textarea "Pruning is one of the most effective ways to keep your trees healthy and lookin…"
click at [175, 511] on button "Update" at bounding box center [179, 507] width 84 height 24
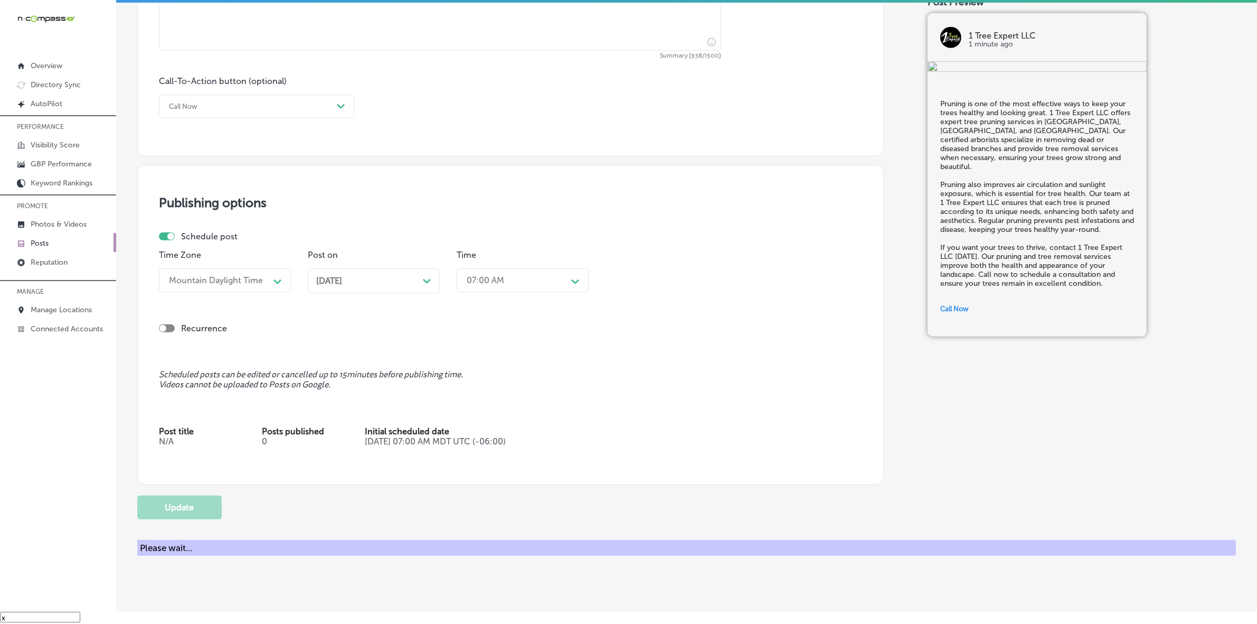
checkbox input "true"
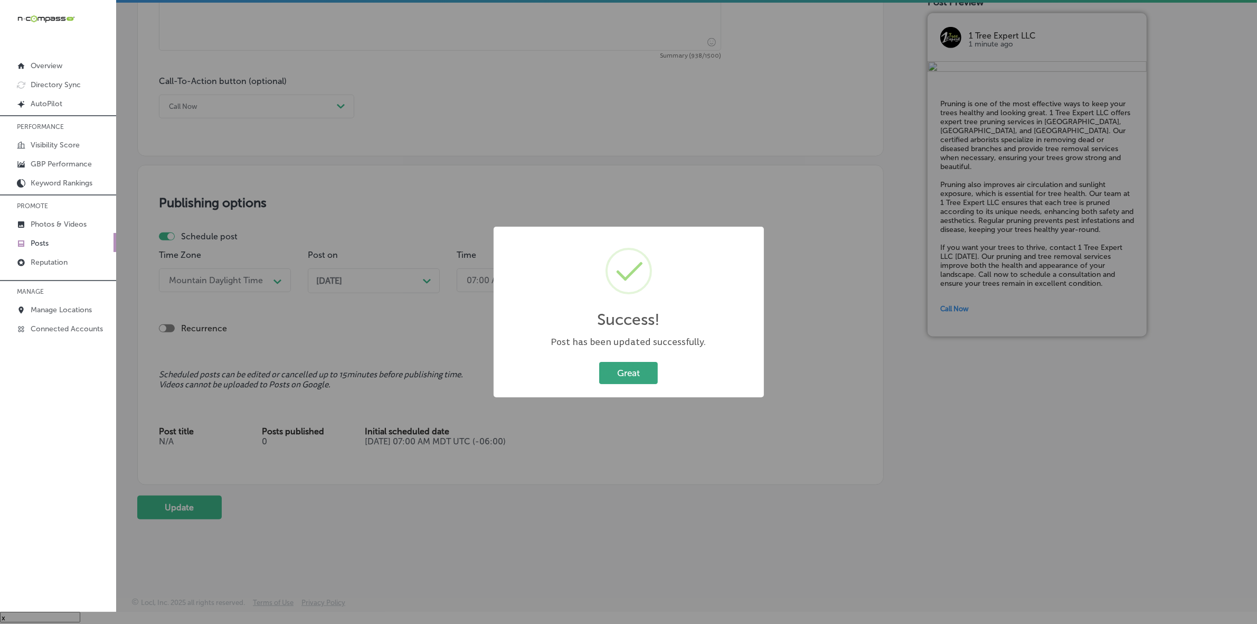
click at [633, 371] on button "Great" at bounding box center [628, 373] width 59 height 22
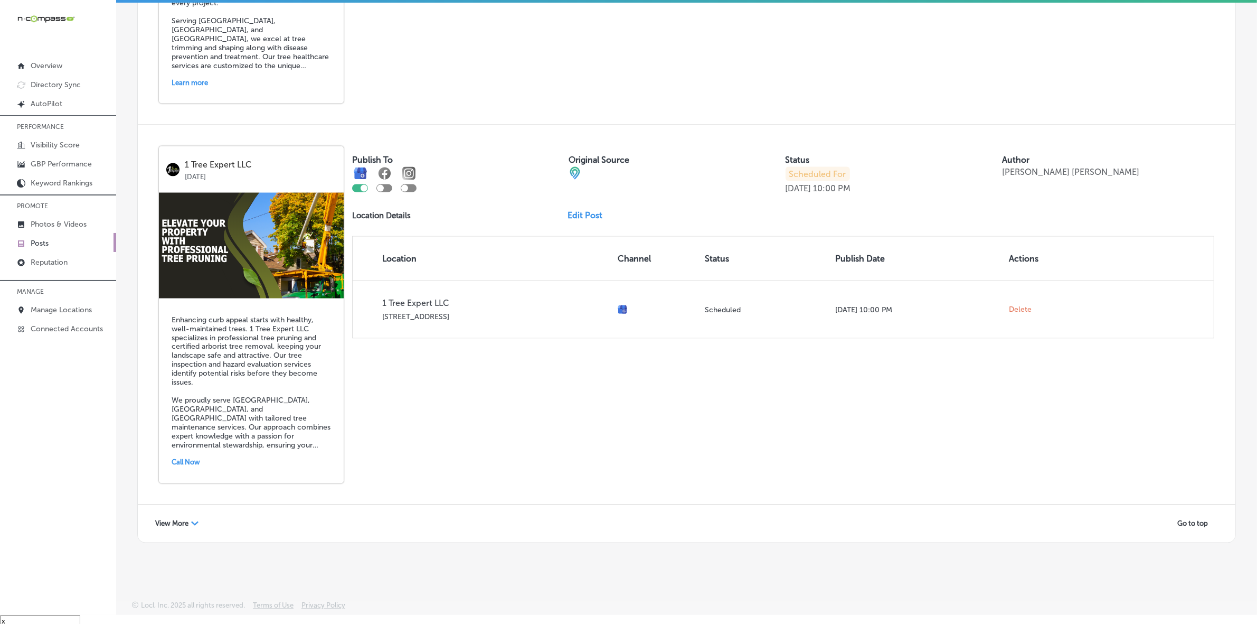
scroll to position [15, 0]
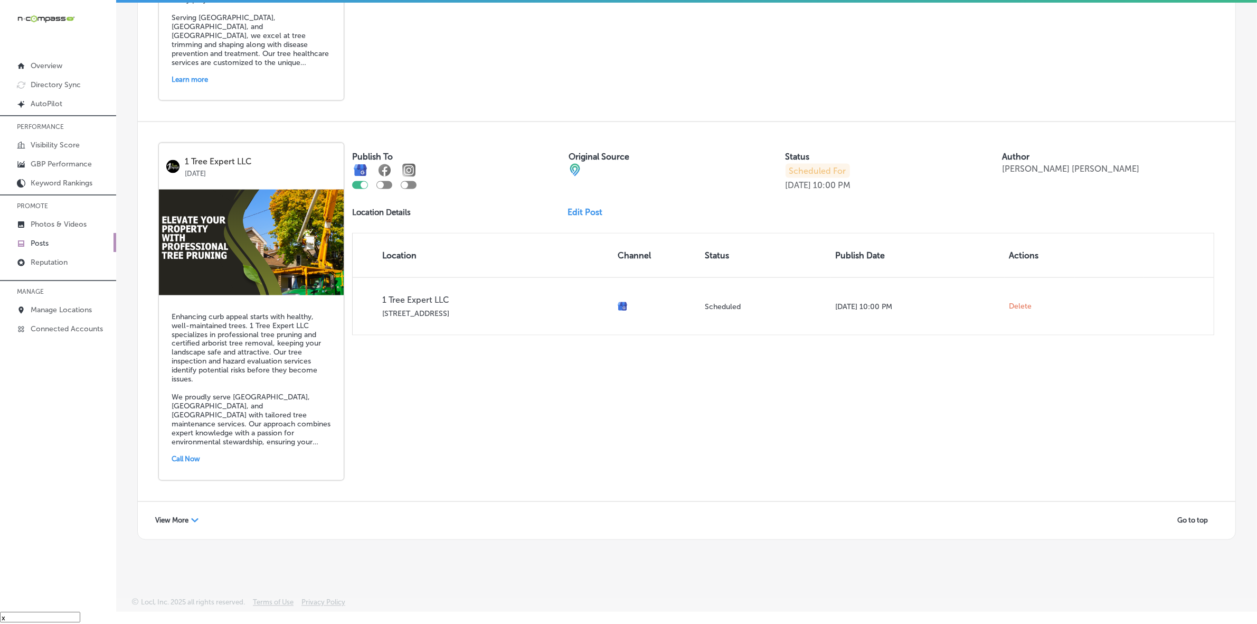
click at [181, 521] on span "View More" at bounding box center [171, 520] width 33 height 8
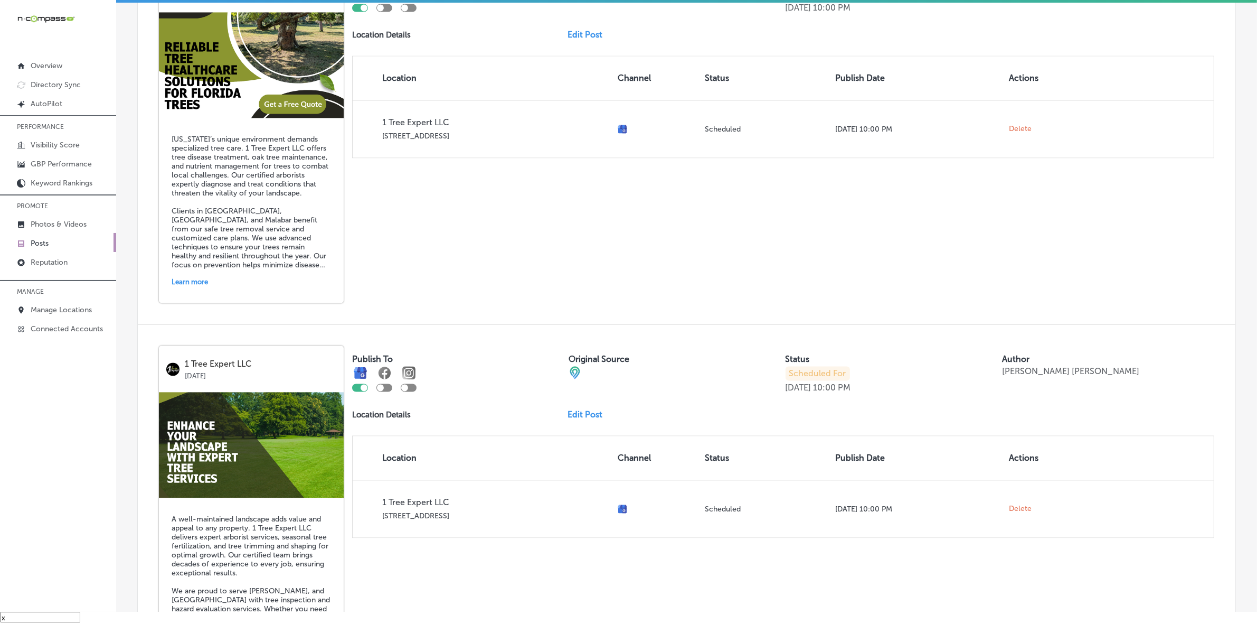
scroll to position [2787, 0]
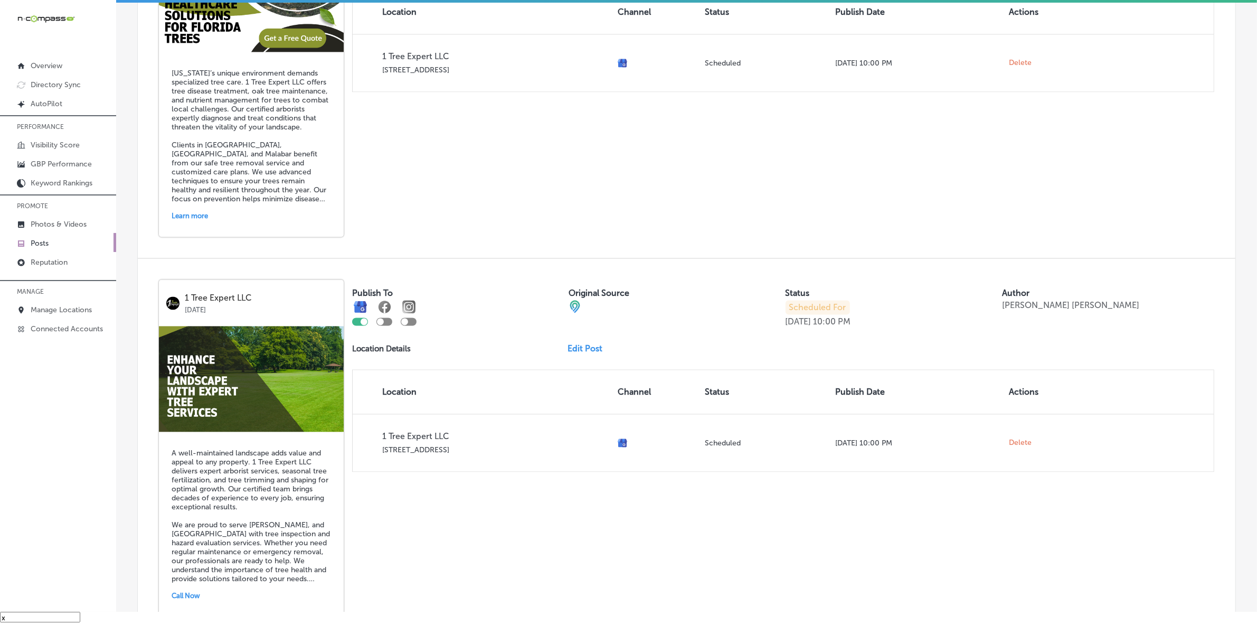
click at [577, 353] on link "Edit Post" at bounding box center [589, 348] width 43 height 10
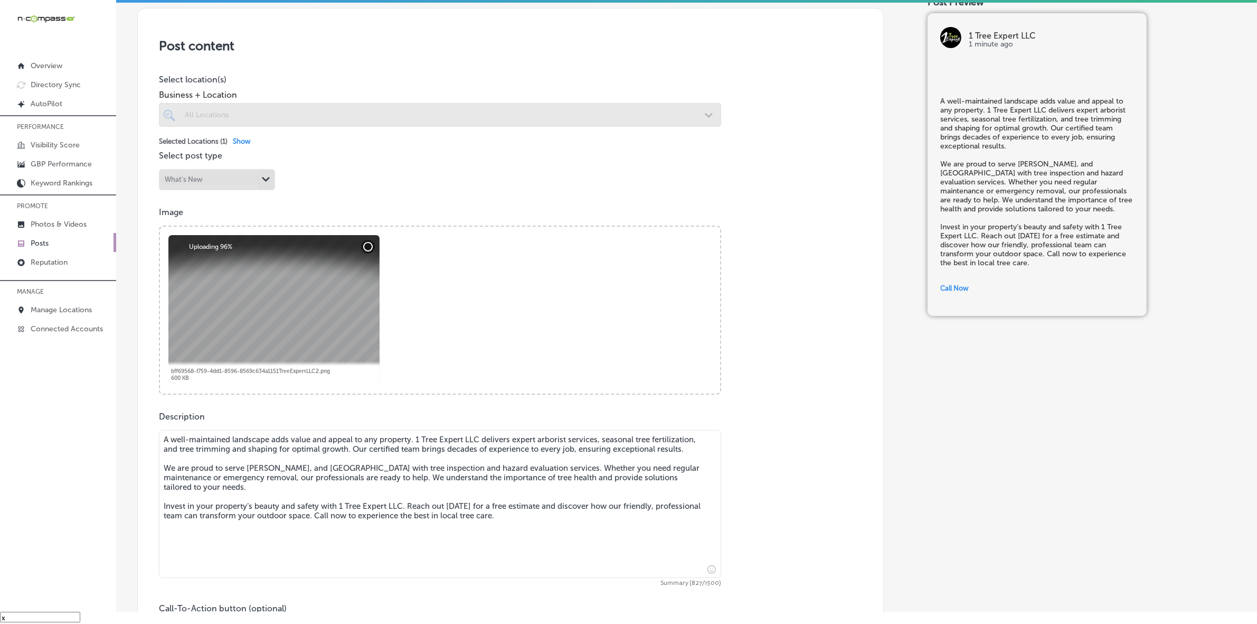
checkbox input "true"
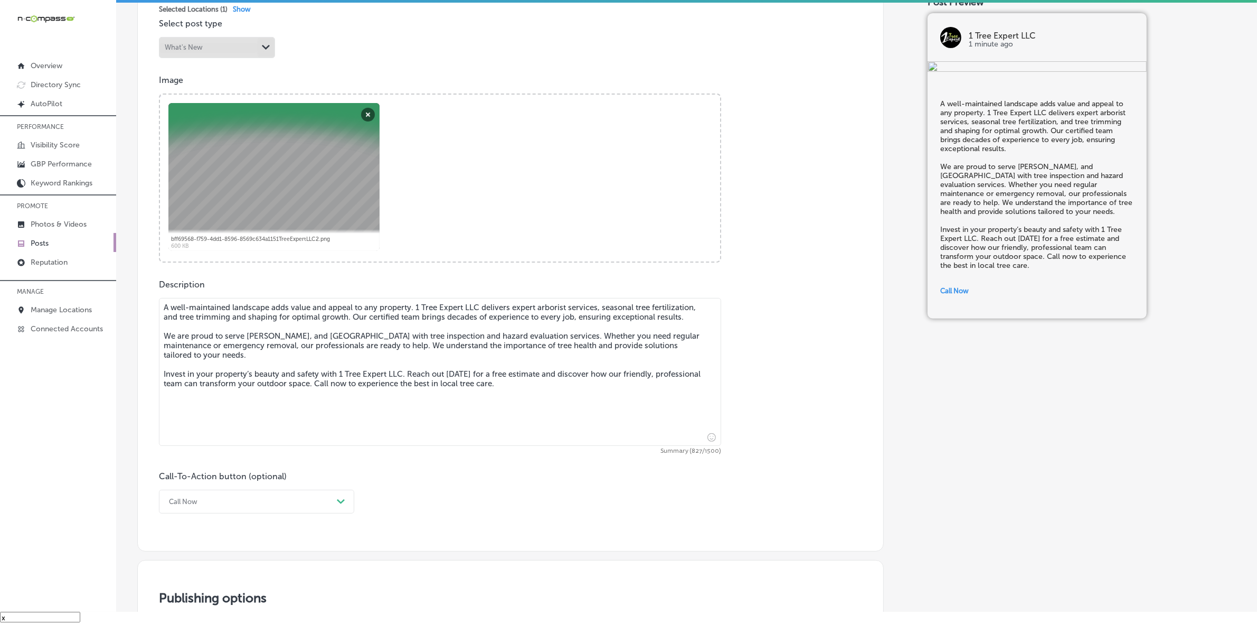
drag, startPoint x: 163, startPoint y: 310, endPoint x: 496, endPoint y: 383, distance: 341.7
click at [496, 383] on textarea "A well-maintained landscape adds value and appeal to any property. 1 Tree Exper…" at bounding box center [440, 372] width 562 height 148
paste textarea "tree removal, and tree trimming and shaping for optimal growth. Our certified t…"
type textarea "A well-maintained landscape adds value and appeal to any property. 1 Tree Exper…"
checkbox input "true"
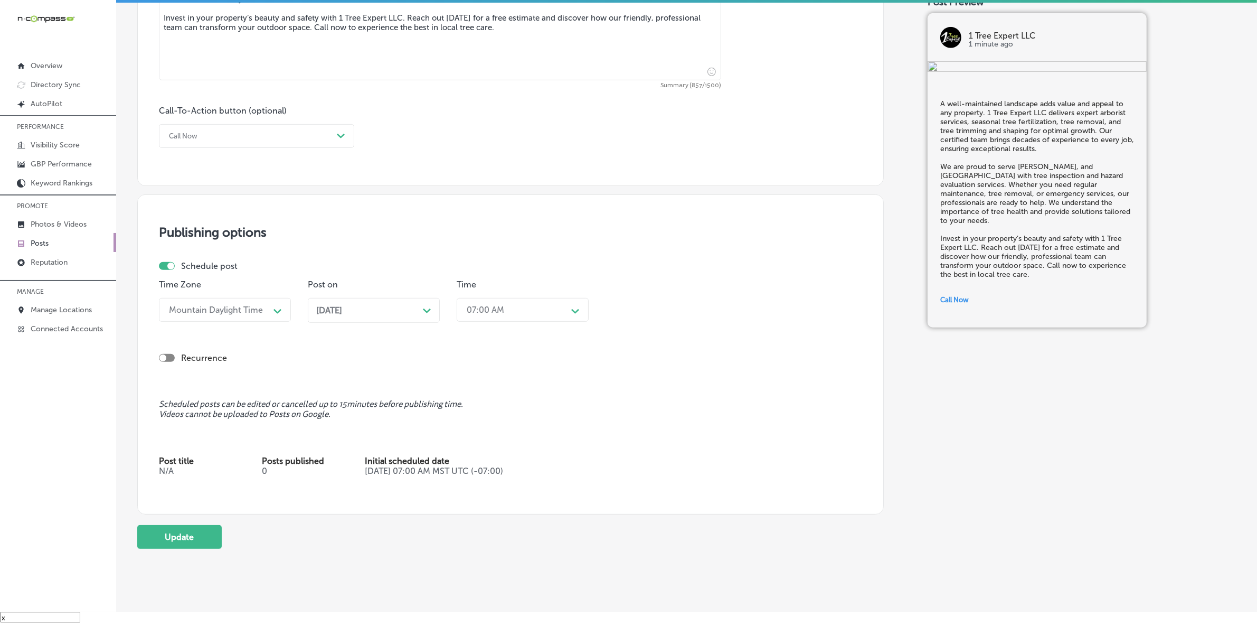
scroll to position [725, 0]
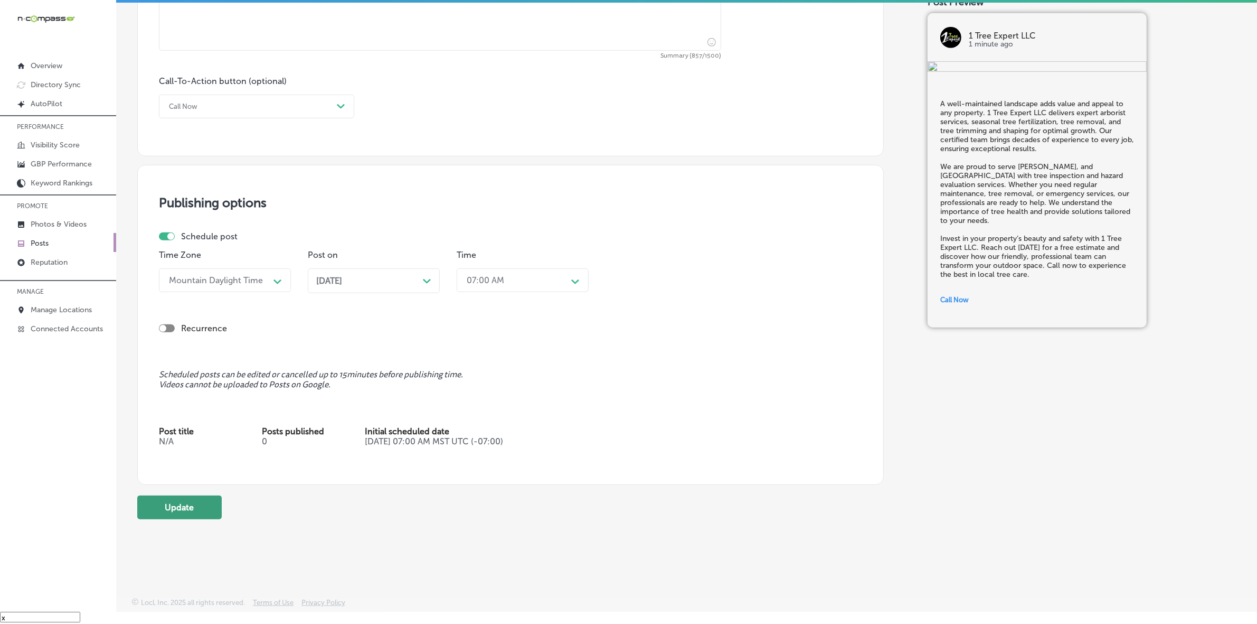
type textarea "A well-maintained landscape adds value and appeal to any property. 1 Tree Exper…"
click at [193, 504] on button "Update" at bounding box center [179, 507] width 84 height 24
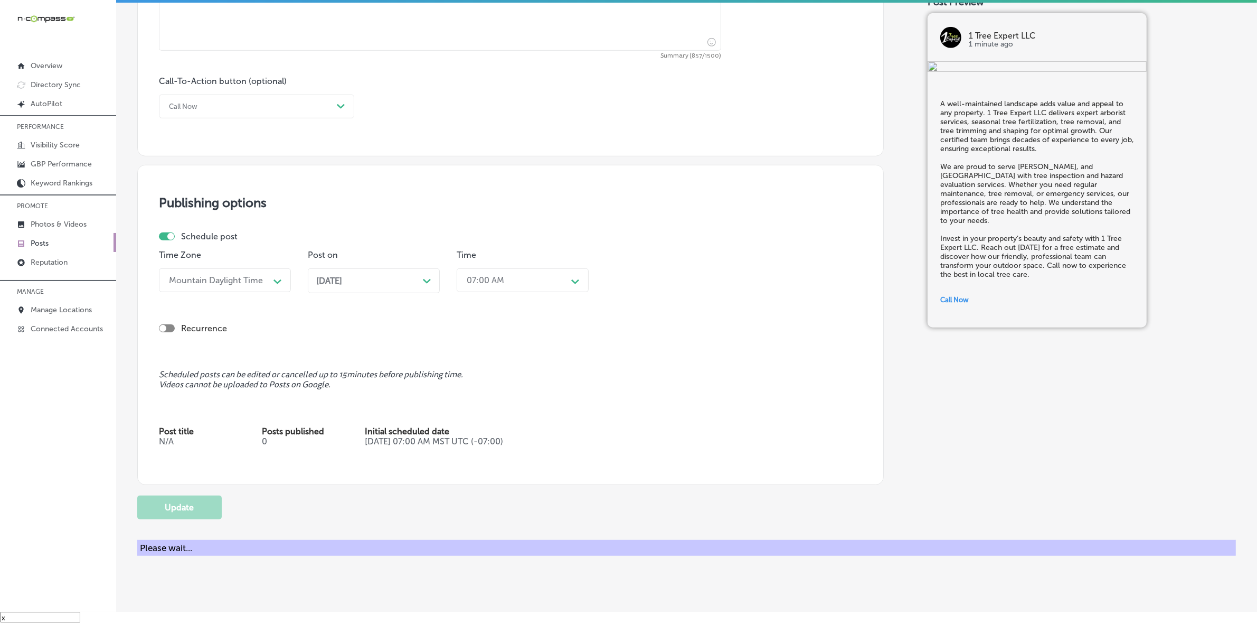
checkbox input "true"
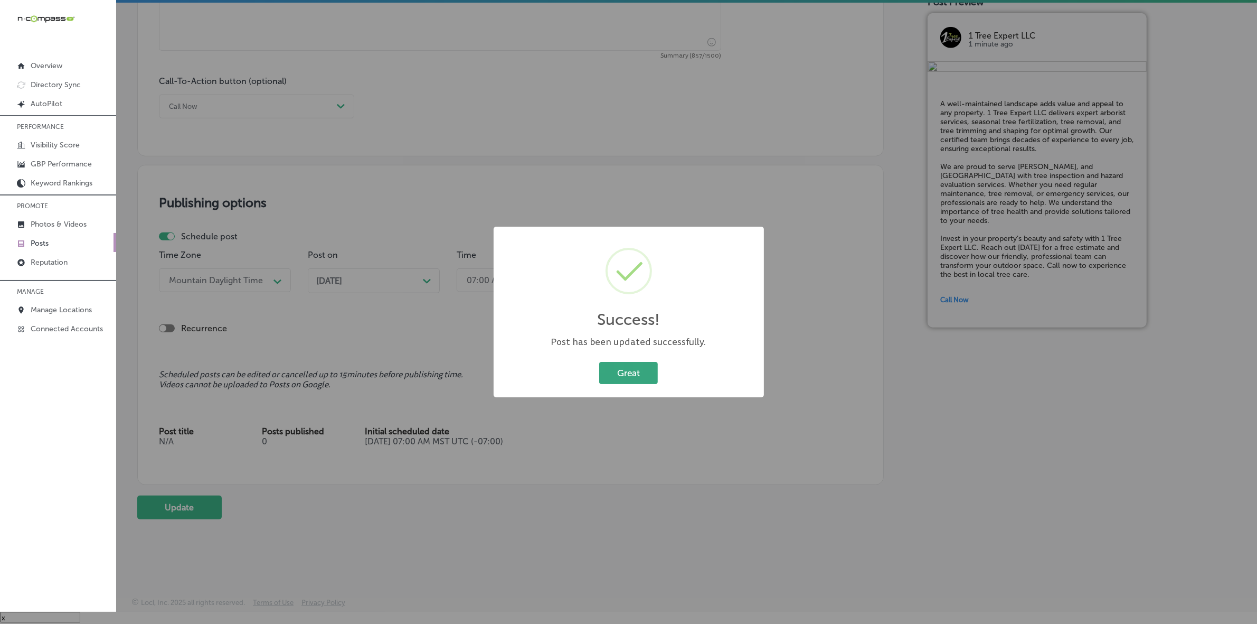
click at [627, 375] on button "Great" at bounding box center [628, 373] width 59 height 22
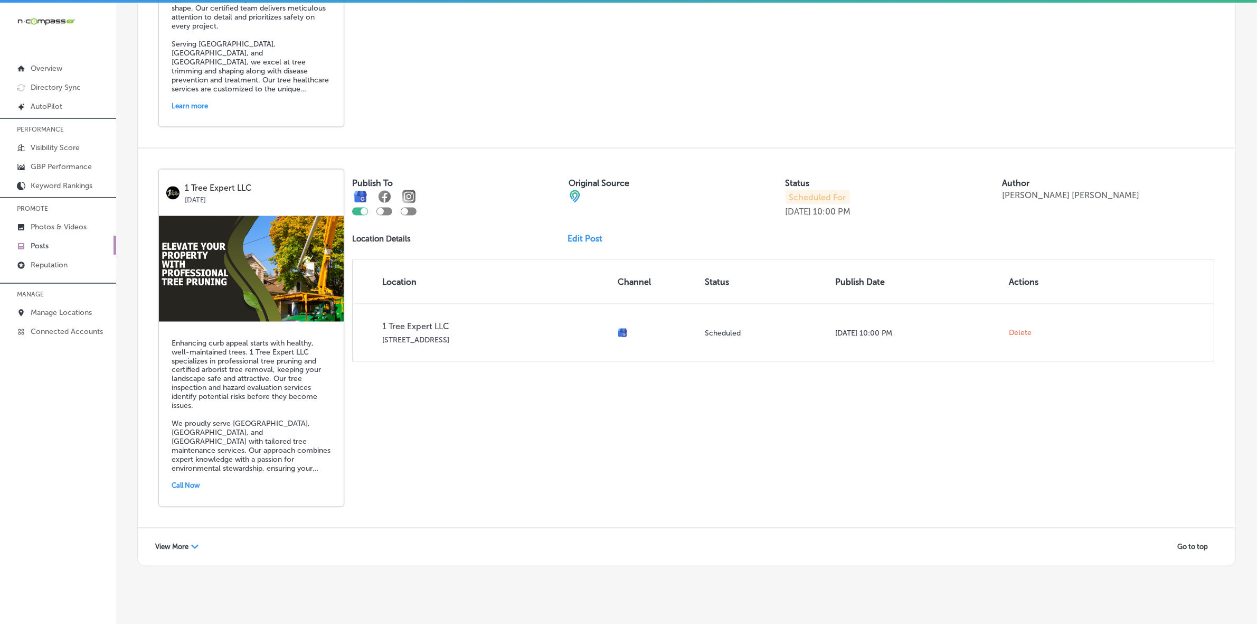
scroll to position [2193, 0]
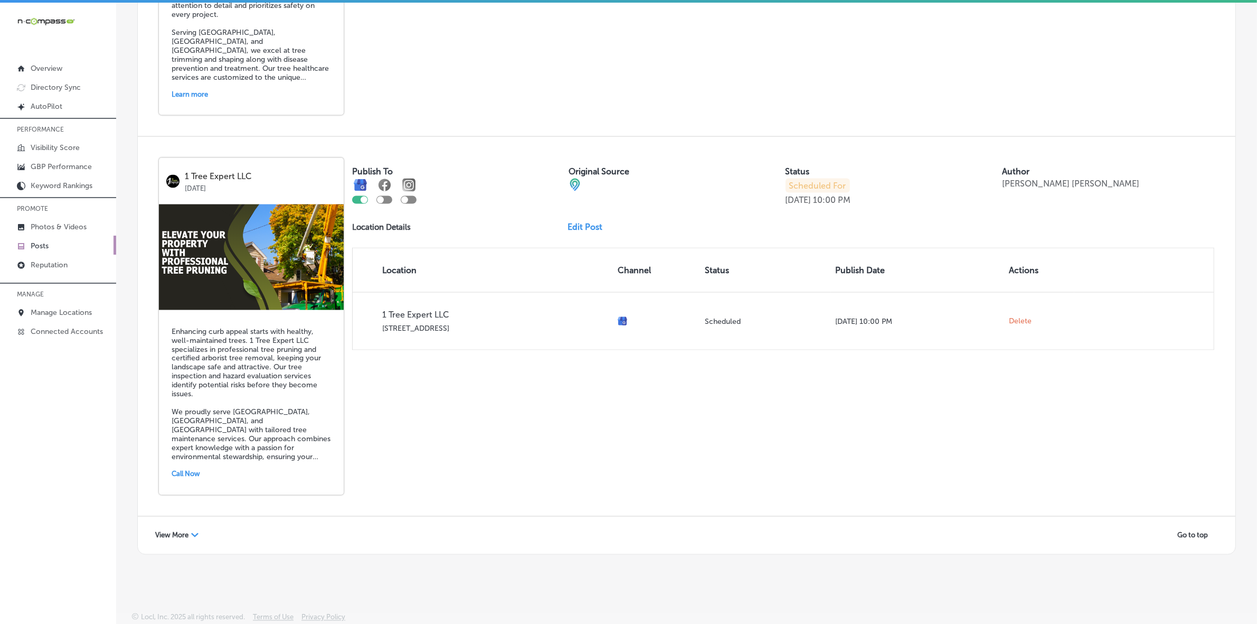
click at [185, 532] on span "View More" at bounding box center [171, 535] width 33 height 8
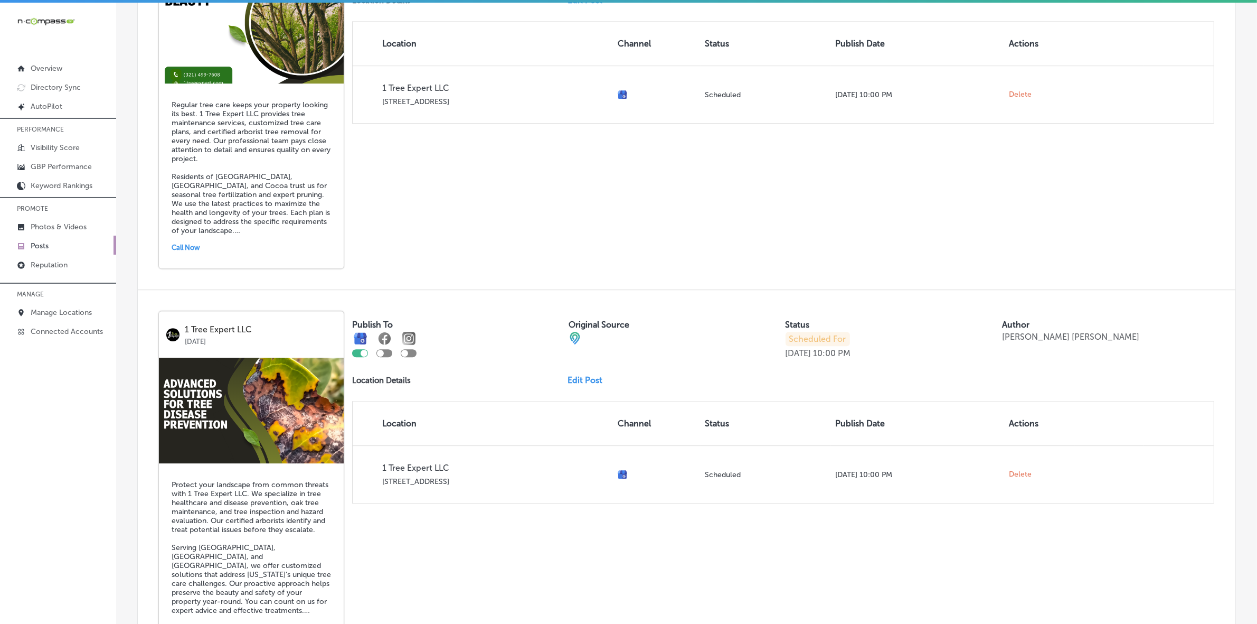
scroll to position [4042, 0]
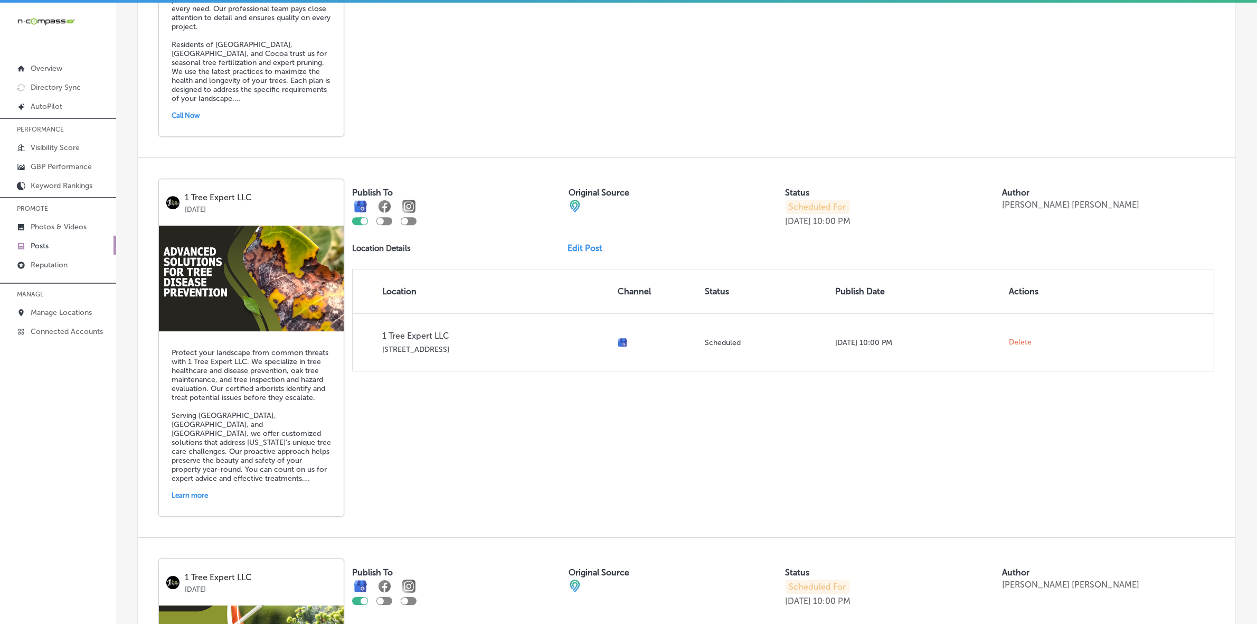
click at [579, 285] on div "Publish To Original Source Status Scheduled For [DATE] 10:00 PM Author [PERSON_…" at bounding box center [783, 275] width 862 height 192
click at [579, 253] on link "Edit Post" at bounding box center [589, 248] width 43 height 10
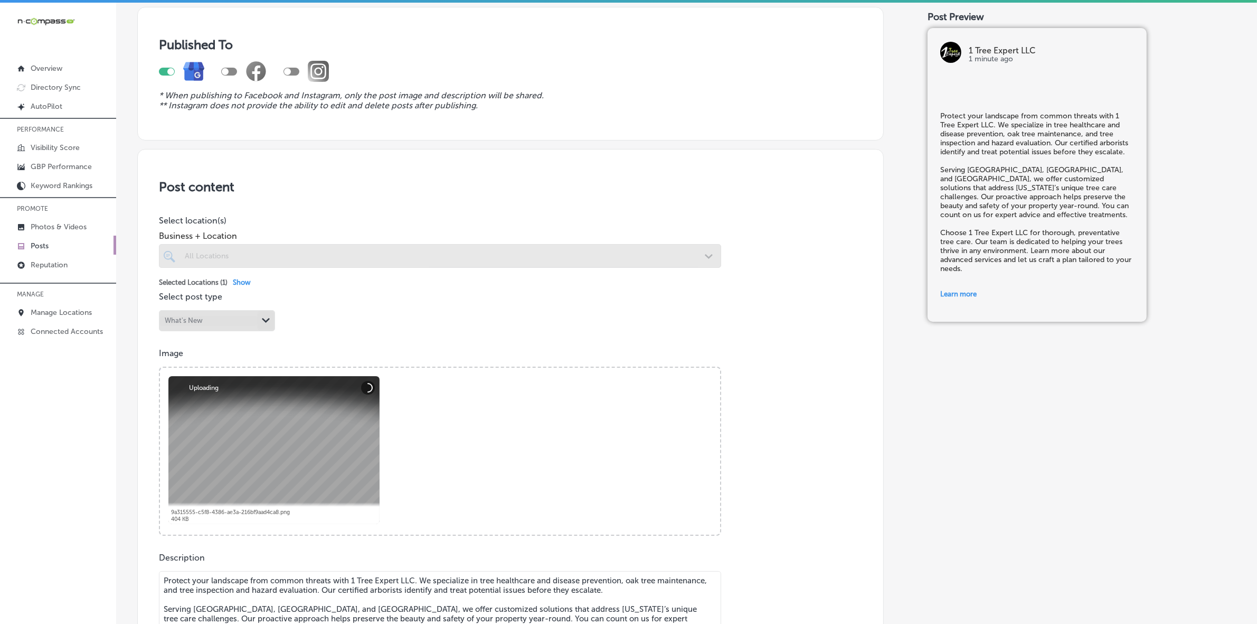
scroll to position [264, 0]
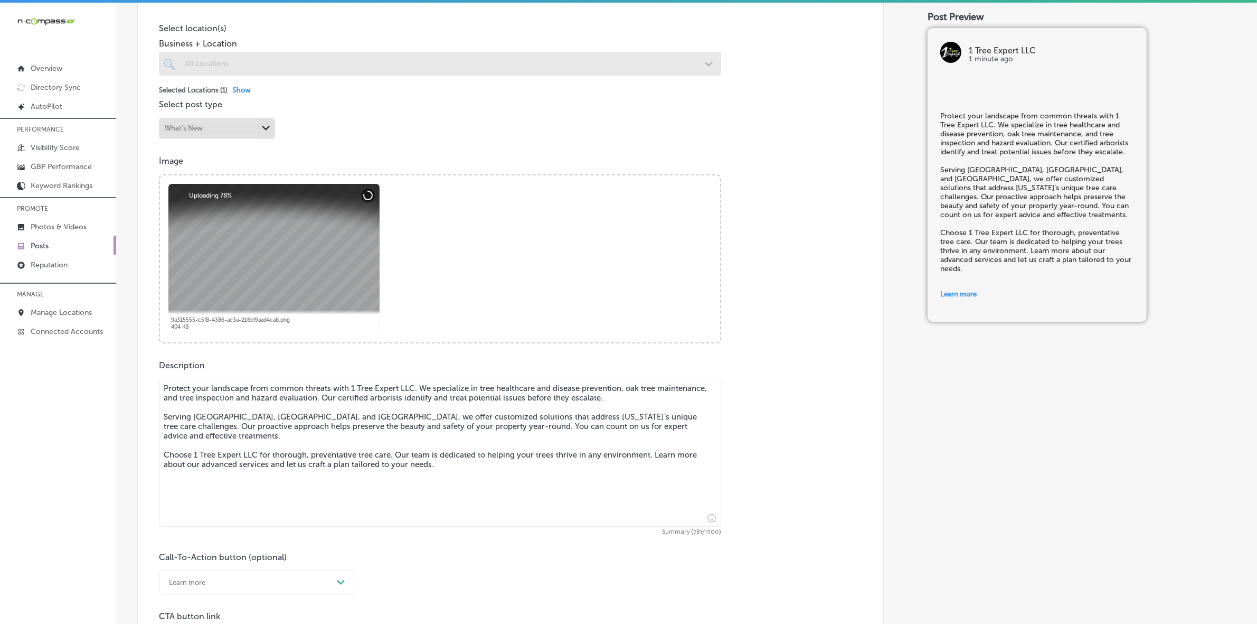
checkbox input "true"
drag, startPoint x: 455, startPoint y: 458, endPoint x: 157, endPoint y: 383, distance: 307.7
click at [157, 383] on div "Post content Select location(s) Business + Location 1 Tree Expert LLC Path Crea…" at bounding box center [510, 338] width 747 height 763
paste textarea ", disease prevention, oak tree maintenance, tree inspection, hazard evaluation,…"
type textarea "Protect your landscape from common threats with 1 Tree Expert LLC. We specializ…"
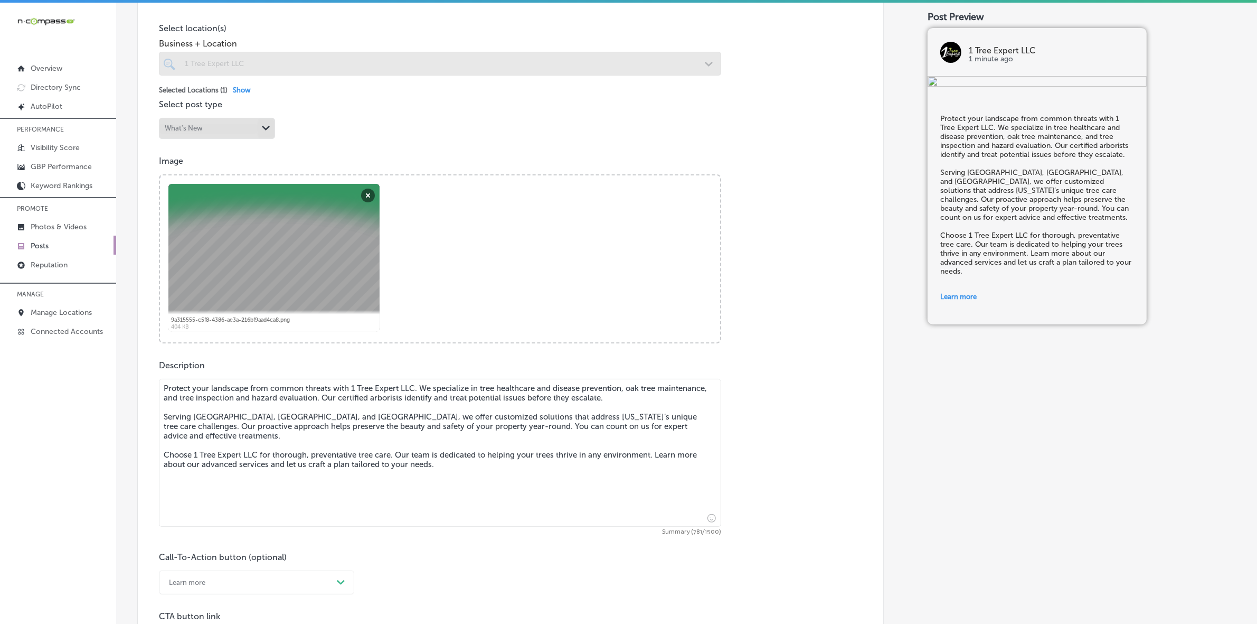
checkbox input "true"
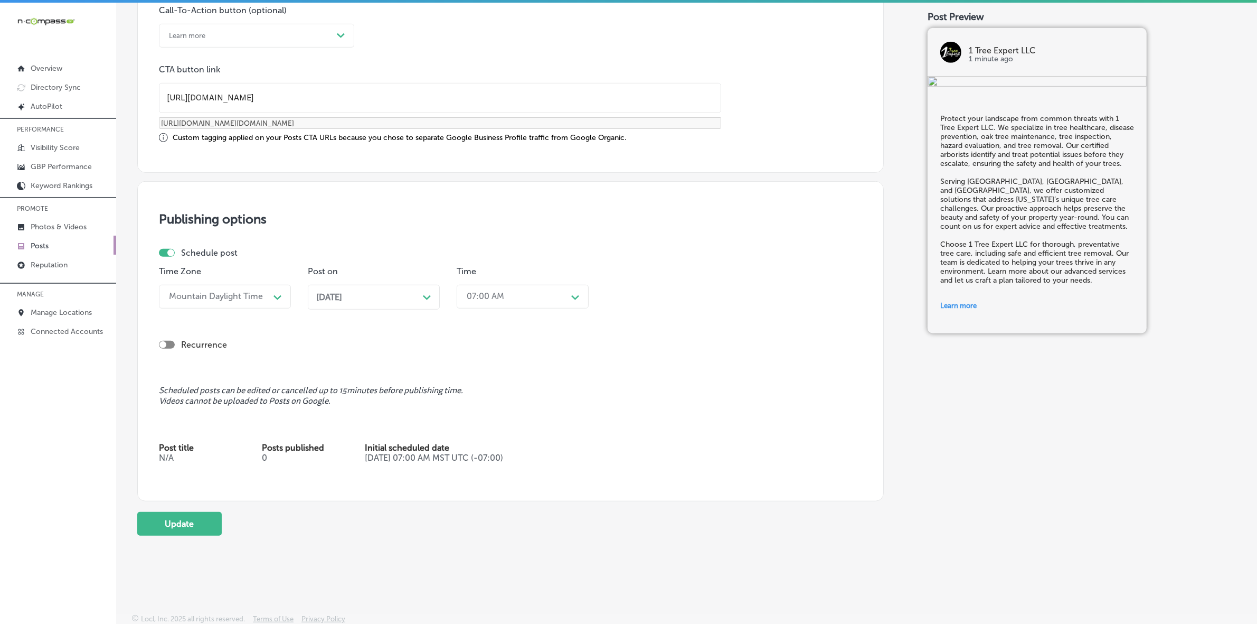
scroll to position [812, 0]
type textarea "Protect your landscape from common threats with 1 Tree Expert LLC. We specializ…"
click at [205, 519] on button "Update" at bounding box center [179, 523] width 84 height 24
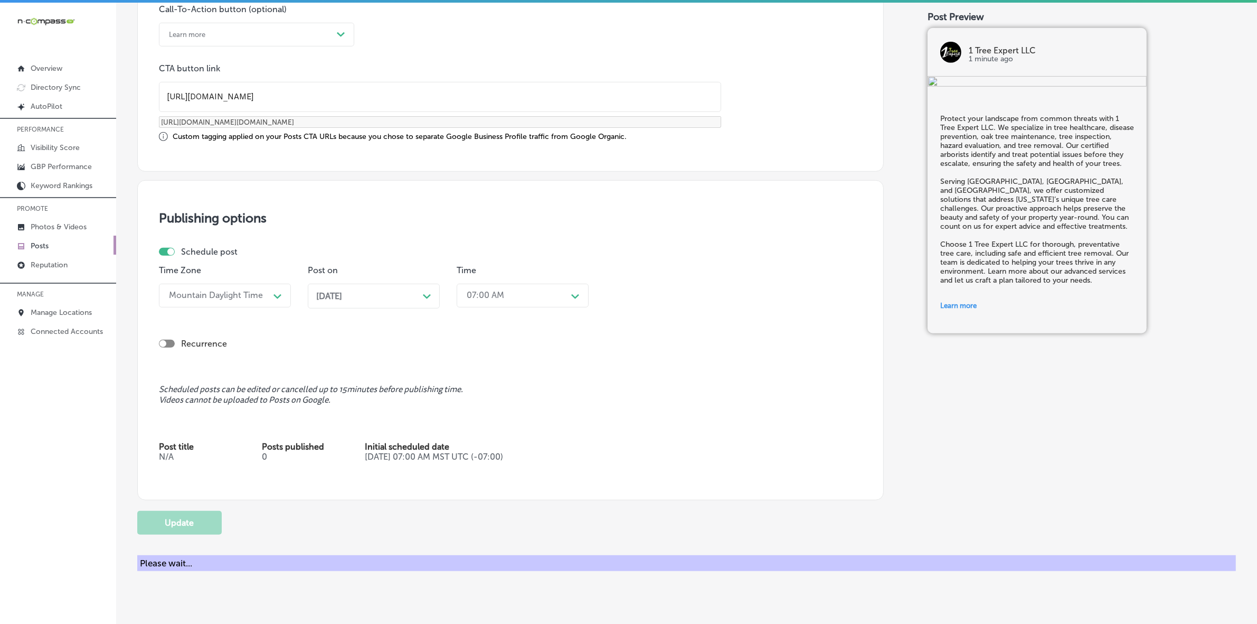
checkbox input "true"
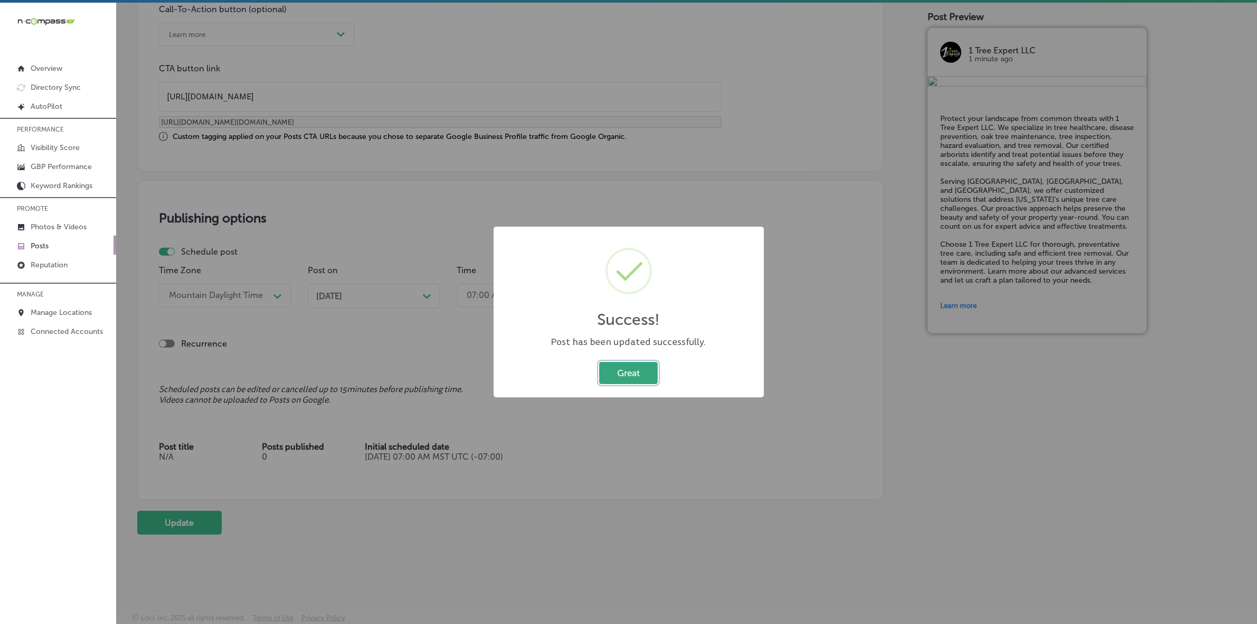
click at [642, 370] on button "Great" at bounding box center [628, 373] width 59 height 22
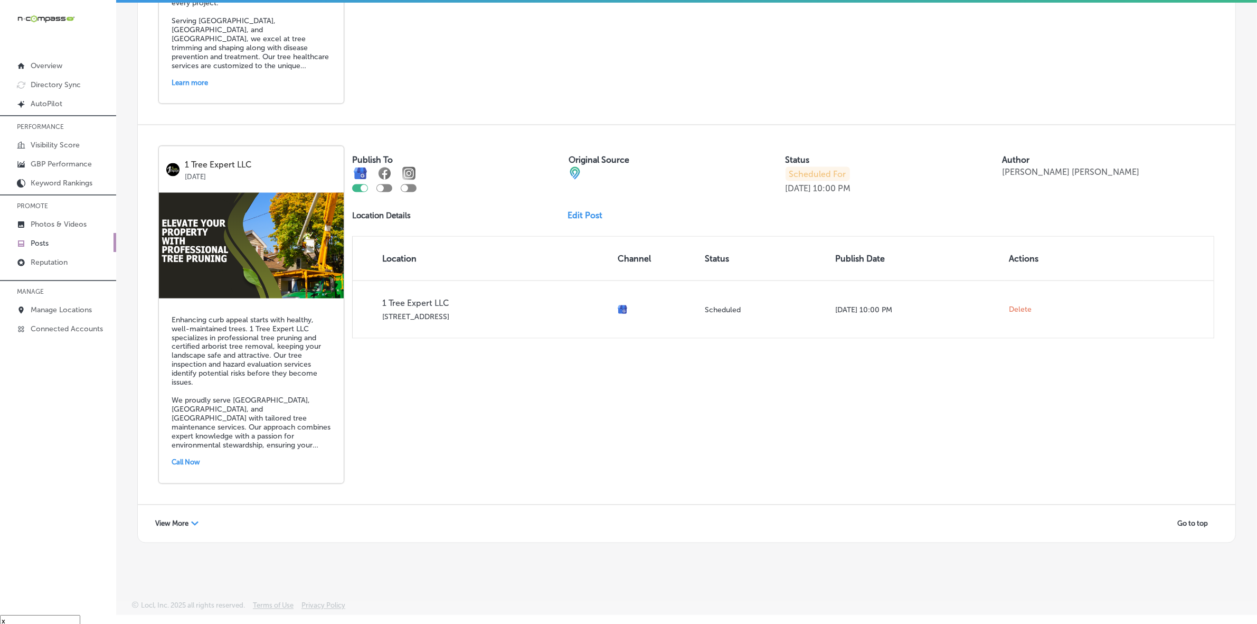
scroll to position [15, 0]
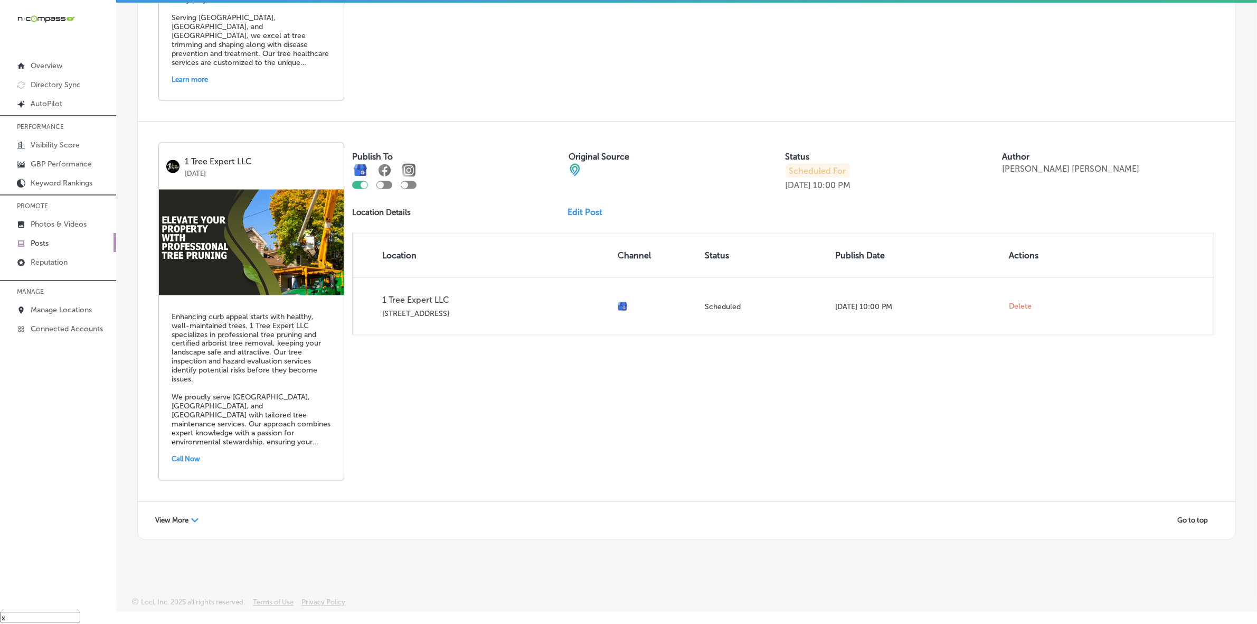
click at [175, 518] on span "View More" at bounding box center [171, 520] width 33 height 8
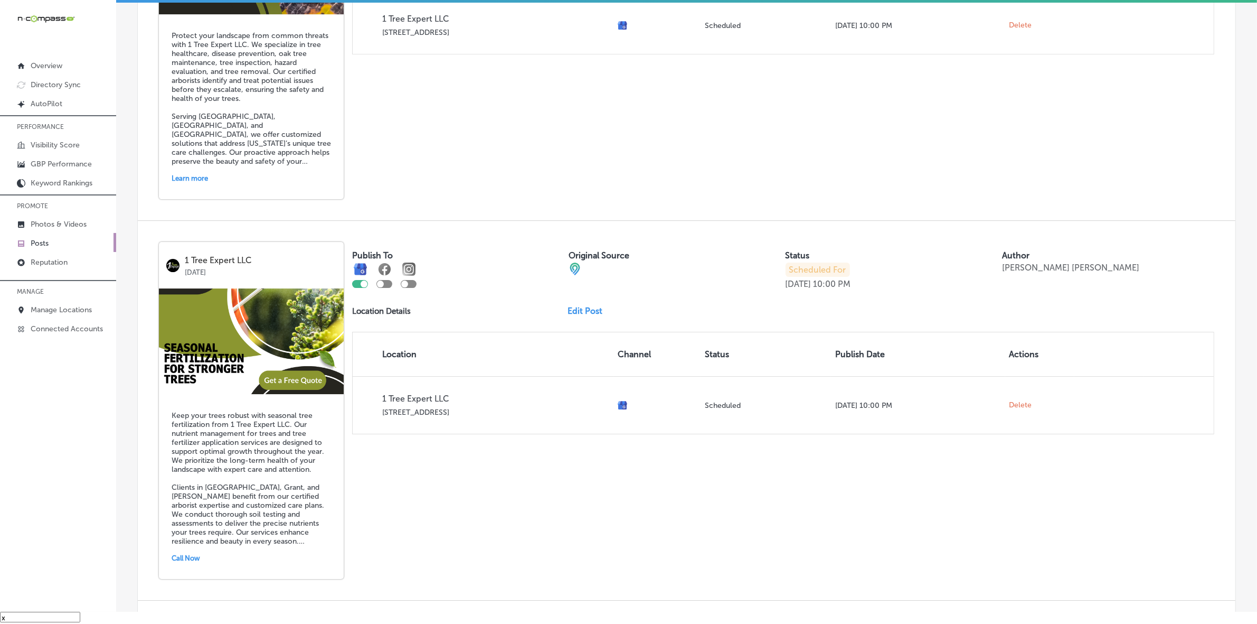
scroll to position [4500, 0]
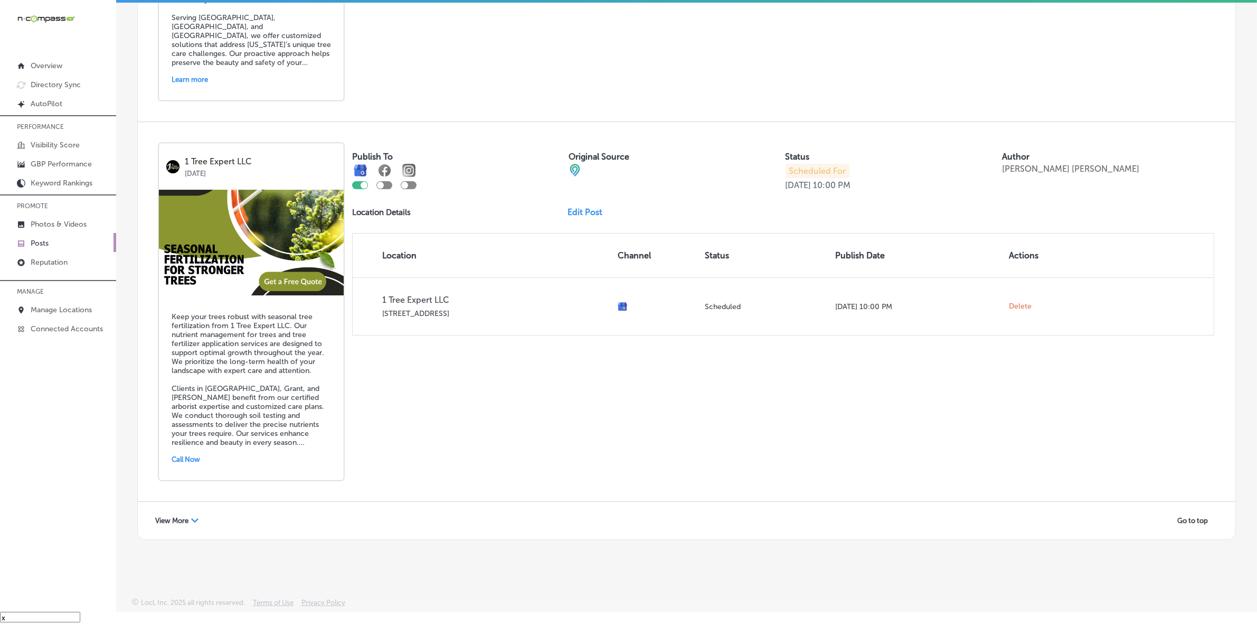
click at [581, 207] on link "Edit Post" at bounding box center [589, 212] width 43 height 10
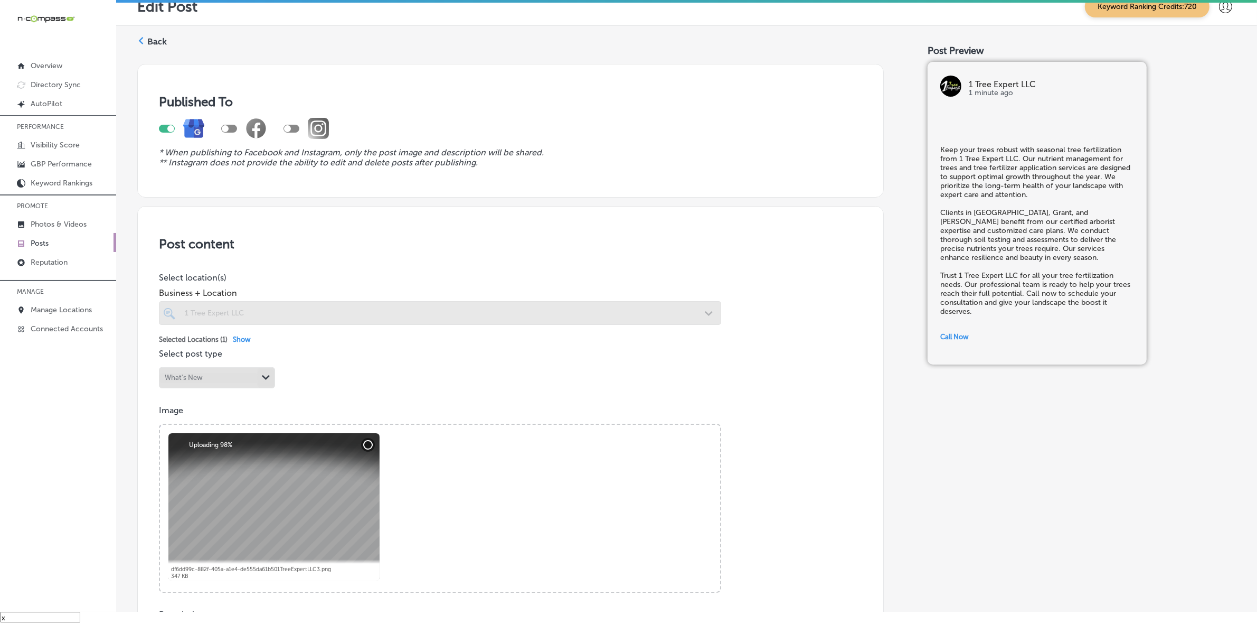
checkbox input "true"
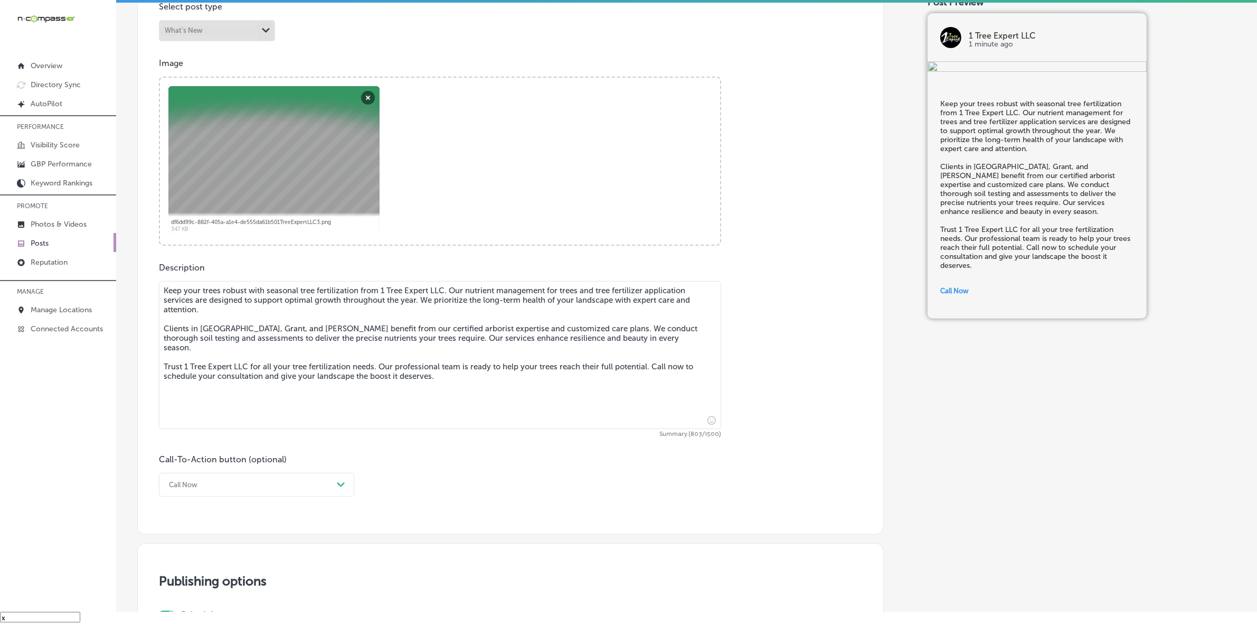
scroll to position [396, 0]
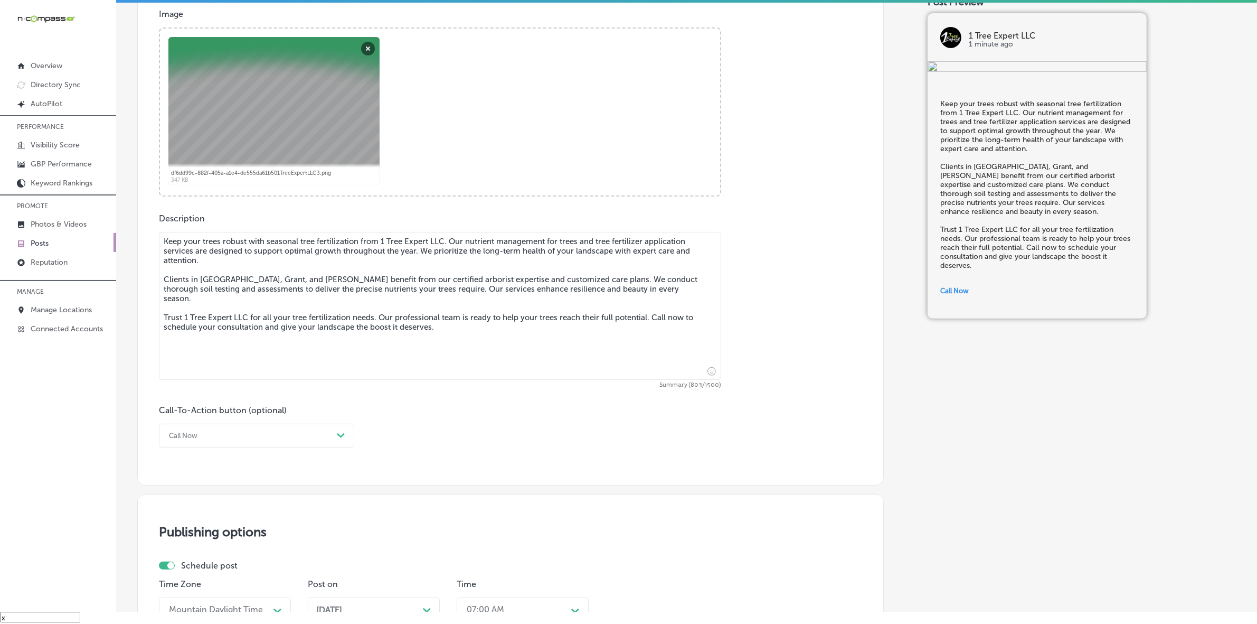
drag, startPoint x: 163, startPoint y: 241, endPoint x: 472, endPoint y: 339, distance: 324.2
click at [472, 339] on textarea "Keep your trees robust with seasonal tree fertilization from 1 Tree Expert LLC.…" at bounding box center [440, 306] width 562 height 148
paste textarea ", ensuring healthy trees and efficient tree removal when needed. We prioritize …"
type textarea "Keep your trees robust with seasonal tree fertilization from 1 Tree Expert LLC.…"
checkbox input "true"
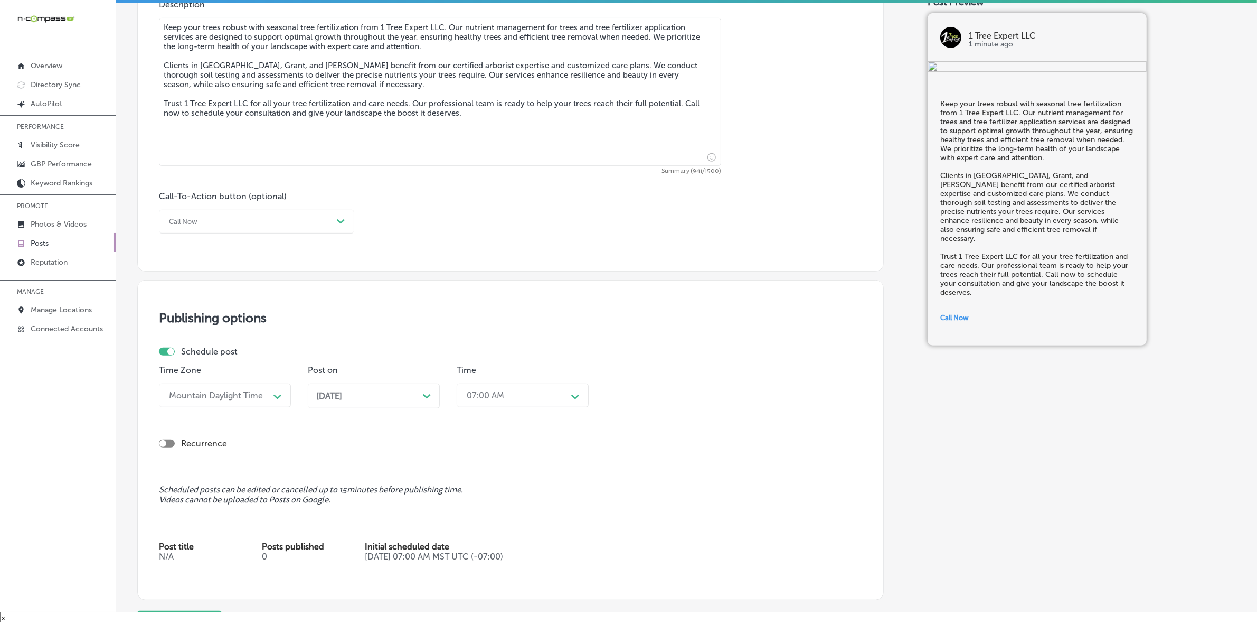
scroll to position [725, 0]
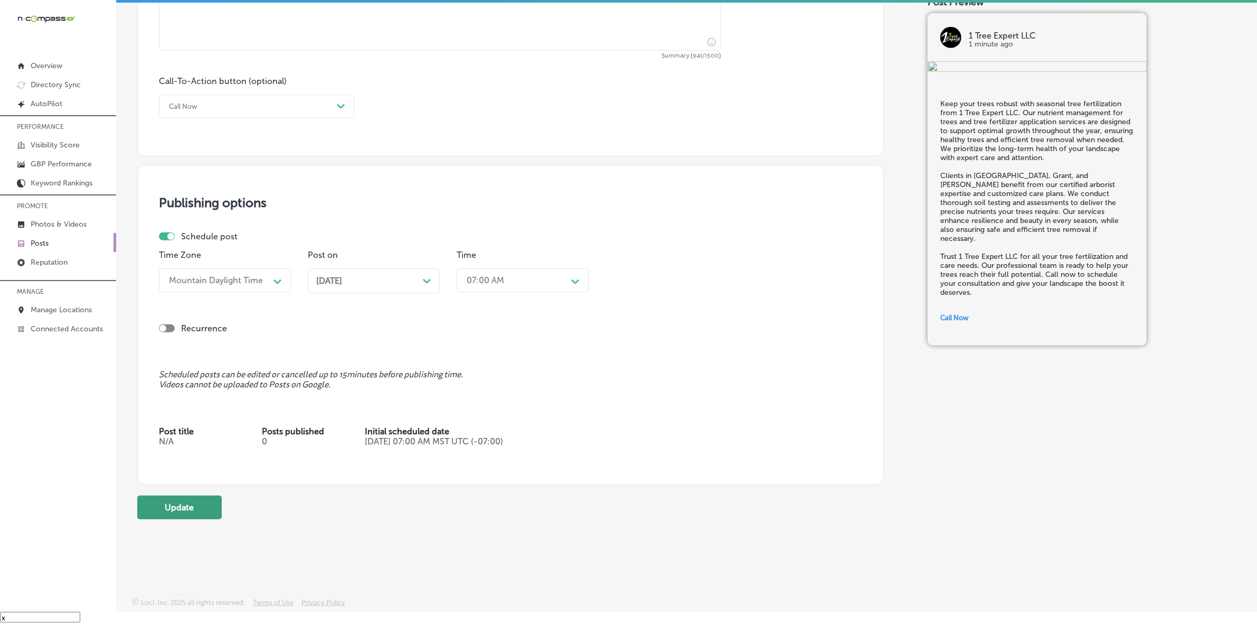
type textarea "Keep your trees robust with seasonal tree fertilization from 1 Tree Expert LLC.…"
click at [202, 503] on button "Update" at bounding box center [179, 507] width 84 height 24
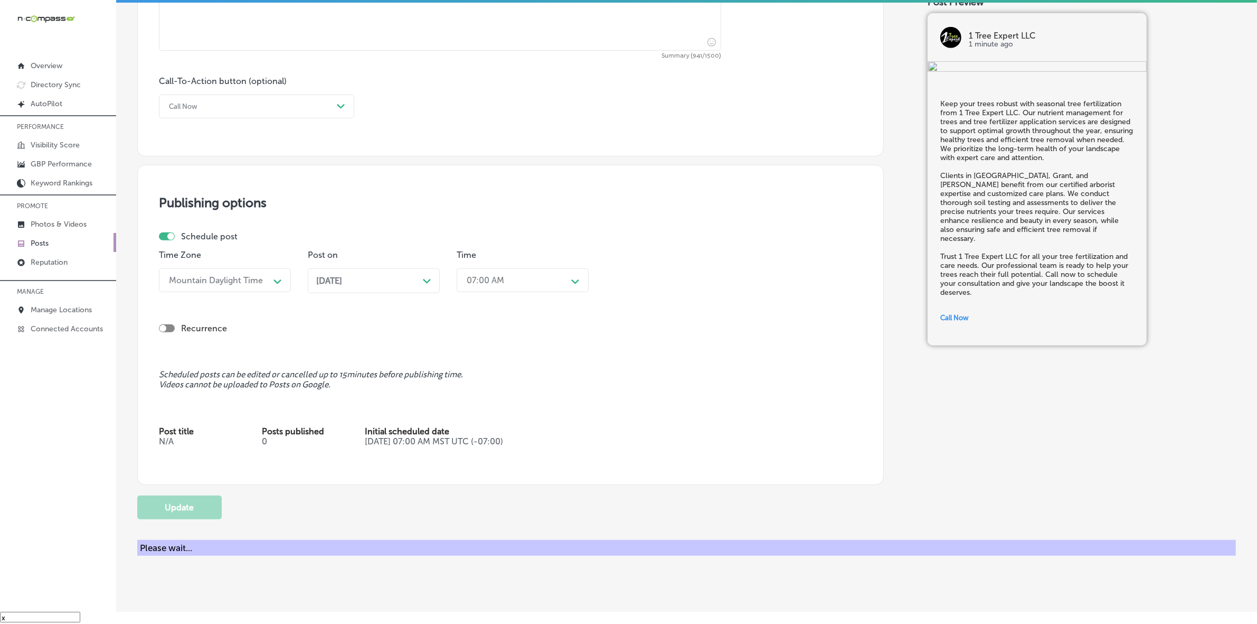
checkbox input "true"
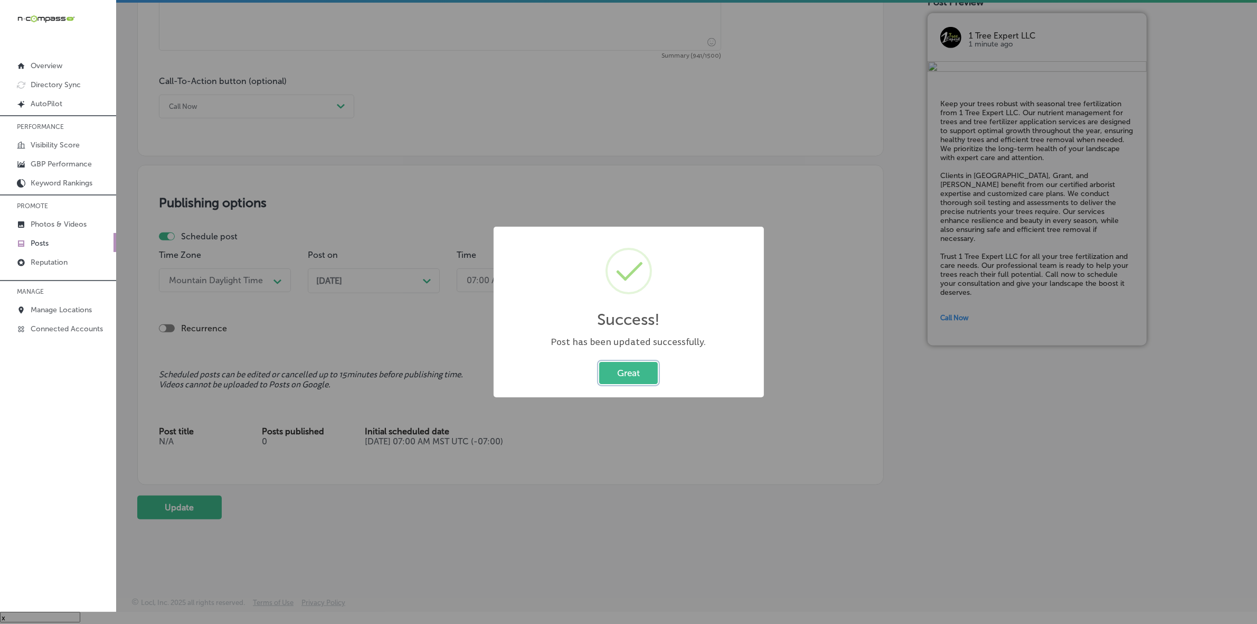
click at [614, 373] on button "Great" at bounding box center [628, 373] width 59 height 22
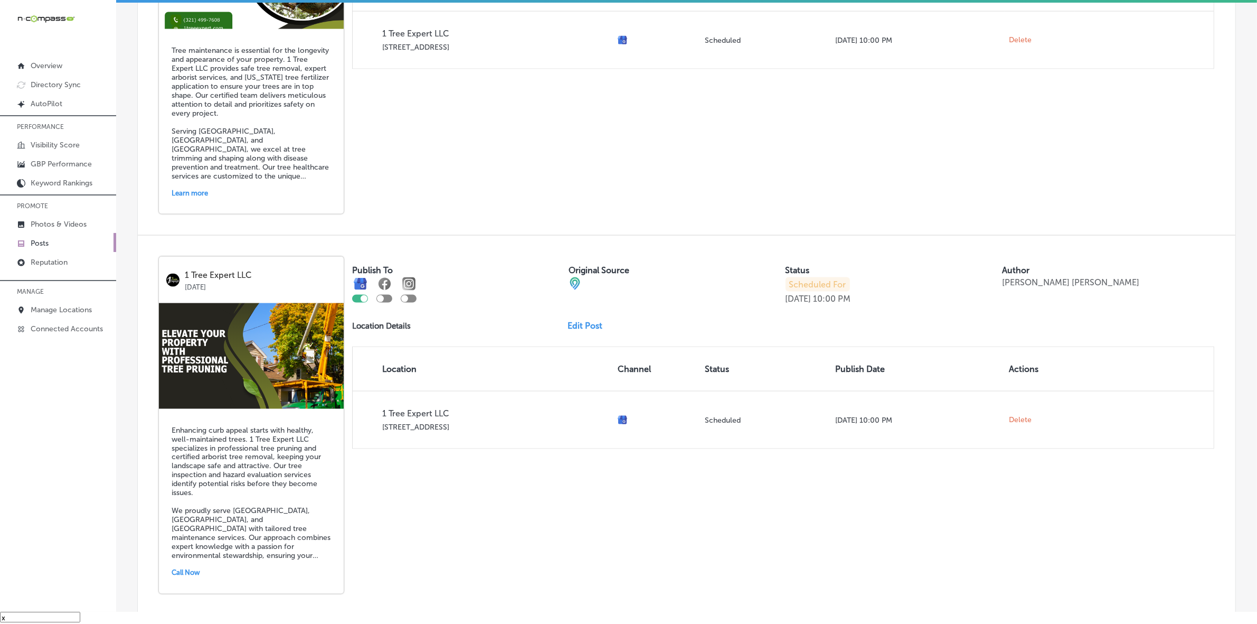
scroll to position [2193, 0]
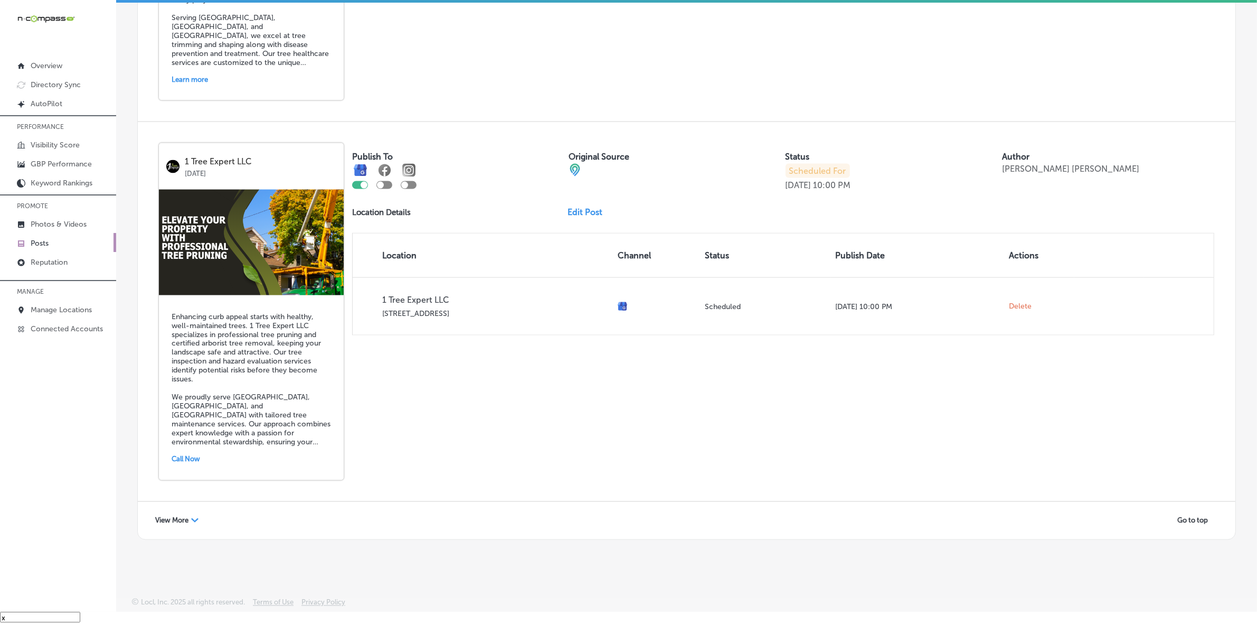
click at [183, 519] on span "View More" at bounding box center [171, 520] width 33 height 8
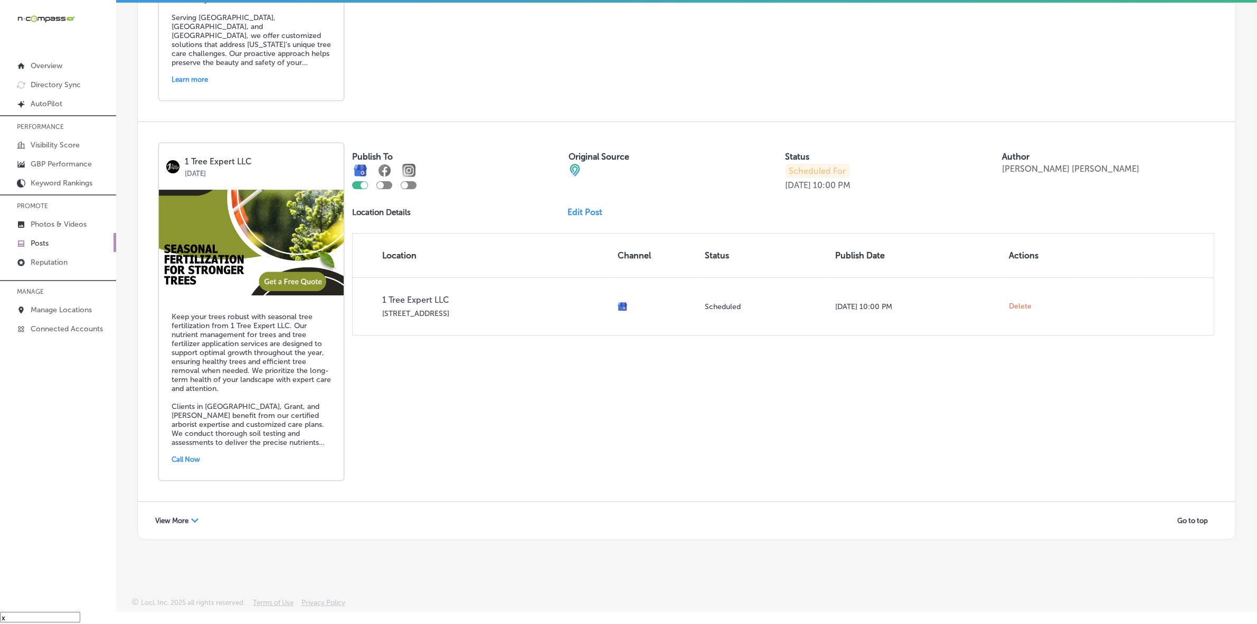
scroll to position [4500, 0]
click at [178, 508] on div "View More Path Created with Sketch. Go to top" at bounding box center [687, 520] width 1098 height 37
click at [171, 516] on span "View More" at bounding box center [171, 520] width 33 height 8
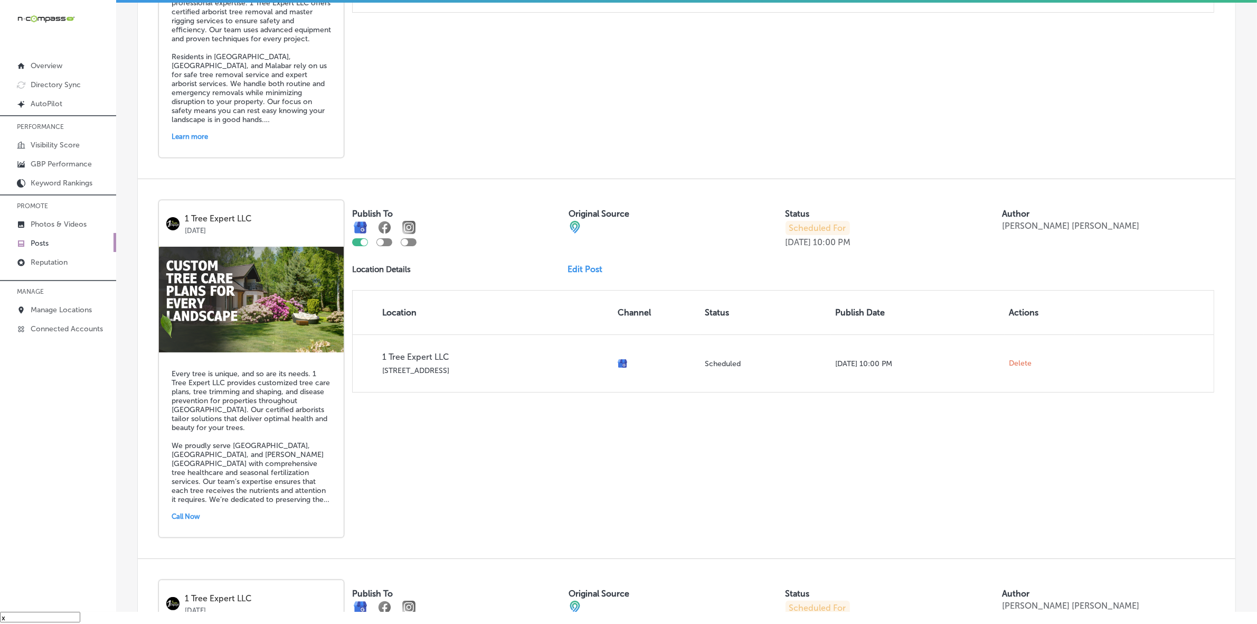
scroll to position [5160, 0]
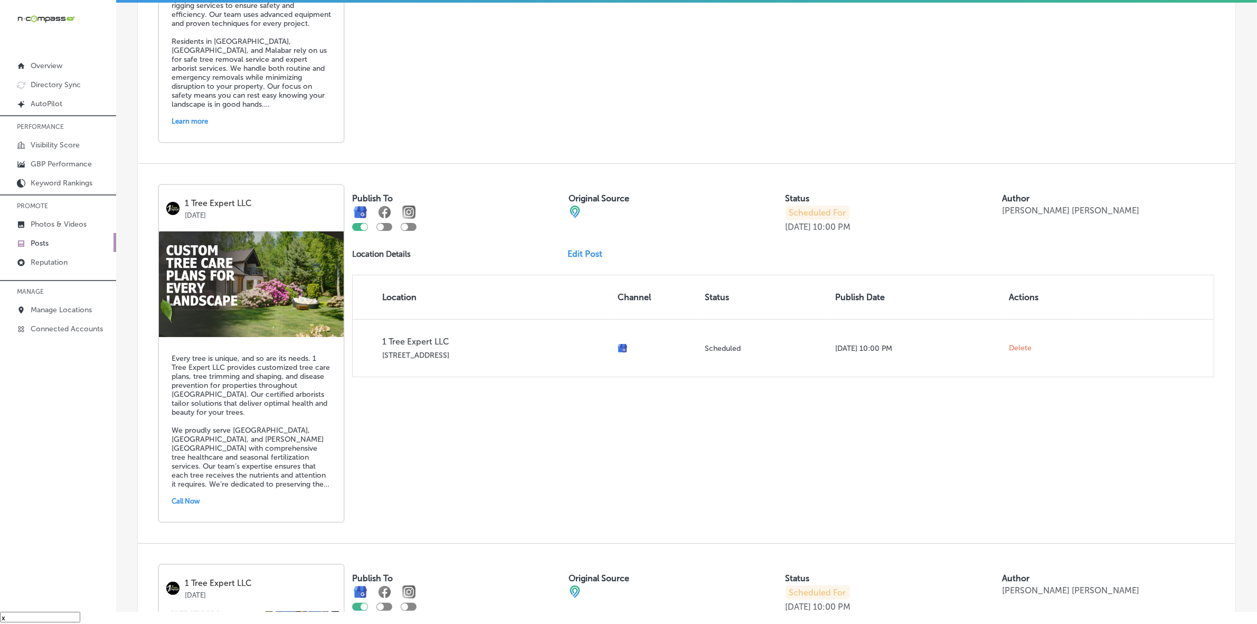
click at [582, 259] on link "Edit Post" at bounding box center [589, 254] width 43 height 10
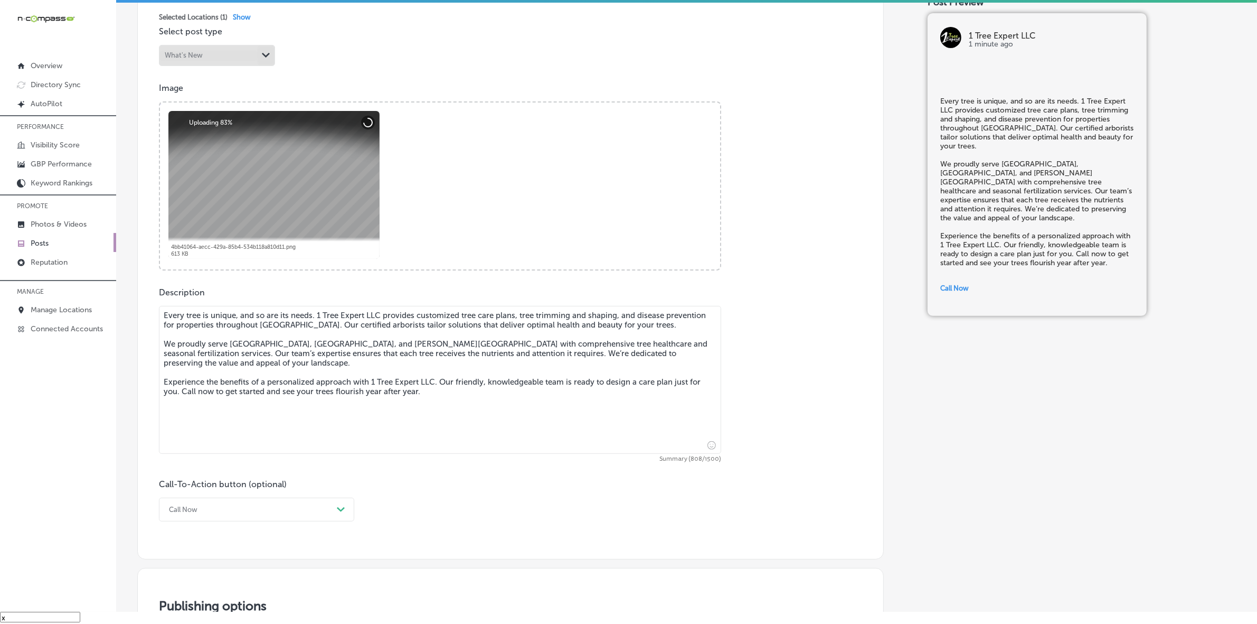
checkbox input "true"
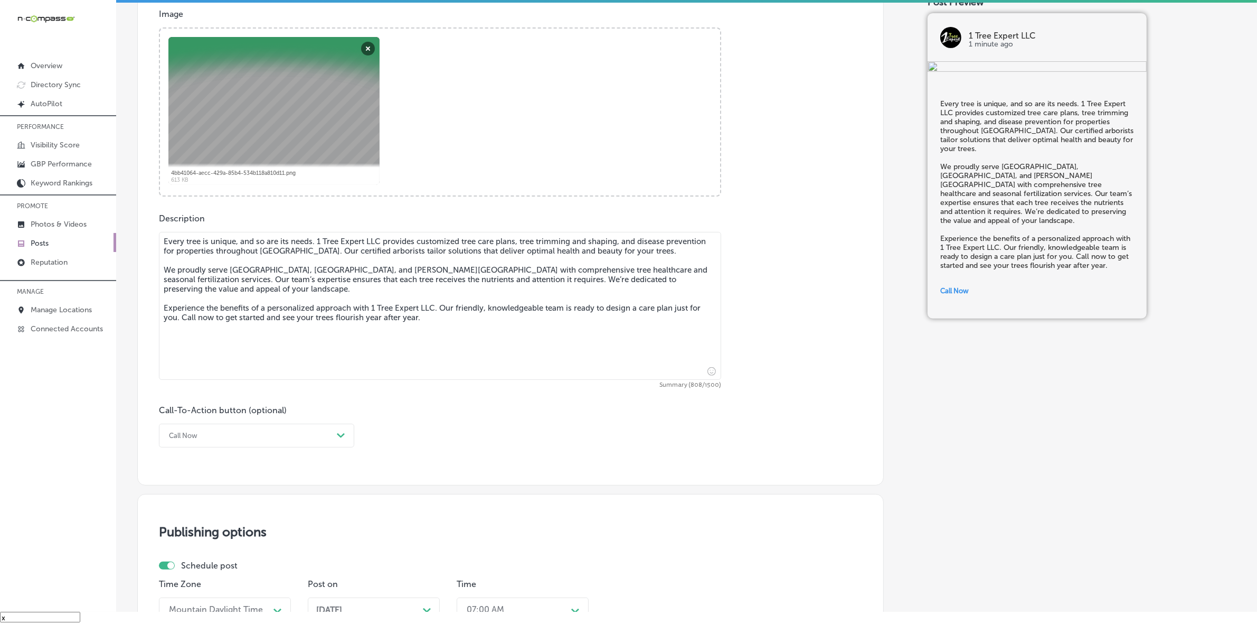
drag, startPoint x: 167, startPoint y: 243, endPoint x: 567, endPoint y: 371, distance: 419.4
click at [567, 371] on textarea "Every tree is unique, and so are its needs. 1 Tree Expert LLC provides customiz…" at bounding box center [440, 306] width 562 height 148
paste textarea "tree removal,"
type textarea "Every tree is unique, and so are its needs. 1 Tree Expert LLC provides customiz…"
checkbox input "true"
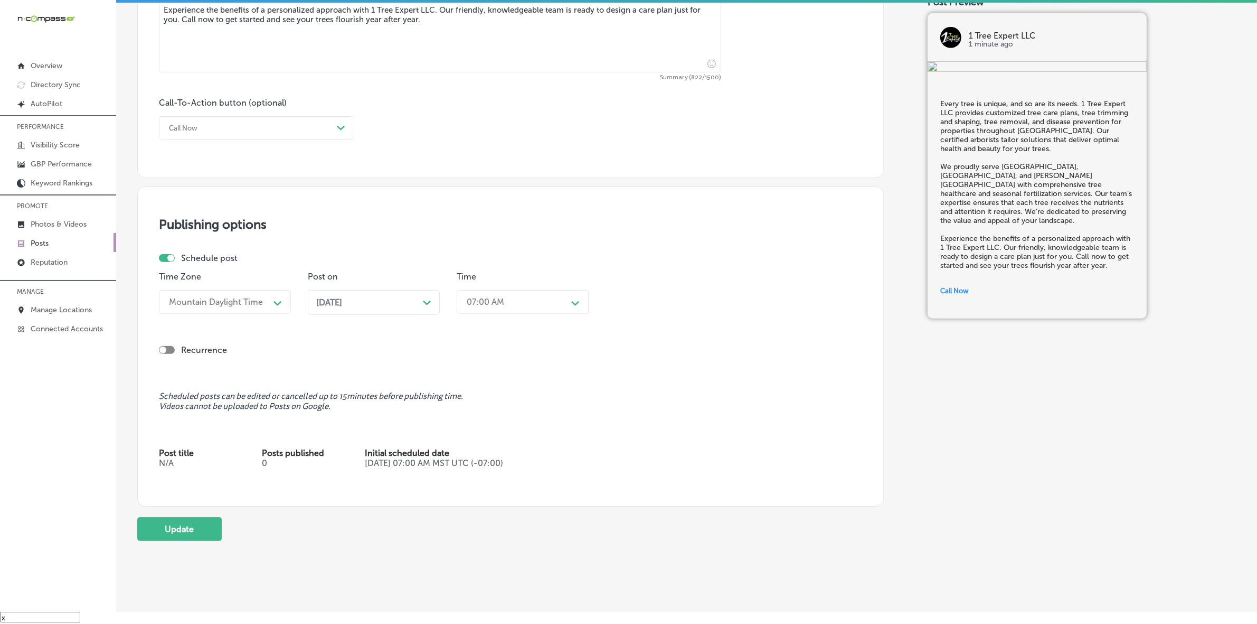
scroll to position [725, 0]
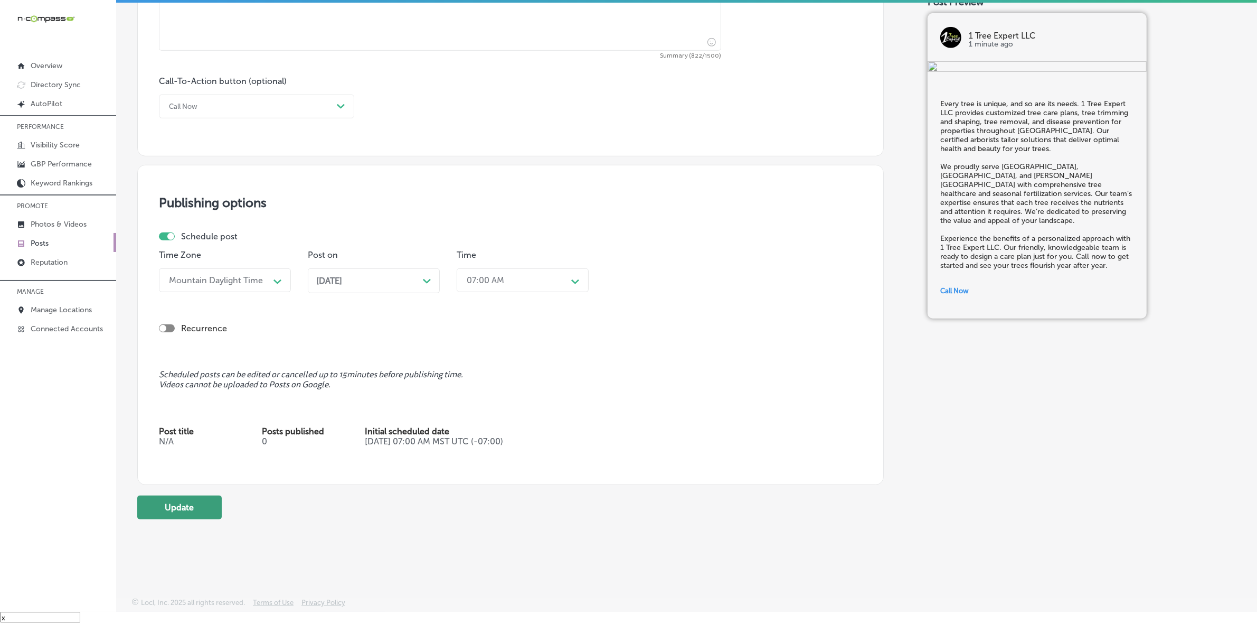
type textarea "Every tree is unique, and so are its needs. 1 Tree Expert LLC provides customiz…"
click at [194, 511] on button "Update" at bounding box center [179, 507] width 84 height 24
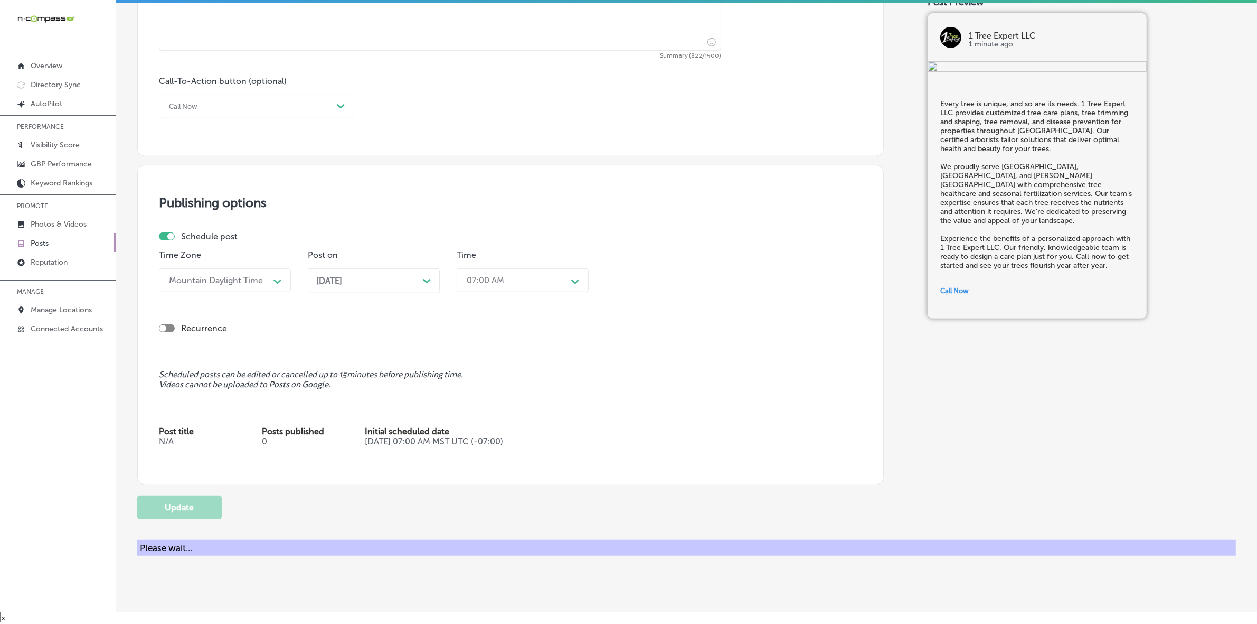
checkbox input "true"
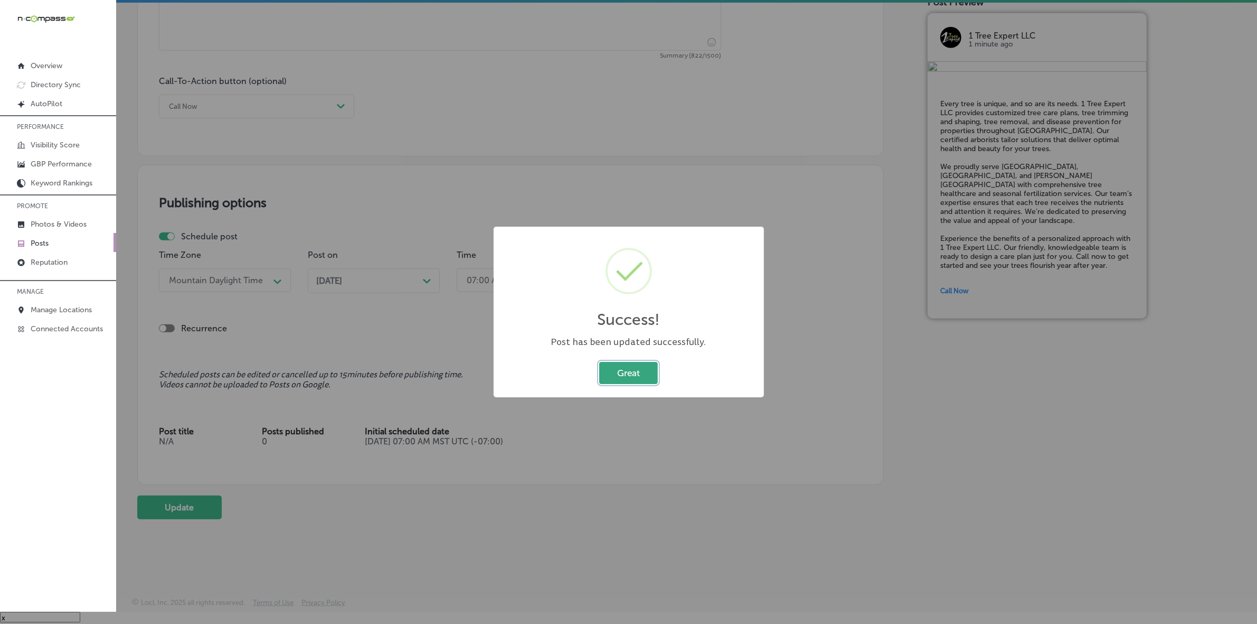
click at [619, 368] on button "Great" at bounding box center [628, 373] width 59 height 22
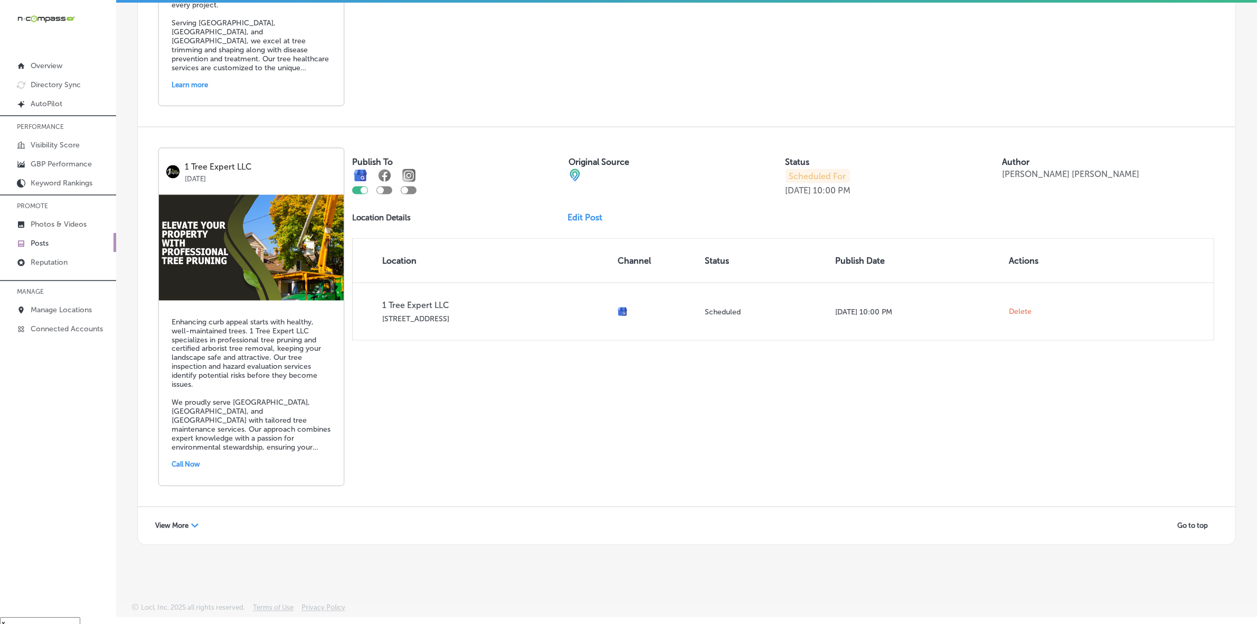
scroll to position [15, 0]
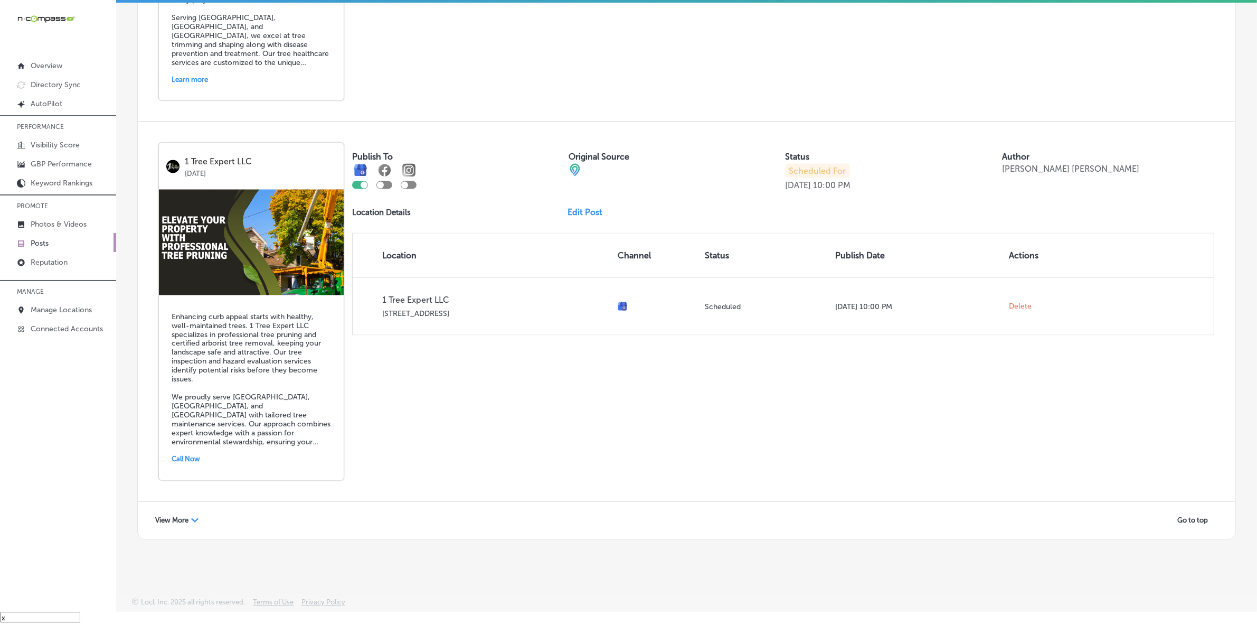
click at [169, 523] on span "View More" at bounding box center [171, 520] width 33 height 8
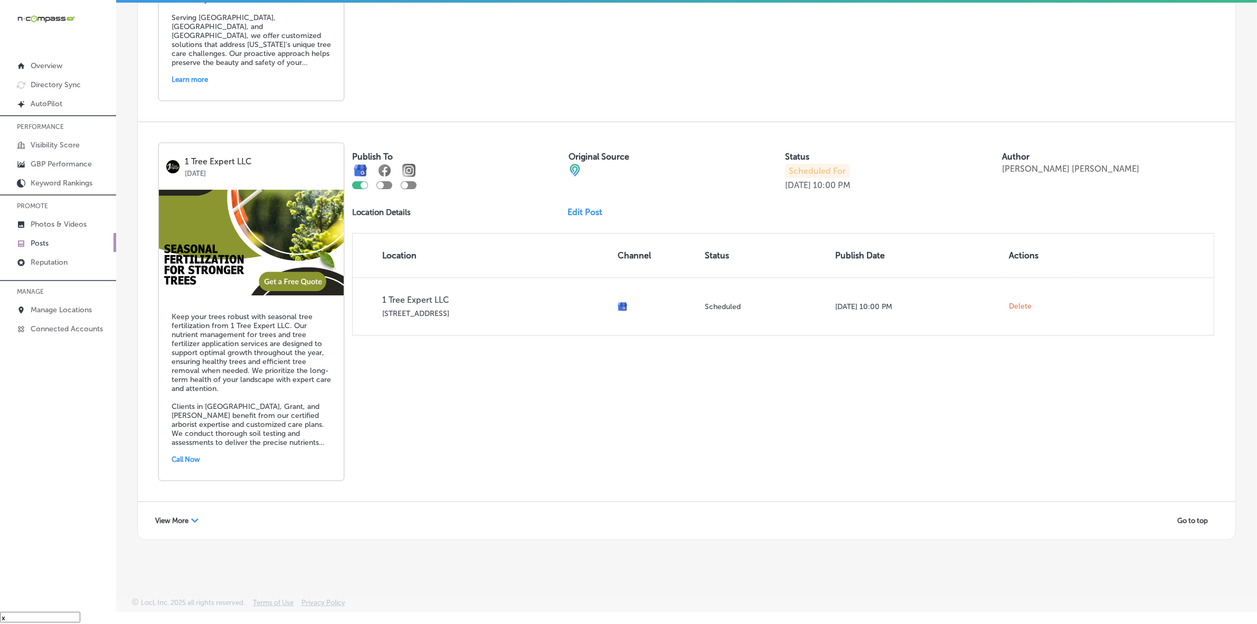
scroll to position [4500, 0]
drag, startPoint x: 159, startPoint y: 521, endPoint x: 167, endPoint y: 526, distance: 8.8
click at [161, 521] on span "View More" at bounding box center [171, 520] width 33 height 8
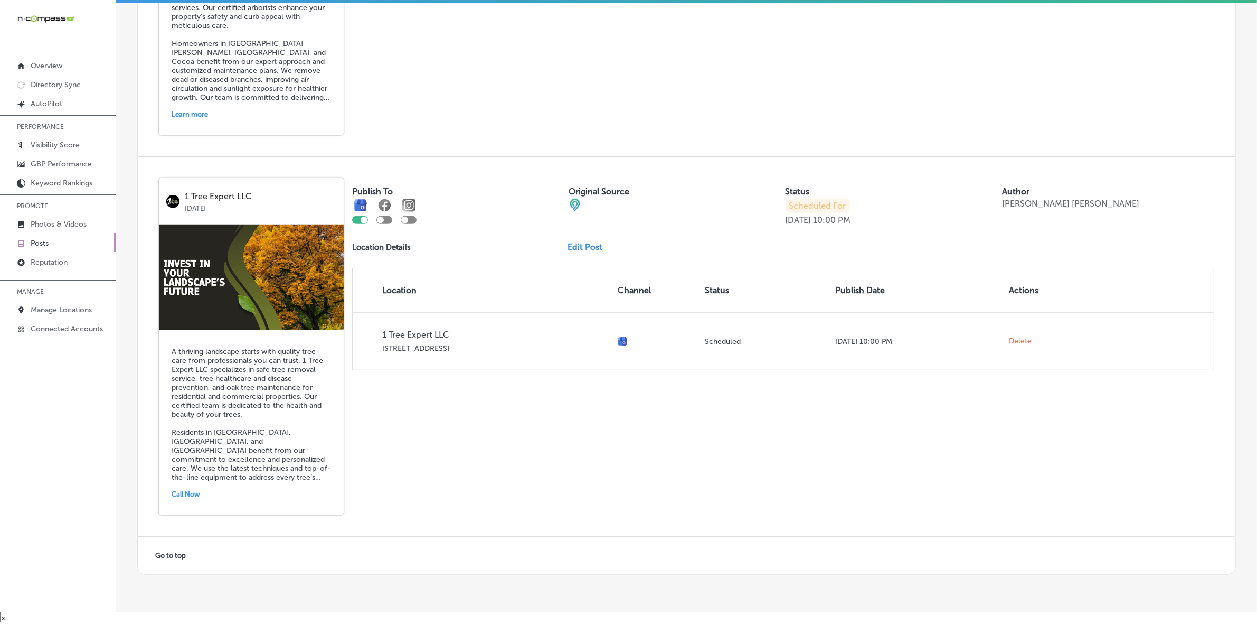
scroll to position [6037, 0]
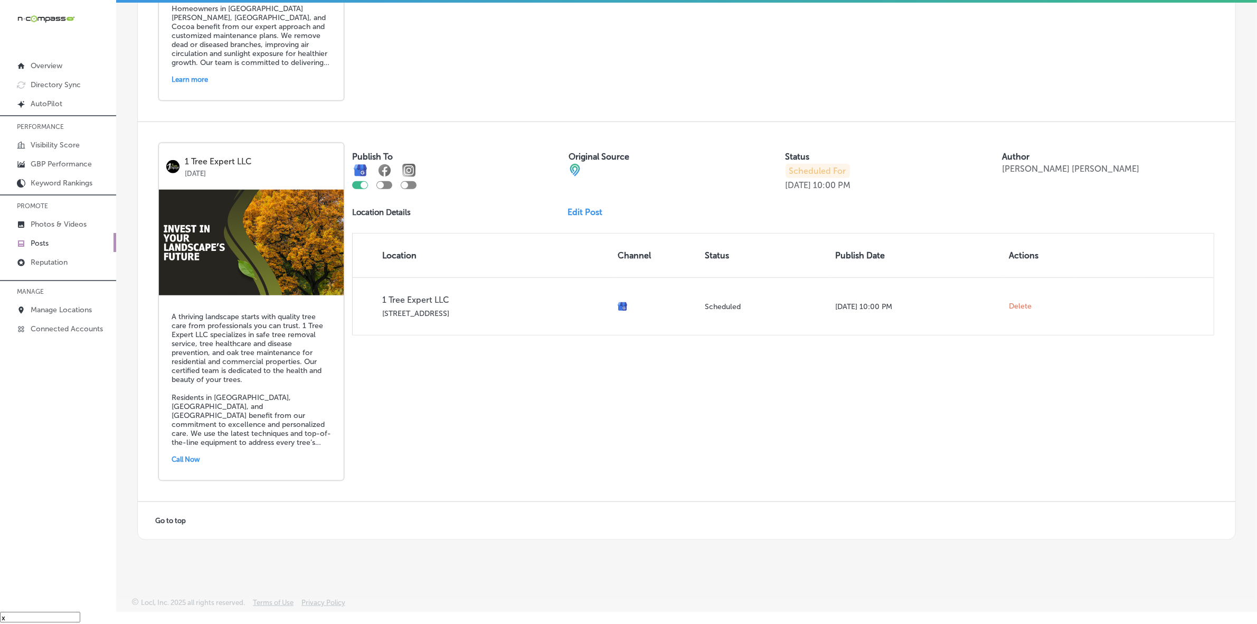
click at [577, 207] on link "Edit Post" at bounding box center [589, 212] width 43 height 10
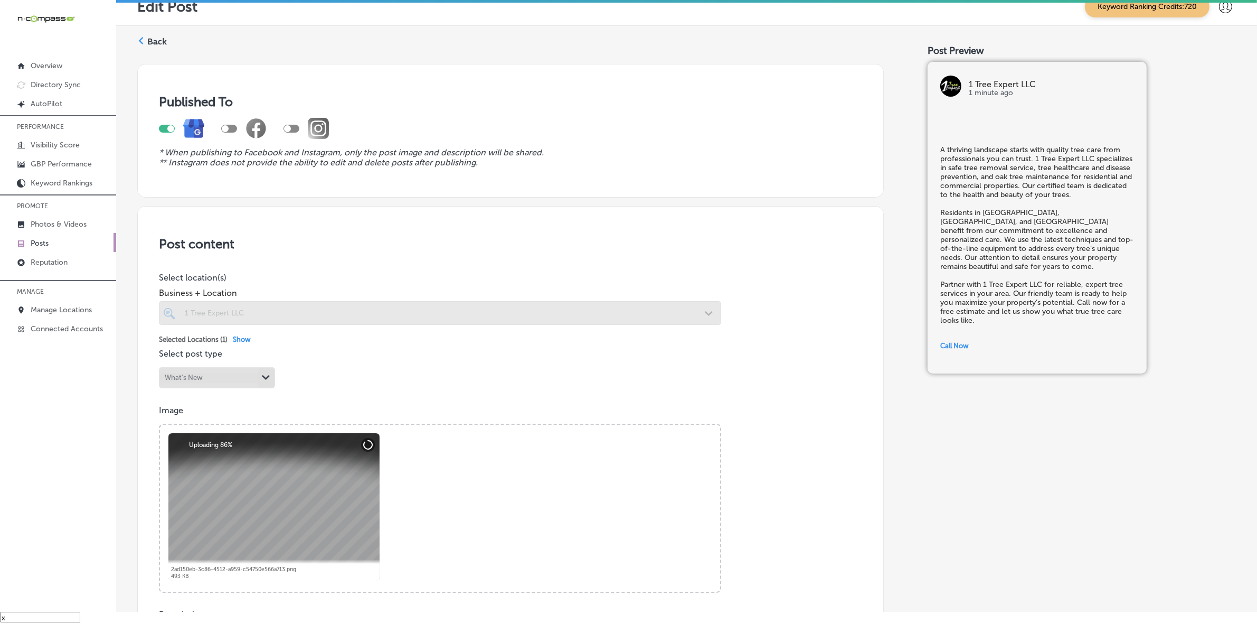
checkbox input "true"
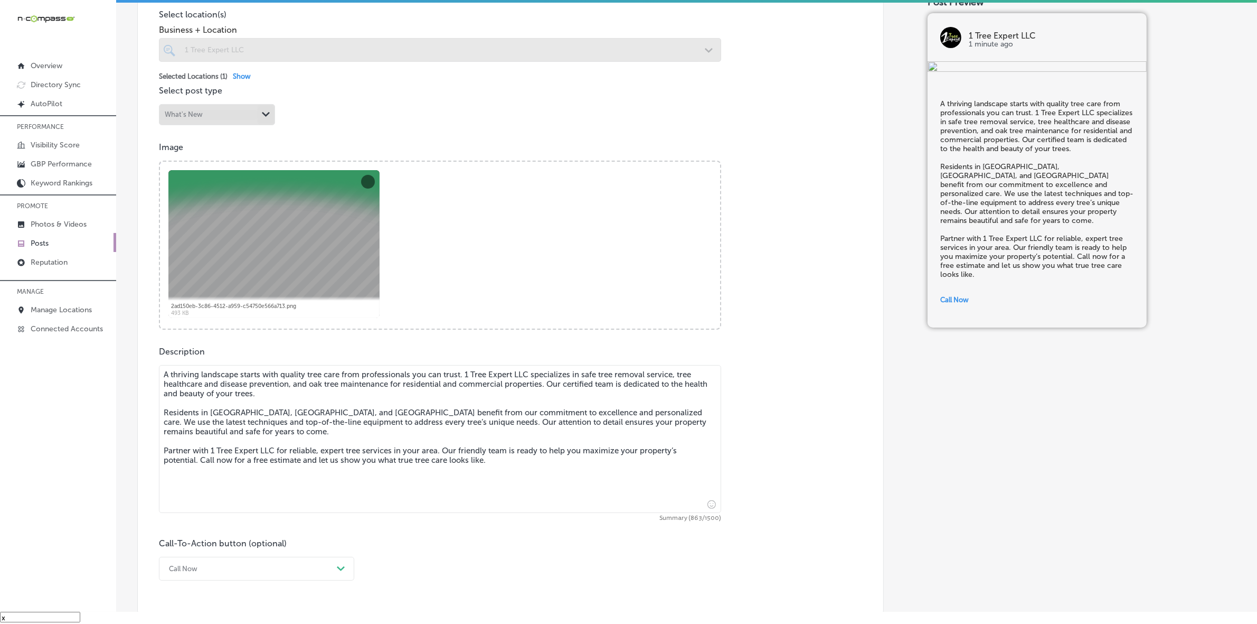
scroll to position [264, 0]
drag, startPoint x: 164, startPoint y: 373, endPoint x: 622, endPoint y: 523, distance: 481.3
click at [622, 523] on div "Description A thriving landscape starts with quality tree care from professiona…" at bounding box center [510, 462] width 703 height 234
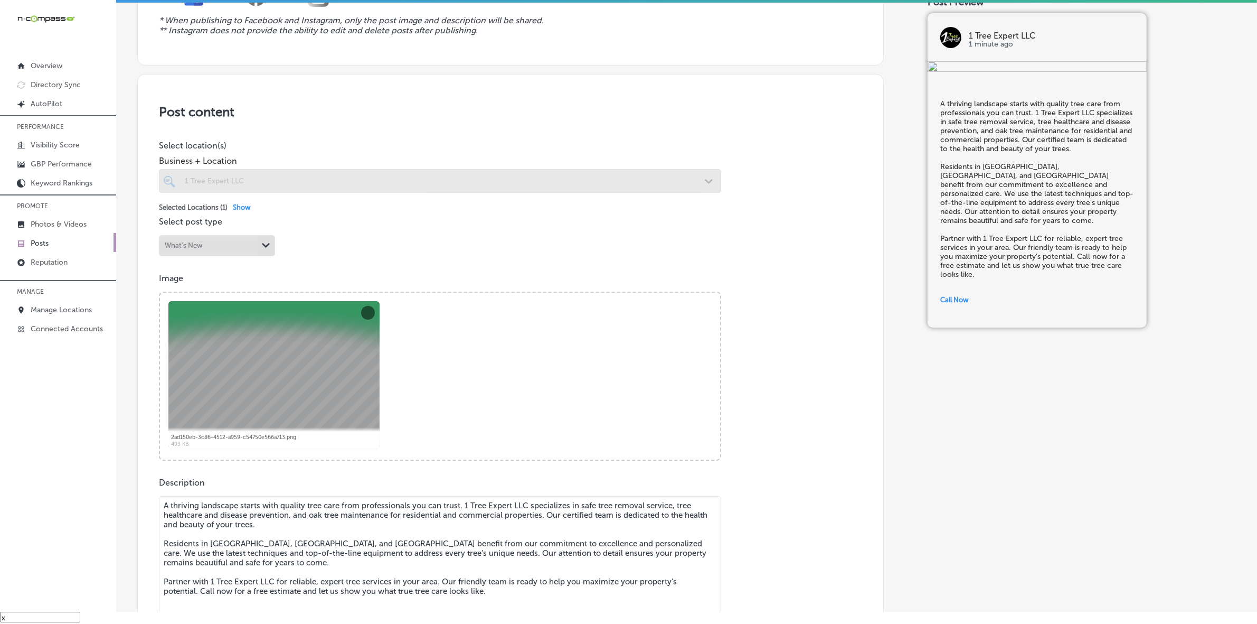
scroll to position [131, 0]
click at [375, 180] on div at bounding box center [440, 182] width 562 height 24
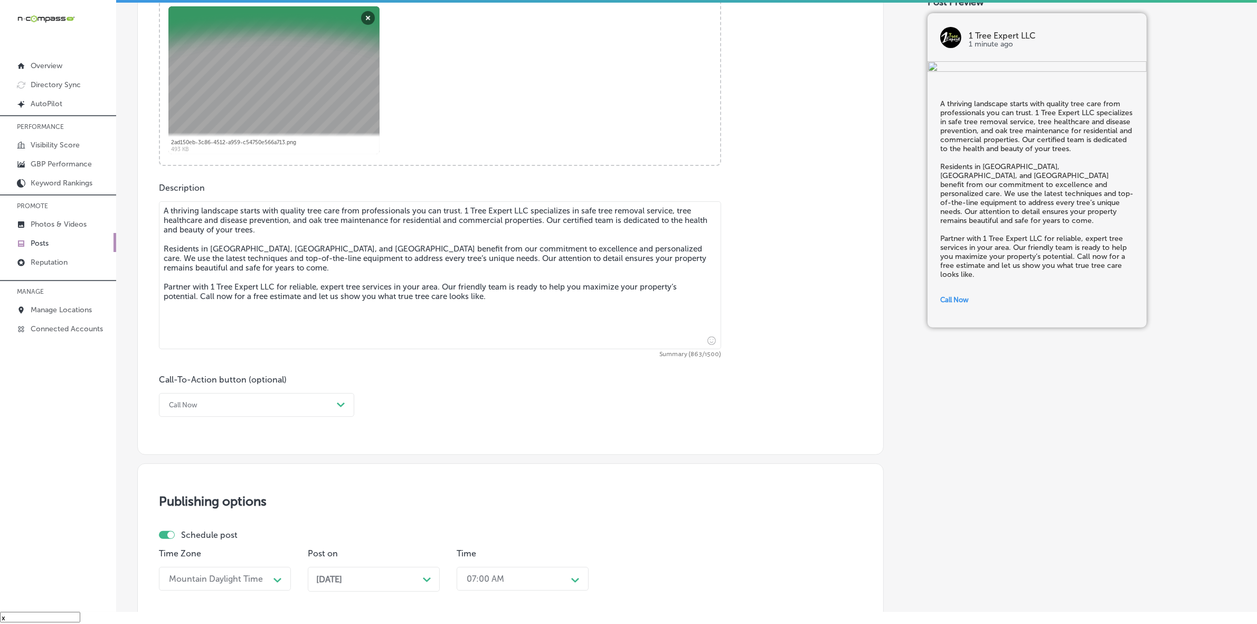
scroll to position [329, 0]
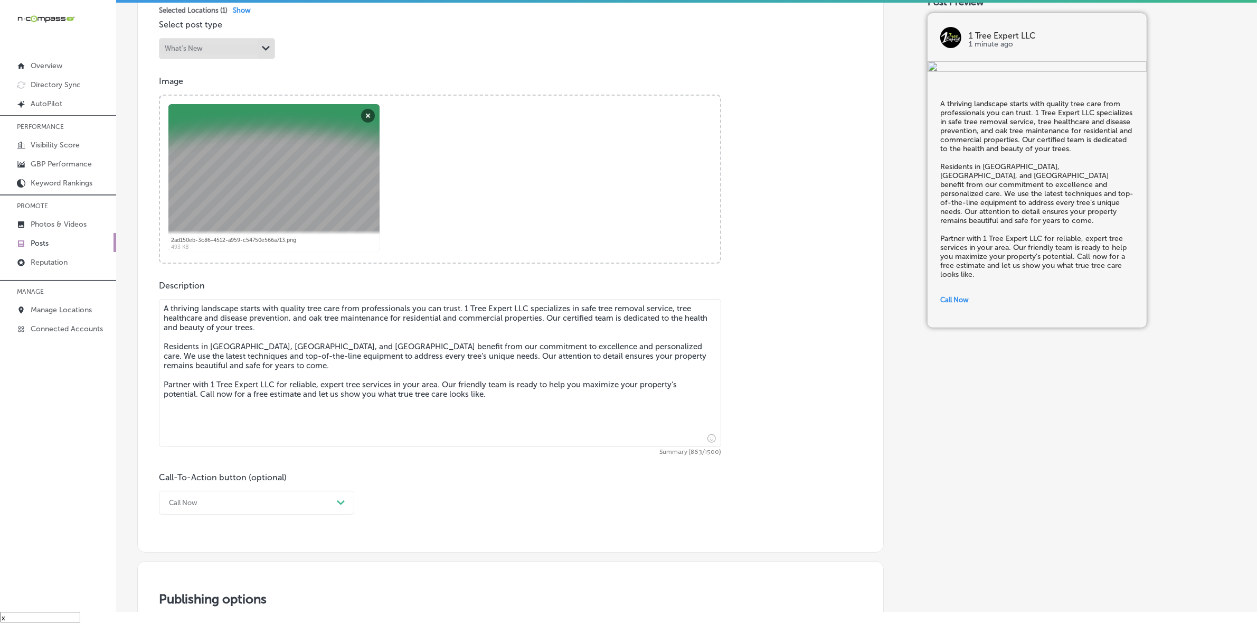
click at [512, 411] on textarea "A thriving landscape starts with quality tree care from professionals you can t…" at bounding box center [440, 373] width 562 height 148
click at [56, 246] on link "Posts" at bounding box center [58, 242] width 116 height 19
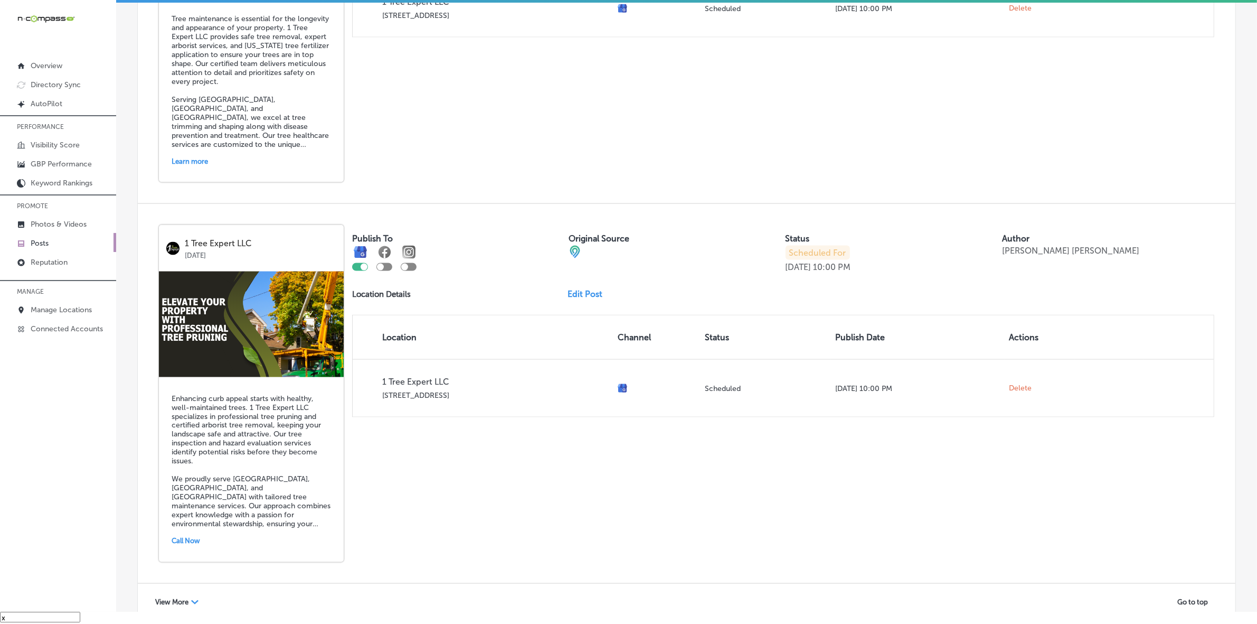
scroll to position [2193, 0]
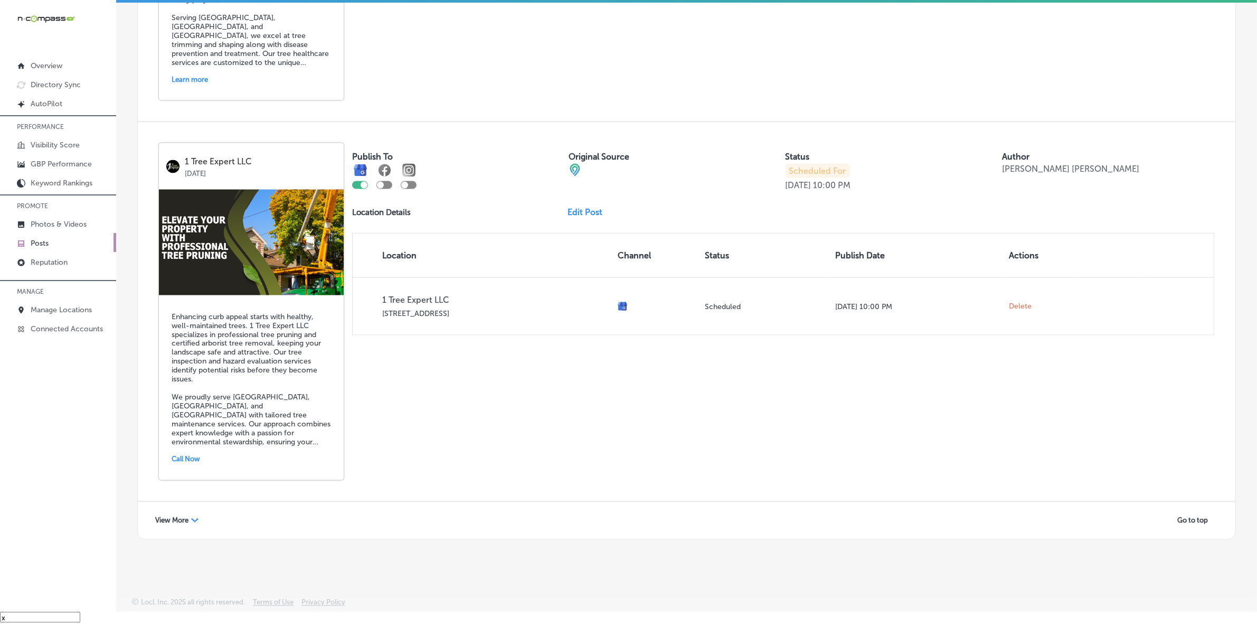
click at [170, 519] on span "View More" at bounding box center [171, 520] width 33 height 8
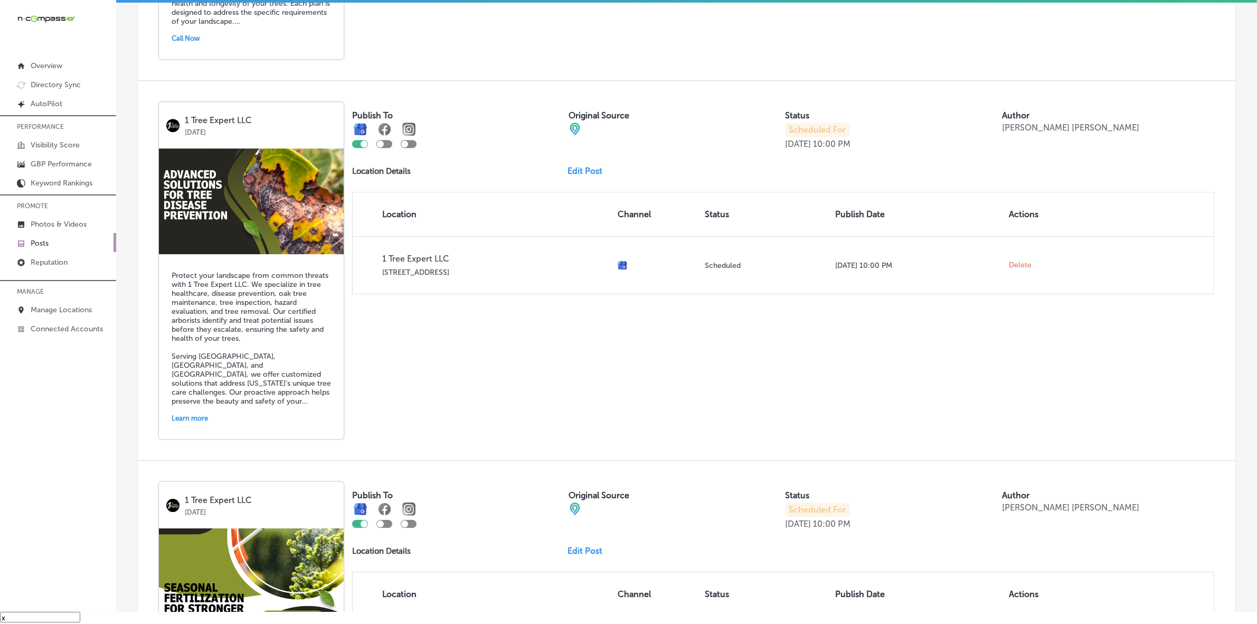
scroll to position [4500, 0]
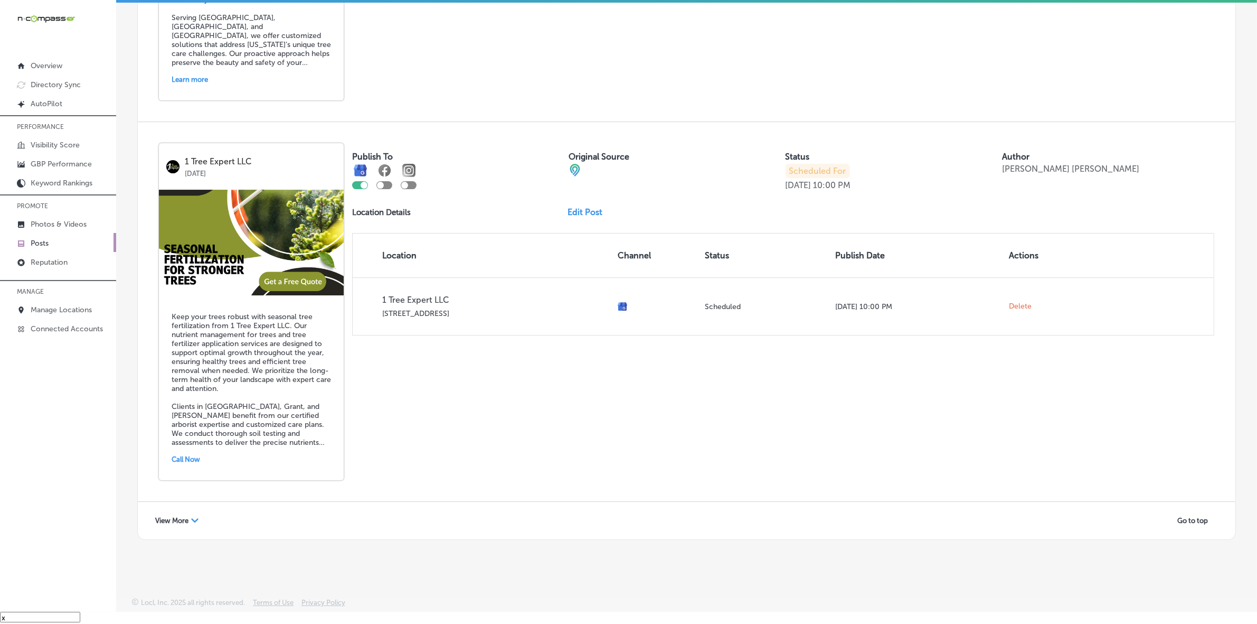
click at [173, 529] on div "View More Path Created with Sketch. Go to top" at bounding box center [687, 520] width 1098 height 37
click at [173, 521] on span "View More" at bounding box center [171, 520] width 33 height 8
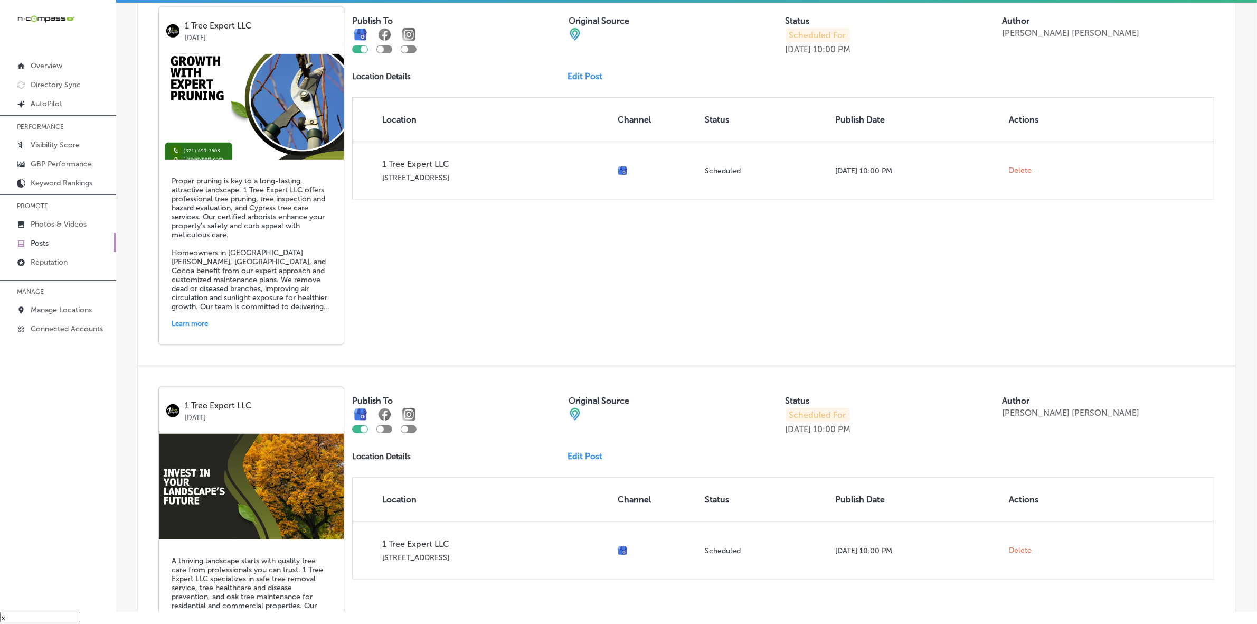
scroll to position [5688, 0]
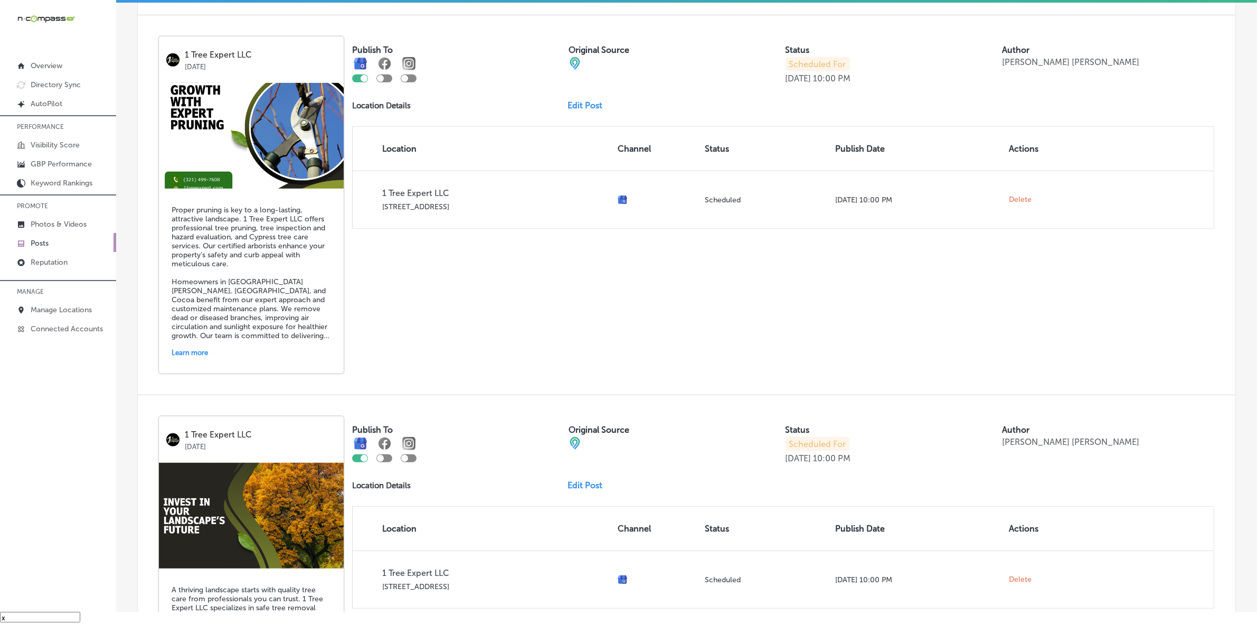
click at [583, 110] on link "Edit Post" at bounding box center [589, 105] width 43 height 10
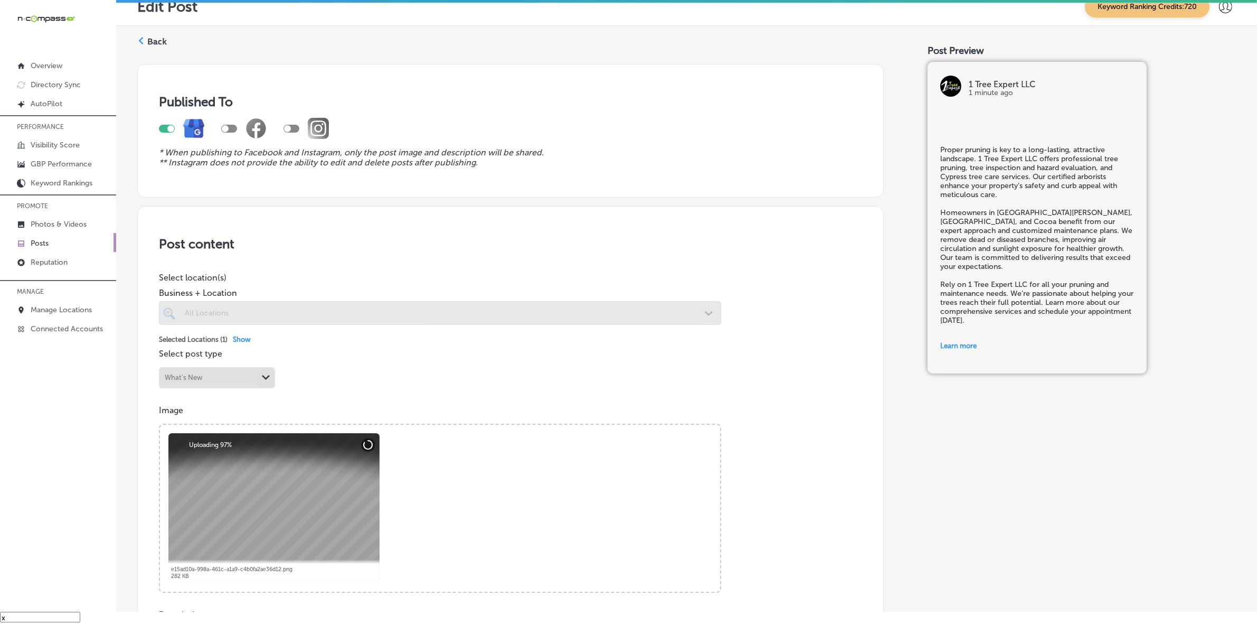
checkbox input "true"
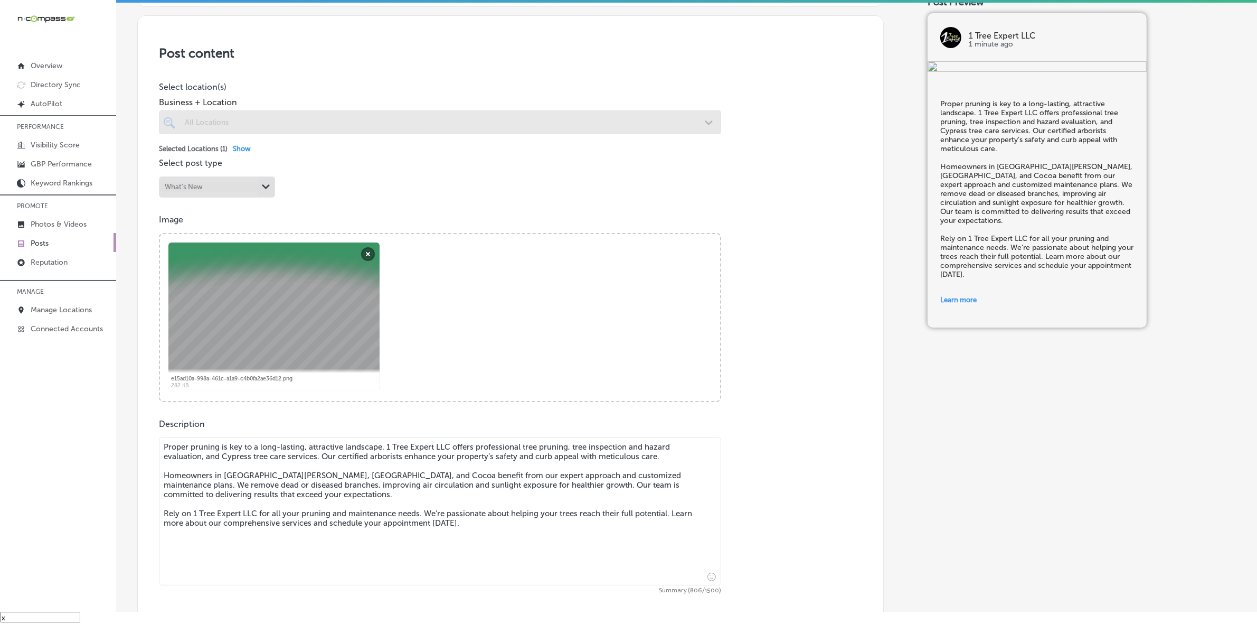
scroll to position [198, 0]
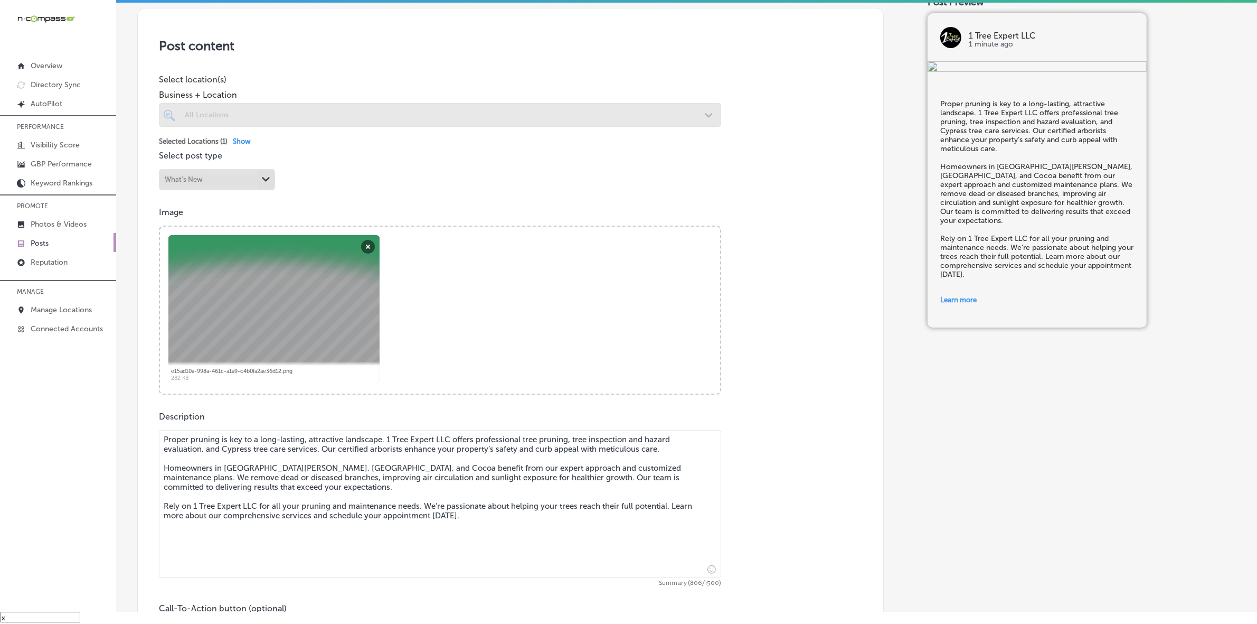
drag, startPoint x: 164, startPoint y: 439, endPoint x: 556, endPoint y: 523, distance: 400.9
click at [556, 523] on textarea "Proper pruning is key to a long-lasting, attractive landscape. 1 Tree Expert LL…" at bounding box center [440, 504] width 562 height 148
paste textarea "removal, tree inspection and hazard evaluation, and Cypress tree care services.…"
type textarea "Proper pruning is key to a long-lasting, attractive landscape. 1 Tree Expert LL…"
checkbox input "true"
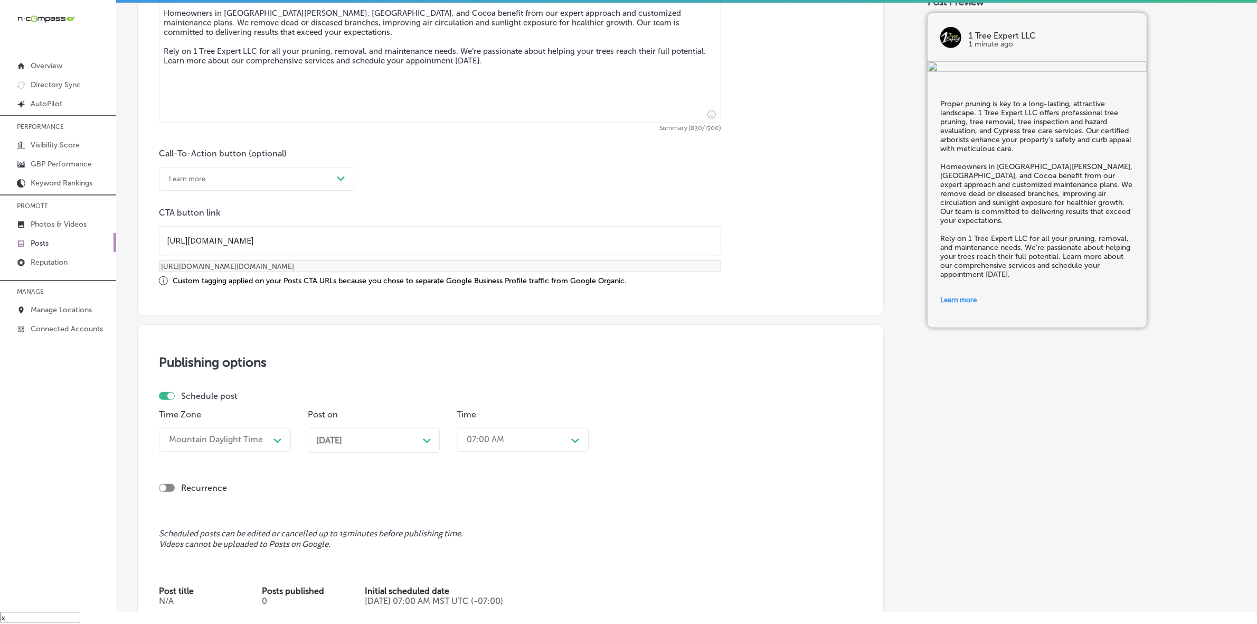
scroll to position [792, 0]
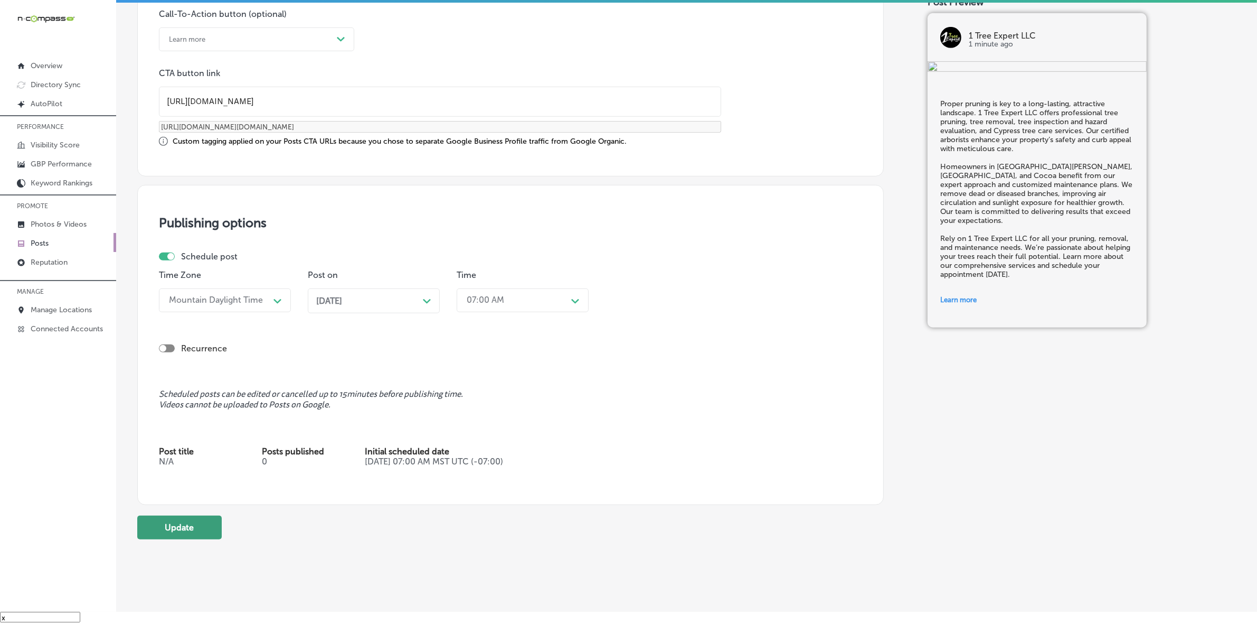
type textarea "Proper pruning is key to a long-lasting, attractive landscape. 1 Tree Expert LL…"
click at [183, 528] on button "Update" at bounding box center [179, 527] width 84 height 24
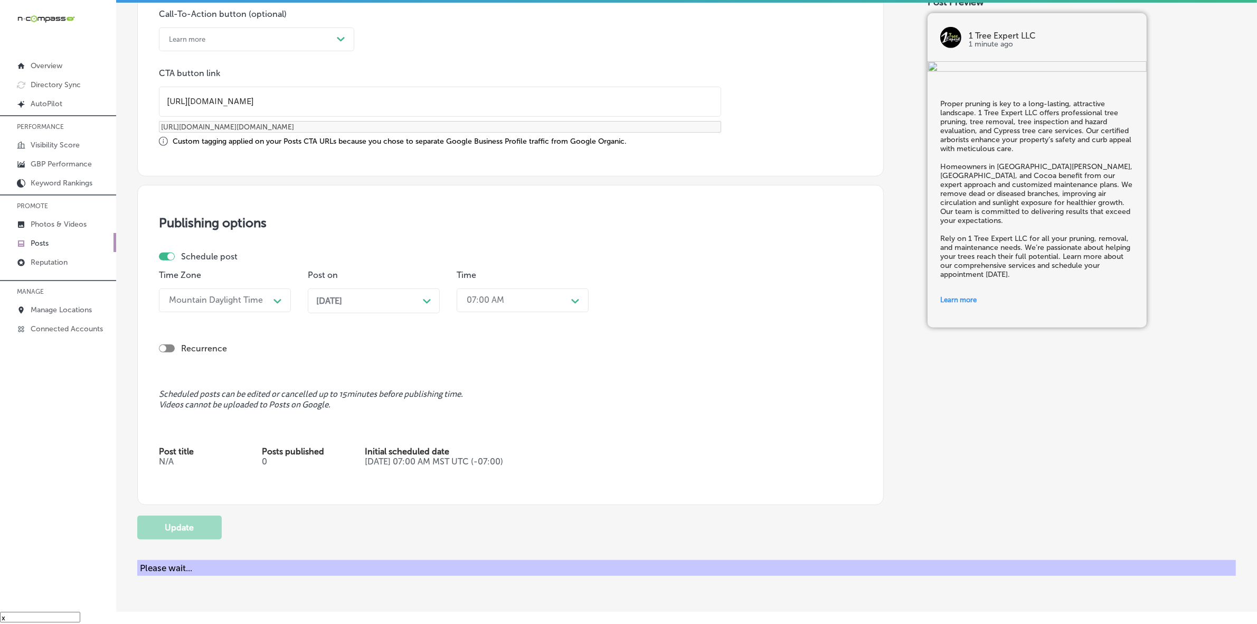
checkbox input "true"
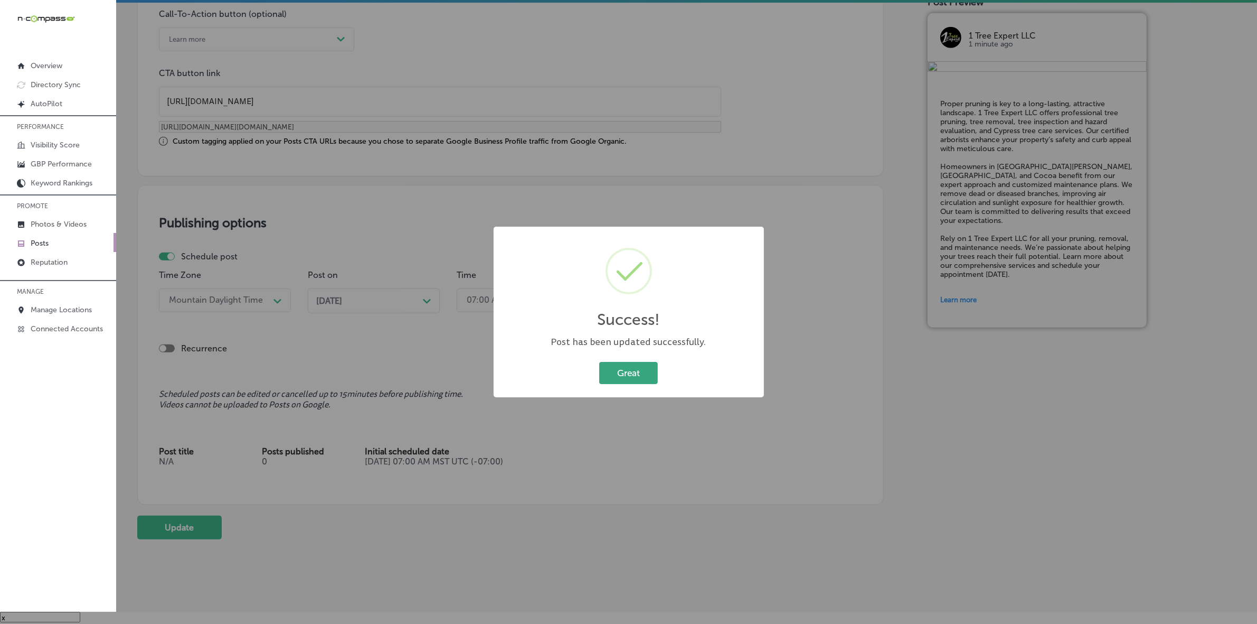
click at [618, 371] on button "Great" at bounding box center [628, 373] width 59 height 22
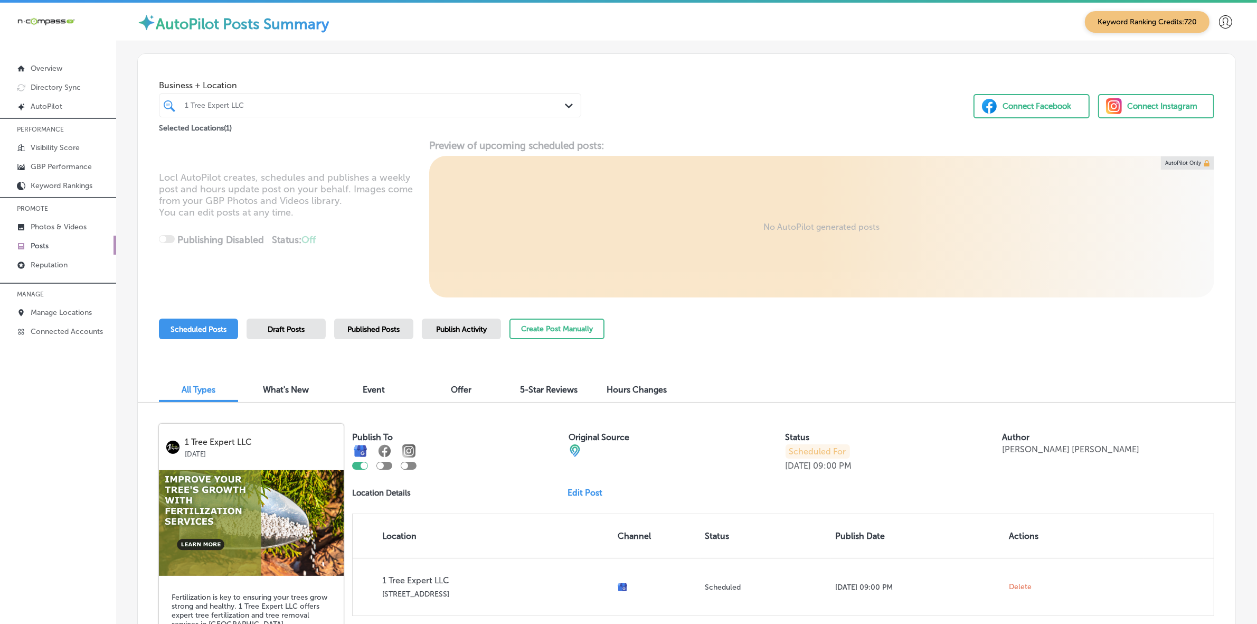
drag, startPoint x: 275, startPoint y: 112, endPoint x: 297, endPoint y: 110, distance: 22.3
click at [275, 112] on div "1 Tree Expert LLC" at bounding box center [370, 105] width 381 height 16
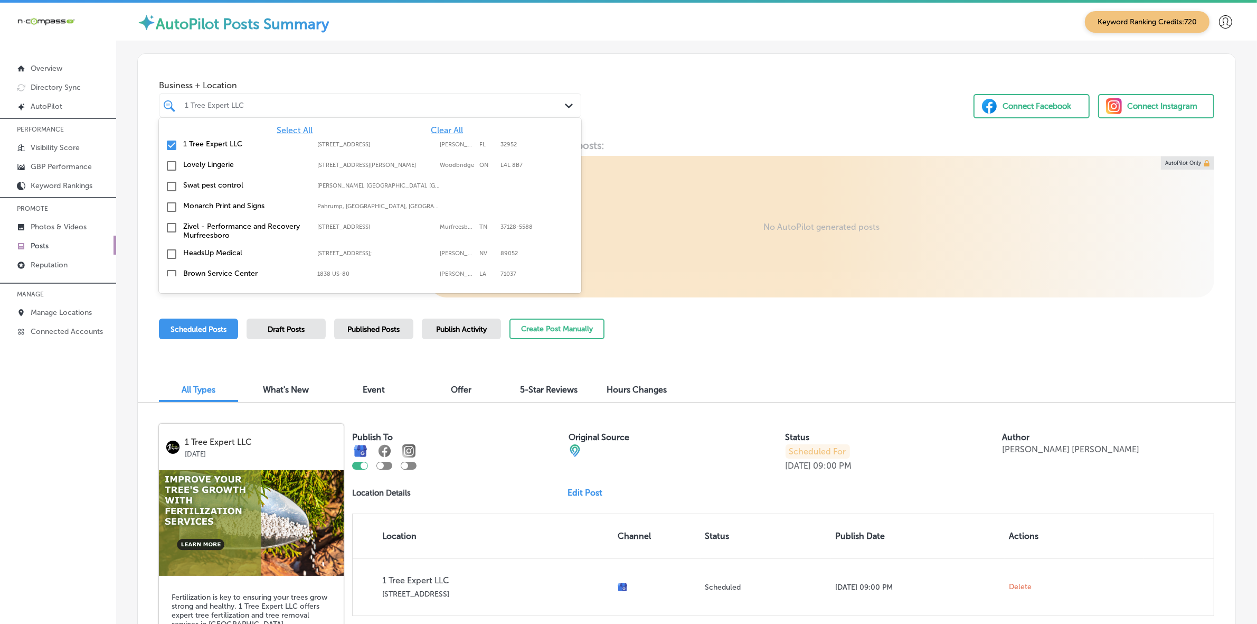
click at [437, 126] on span "Clear All" at bounding box center [447, 130] width 32 height 10
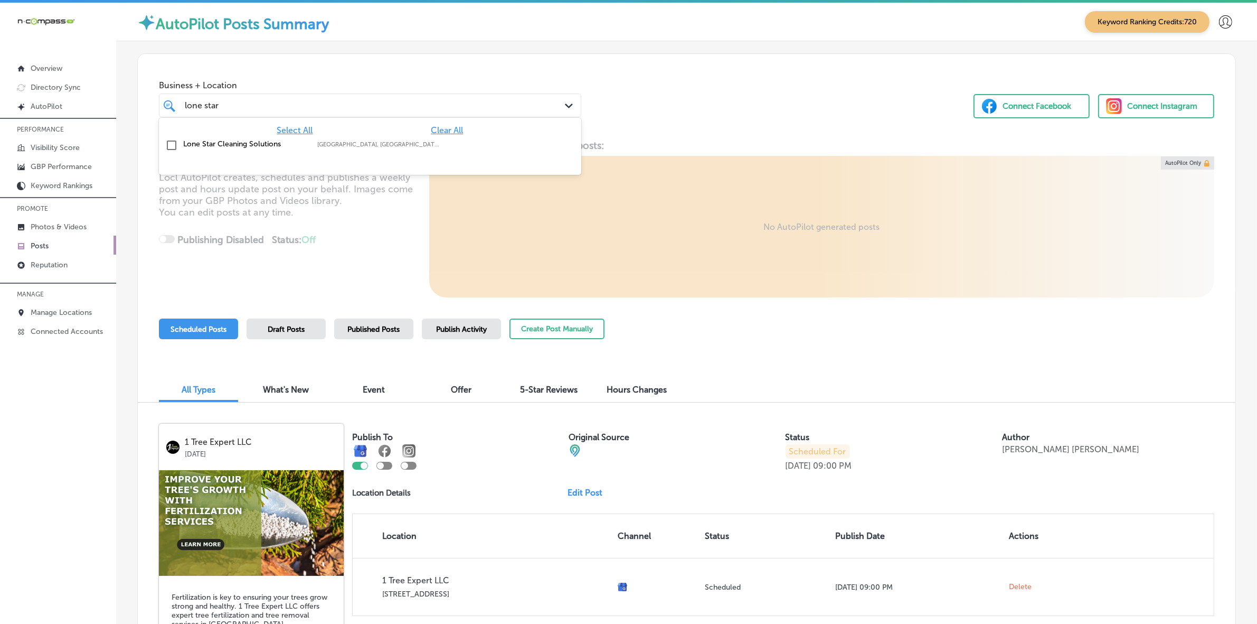
click at [401, 138] on div "Lone Star Cleaning Solutions [GEOGRAPHIC_DATA], [GEOGRAPHIC_DATA], [GEOGRAPHIC_…" at bounding box center [370, 145] width 414 height 16
type input "lone star"
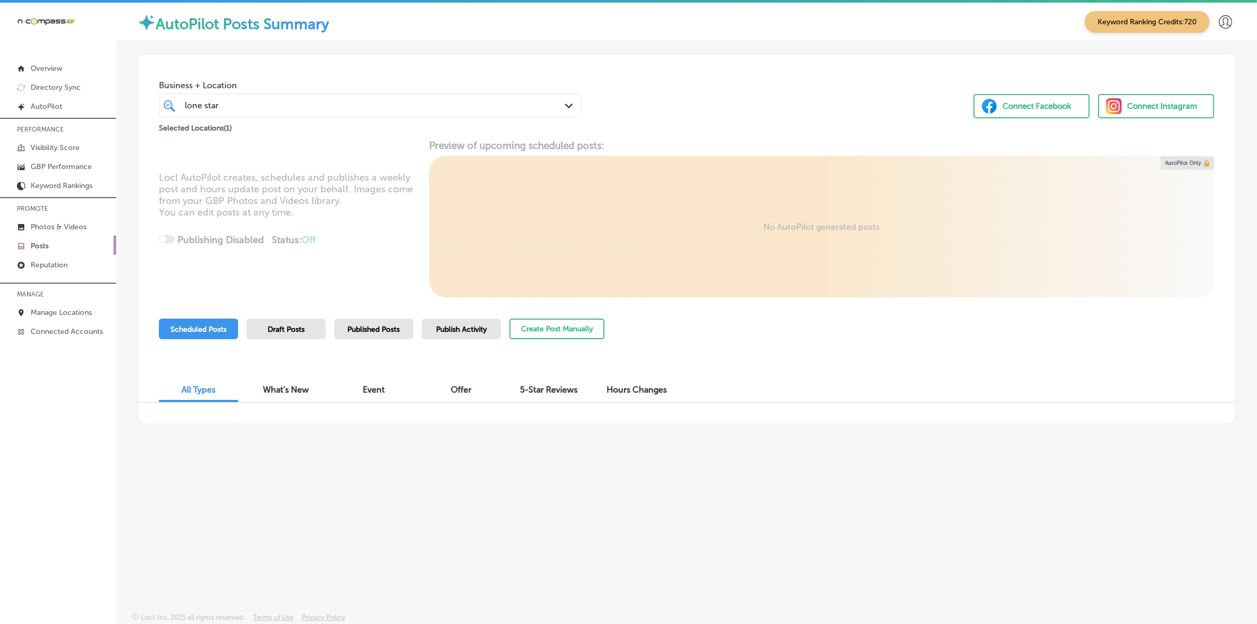
click at [618, 120] on div "Business + Location lone star lone star Path Created with Sketch. Selected Loca…" at bounding box center [687, 94] width 1098 height 80
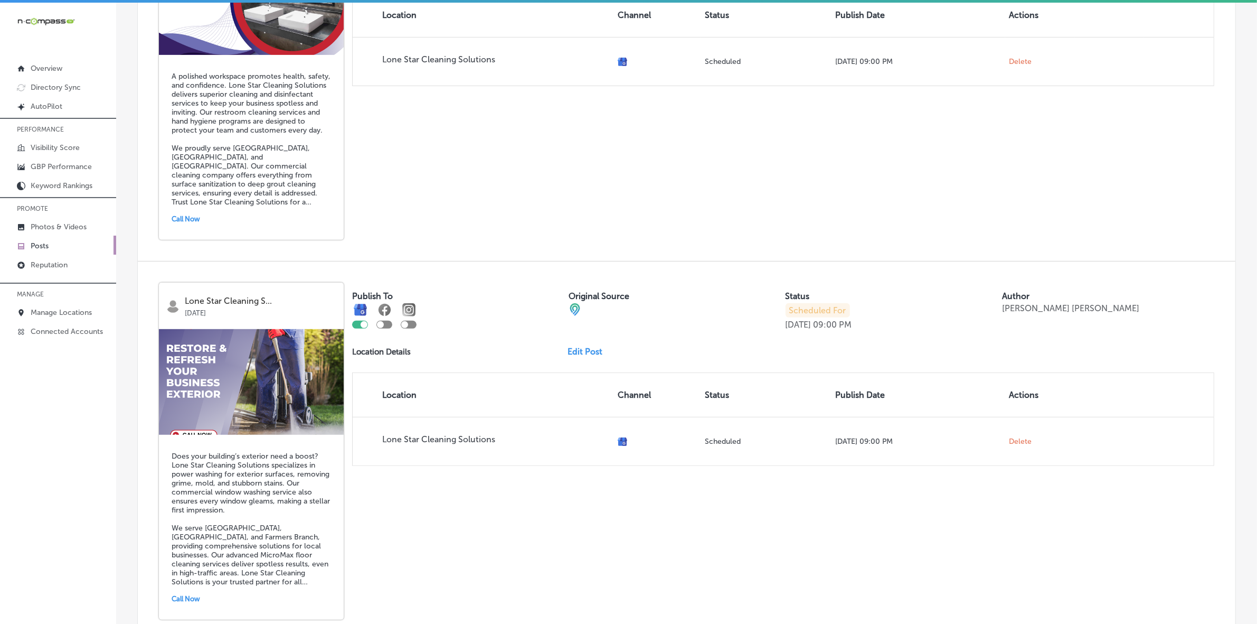
scroll to position [528, 0]
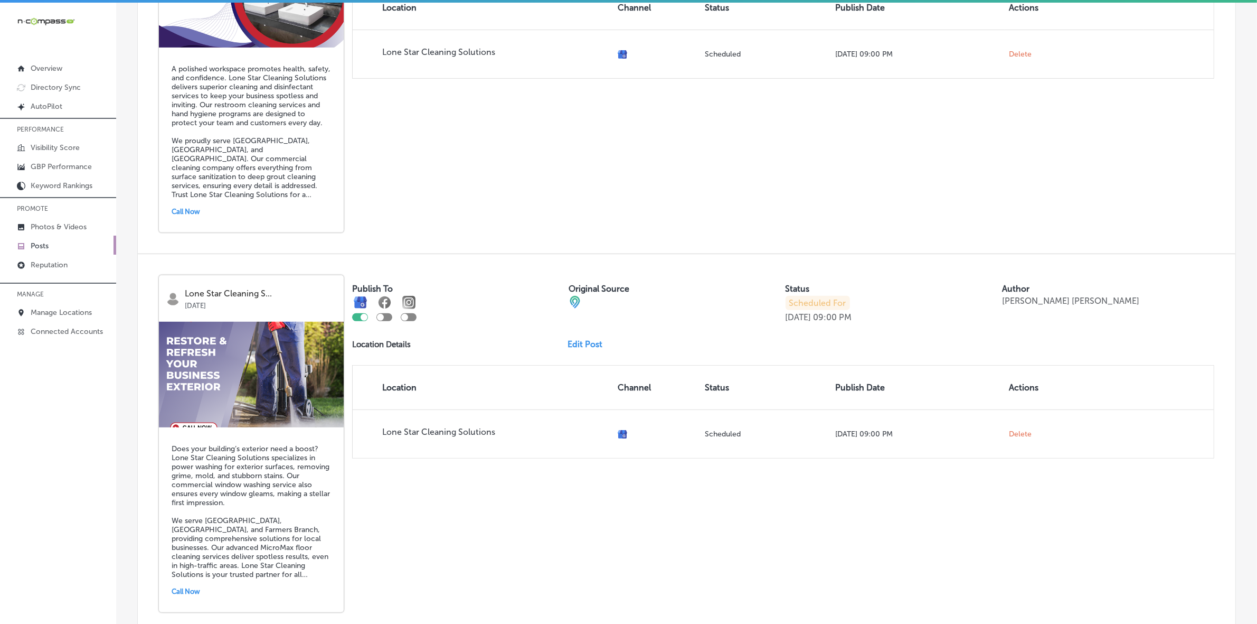
click at [251, 377] on img at bounding box center [251, 375] width 185 height 106
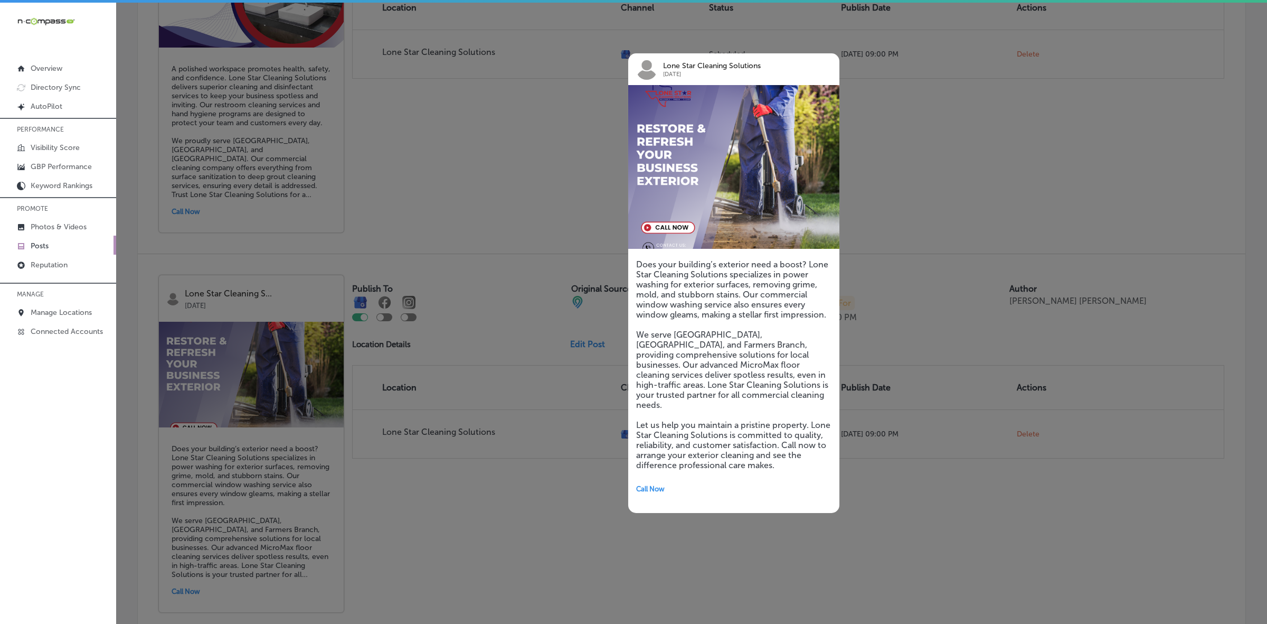
click at [466, 212] on div at bounding box center [633, 312] width 1267 height 624
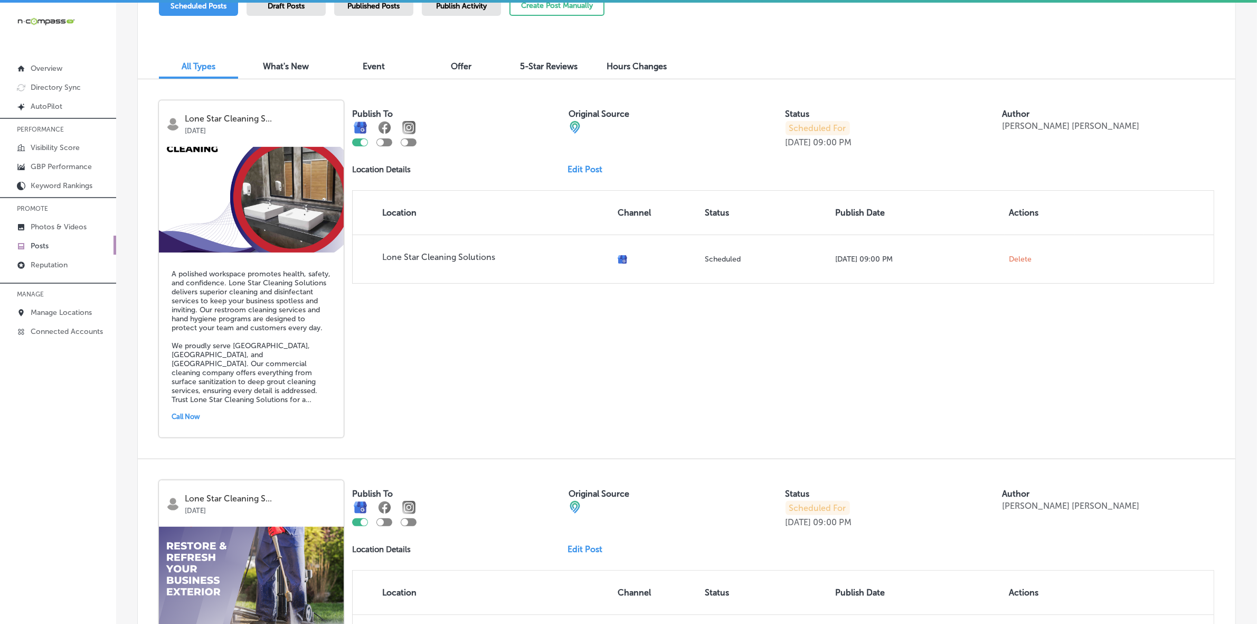
scroll to position [66, 0]
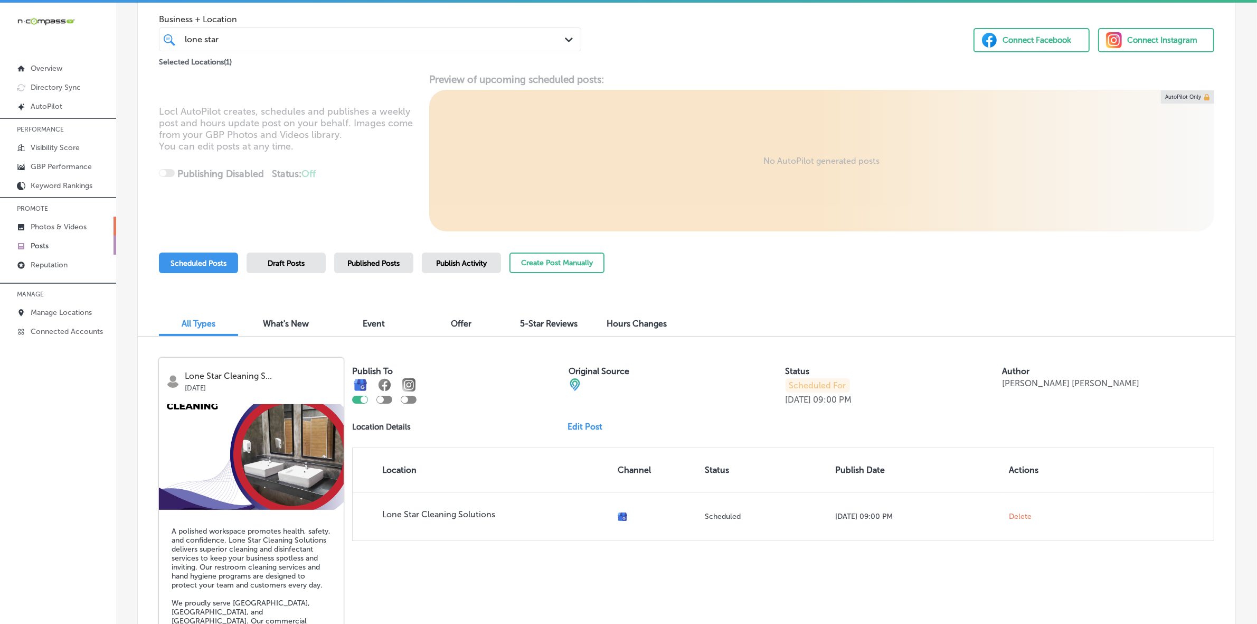
click at [64, 220] on link "Photos & Videos" at bounding box center [58, 226] width 116 height 19
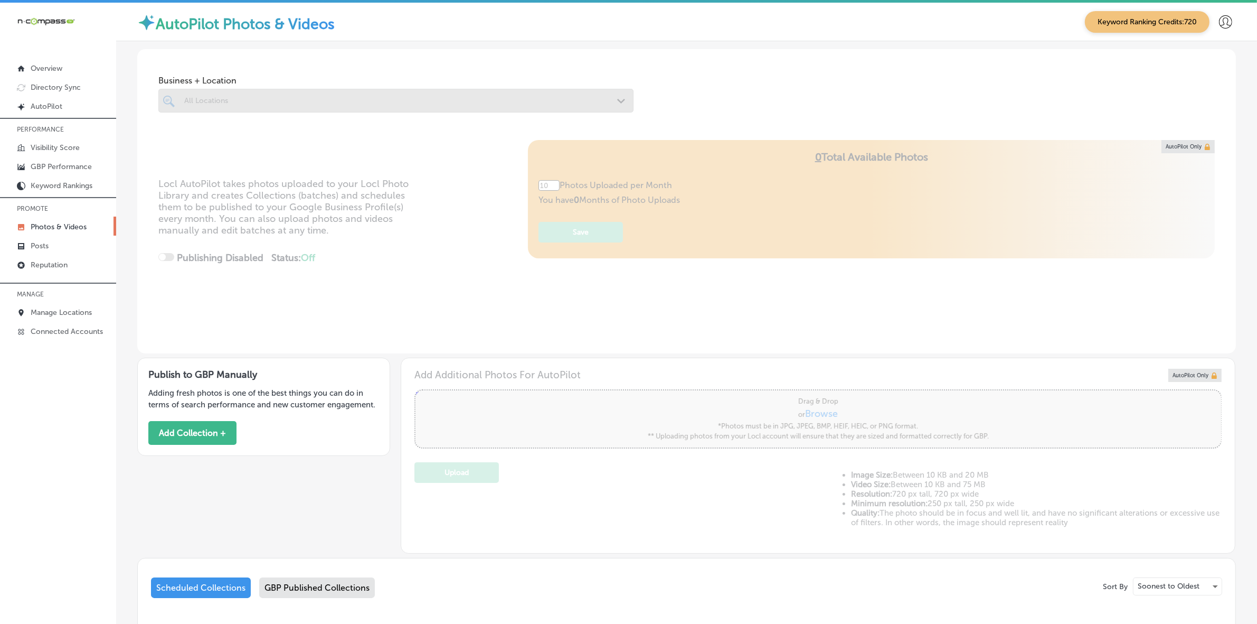
type input "5"
